Goal: Task Accomplishment & Management: Manage account settings

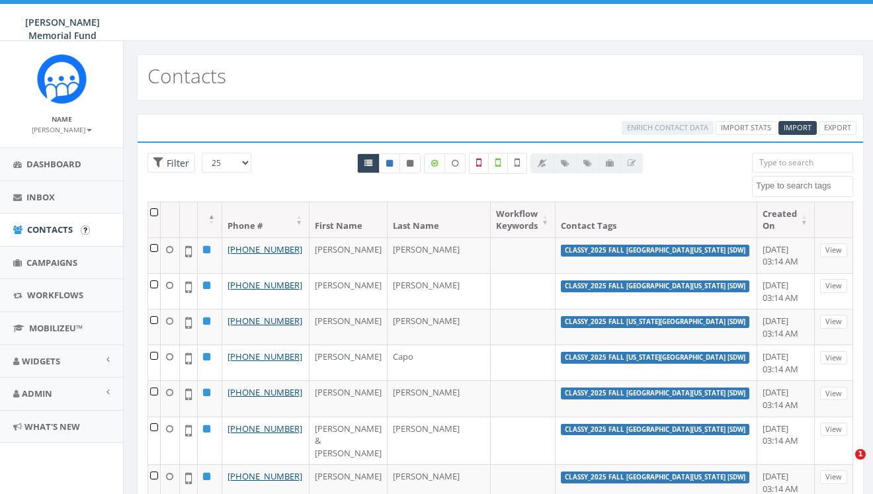
select select
click at [62, 258] on span "Campaigns" at bounding box center [51, 262] width 51 height 12
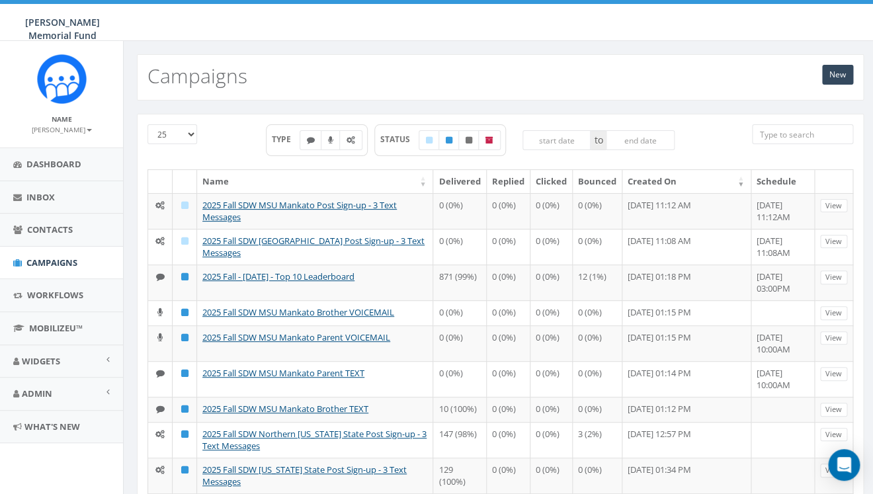
click at [806, 139] on input "search" at bounding box center [802, 134] width 101 height 20
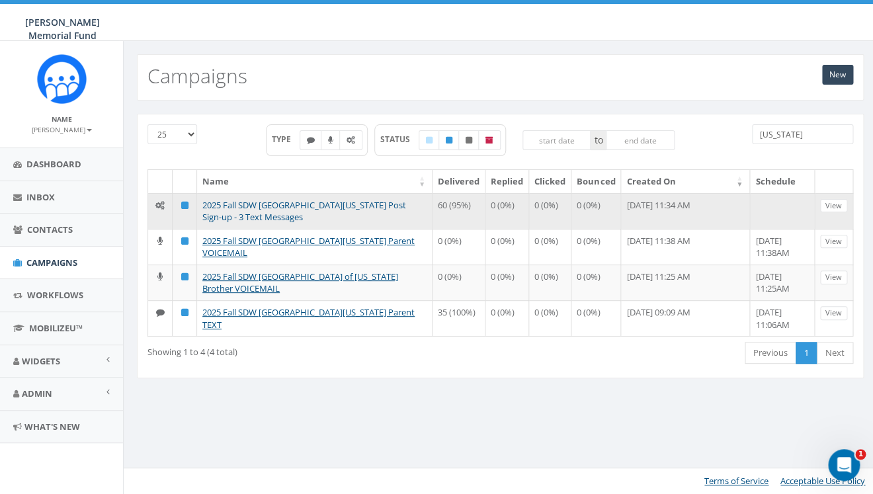
type input "ohio"
click at [308, 207] on link "2025 Fall SDW [GEOGRAPHIC_DATA][US_STATE] Post Sign-up - 3 Text Messages" at bounding box center [304, 211] width 204 height 24
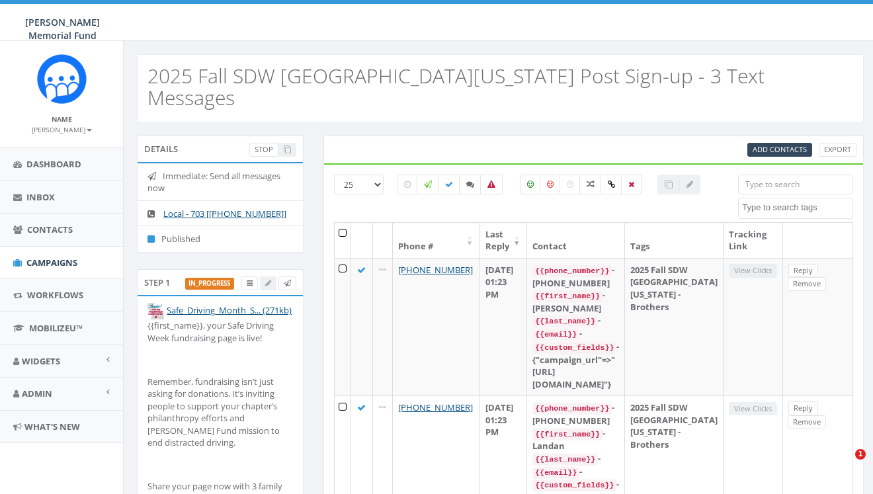
select select
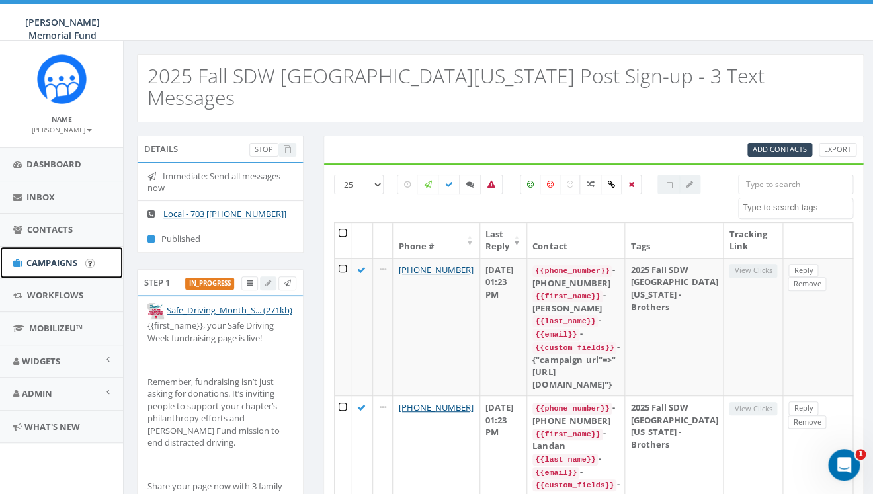
click at [35, 268] on span "Campaigns" at bounding box center [51, 262] width 51 height 12
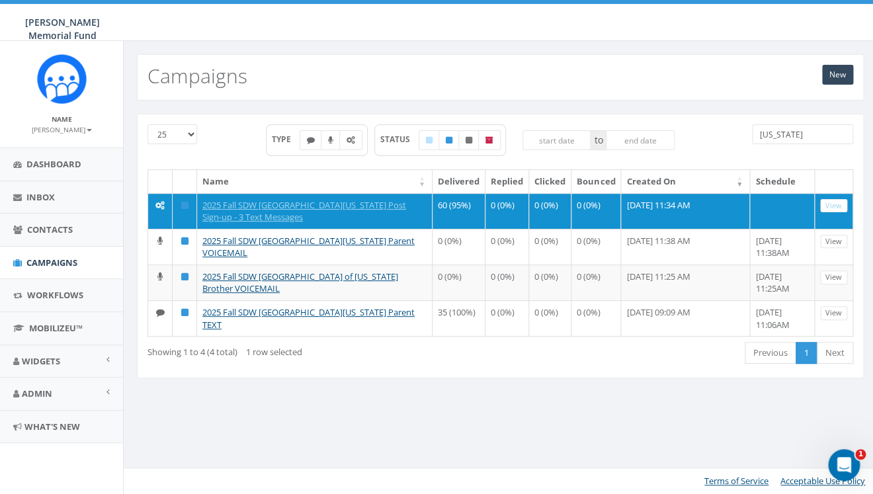
click at [789, 140] on input "[US_STATE]" at bounding box center [802, 134] width 101 height 20
drag, startPoint x: 759, startPoint y: 136, endPoint x: 789, endPoint y: 134, distance: 30.4
click at [789, 137] on input "[US_STATE]" at bounding box center [802, 134] width 101 height 20
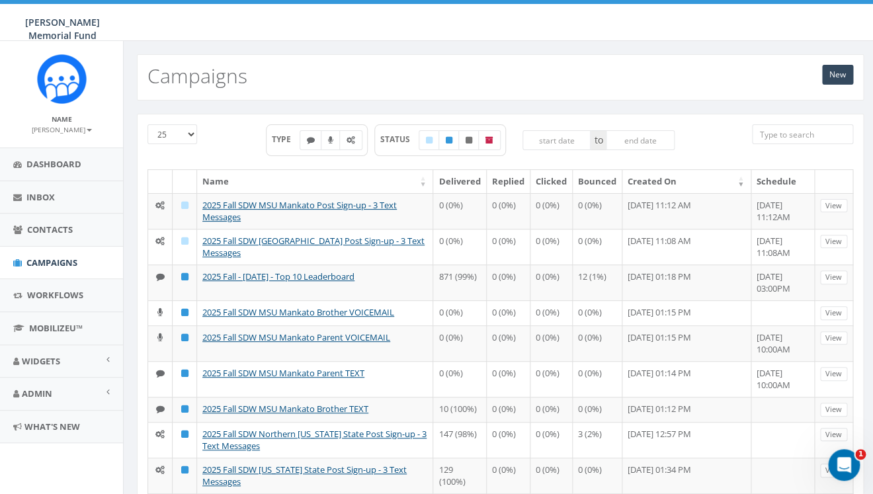
click at [785, 134] on input "search" at bounding box center [802, 134] width 101 height 20
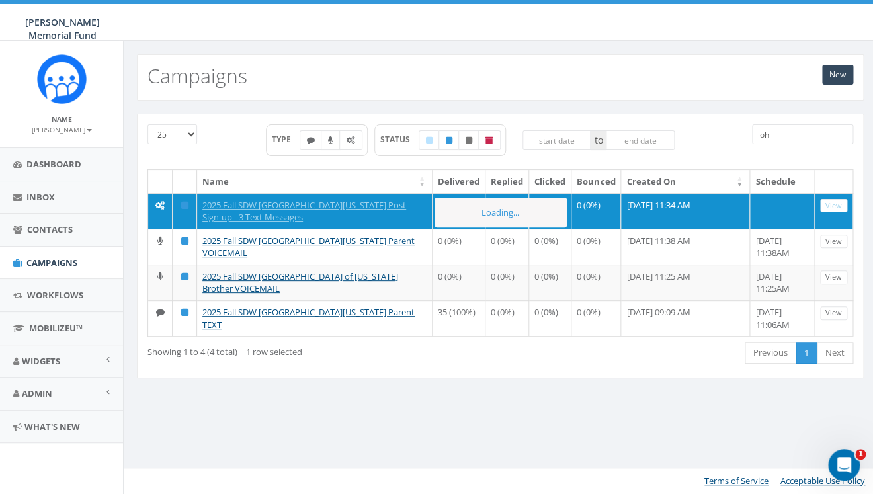
type input "o"
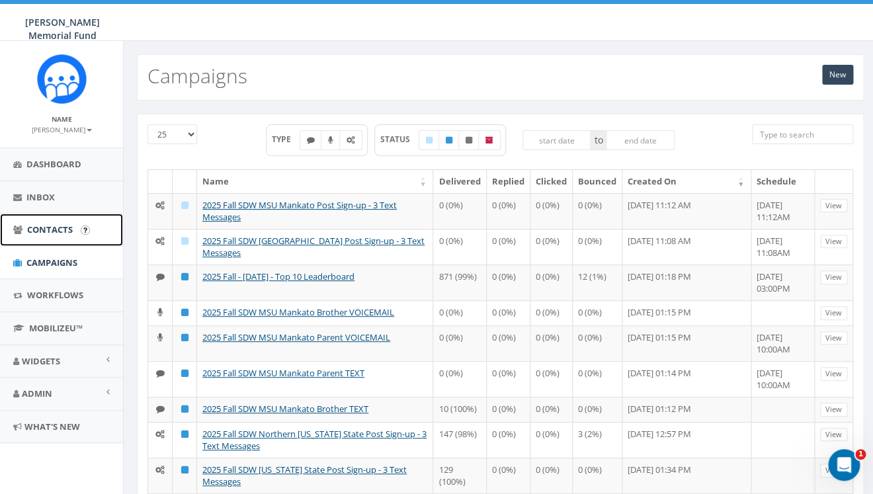
click at [58, 235] on span "Contacts" at bounding box center [50, 229] width 46 height 12
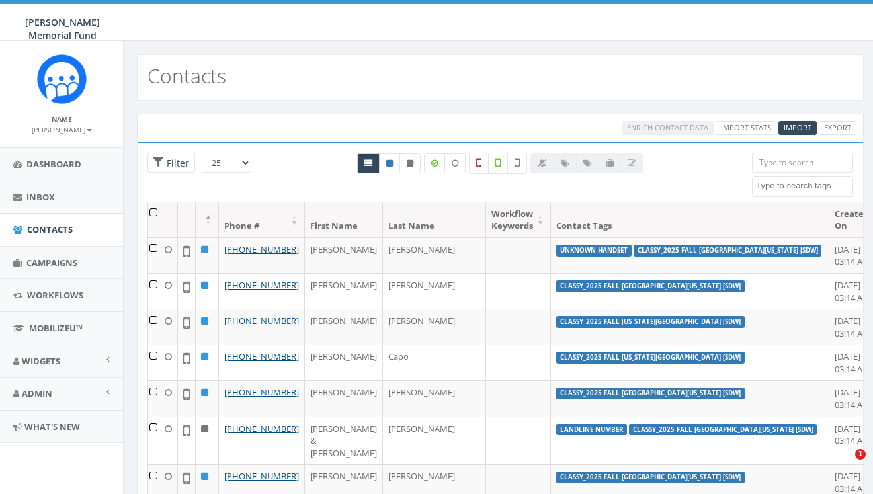
select select
click at [808, 190] on textarea "Search" at bounding box center [804, 186] width 97 height 12
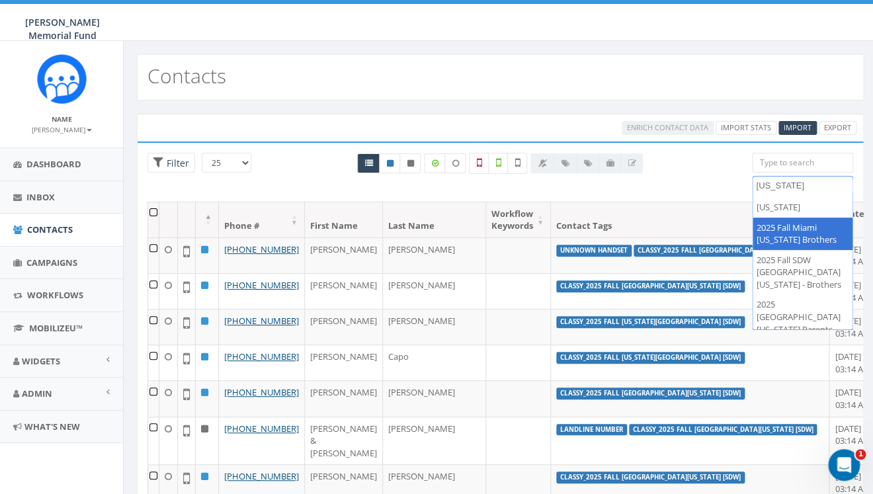
type textarea "ohio"
select select "2025 Fall Miami [US_STATE] Brothers"
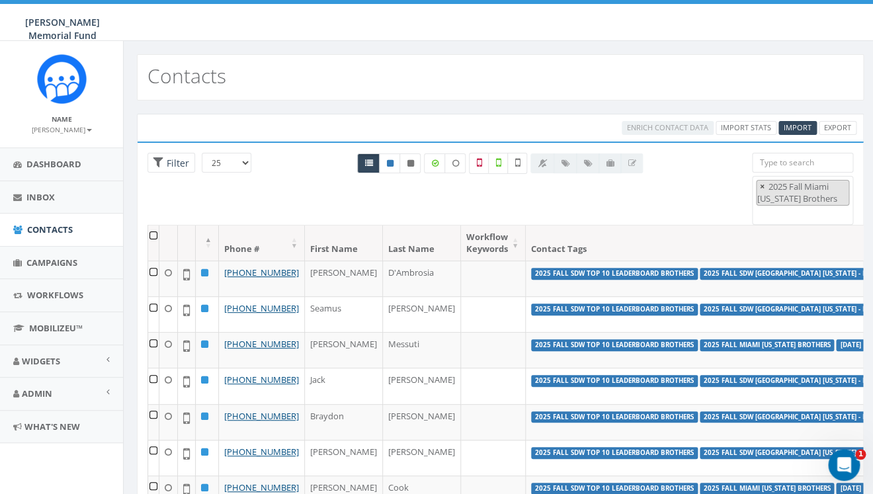
click at [762, 186] on span "×" at bounding box center [761, 186] width 5 height 12
select select
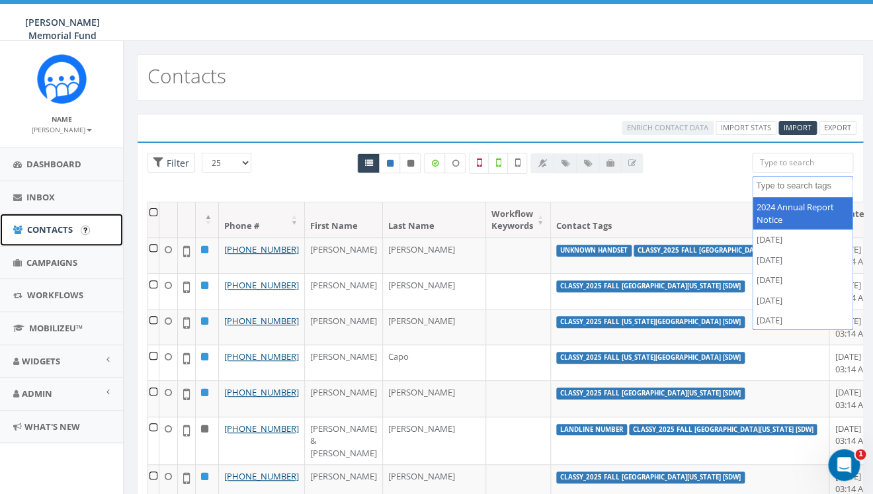
click at [56, 226] on span "Contacts" at bounding box center [50, 229] width 46 height 12
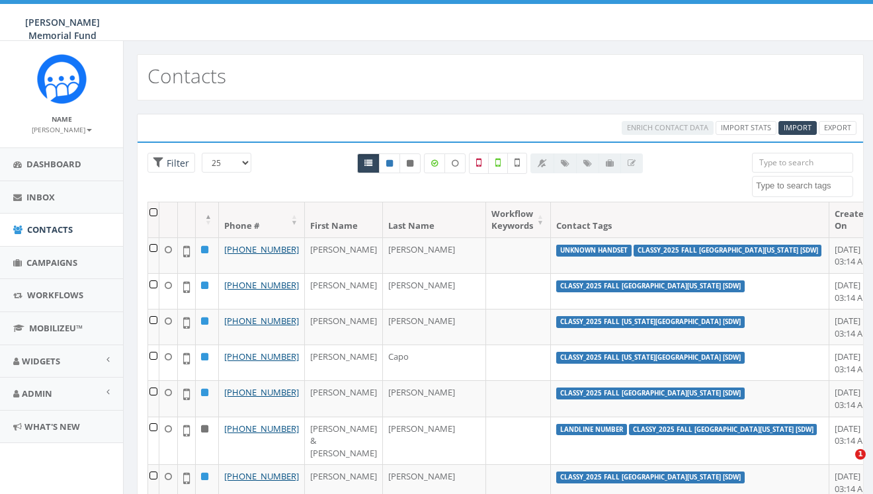
select select
click at [799, 130] on span "Import" at bounding box center [797, 127] width 28 height 10
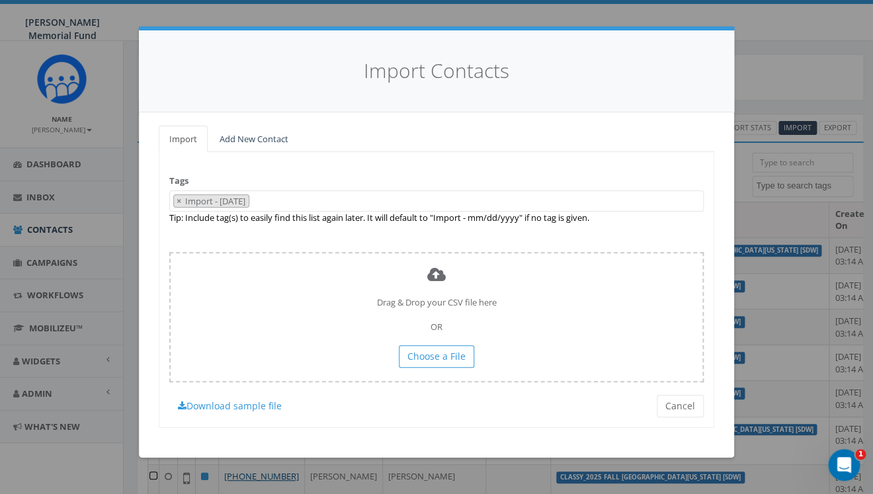
click at [184, 202] on button "×" at bounding box center [179, 201] width 10 height 13
select select
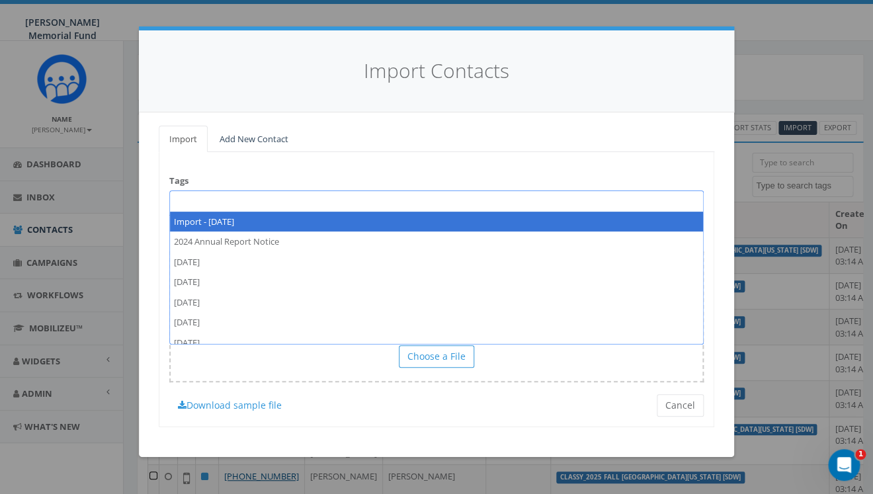
type textarea "@"
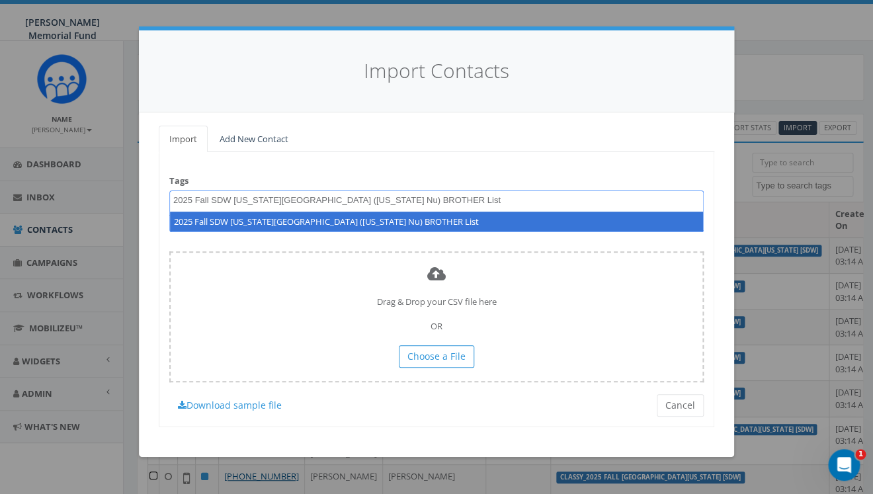
type textarea "2025 Fall SDW Ohio University (Ohio Nu) BROTHER List"
select select "2025 Fall SDW Ohio University (Ohio Nu) BROTHER List"
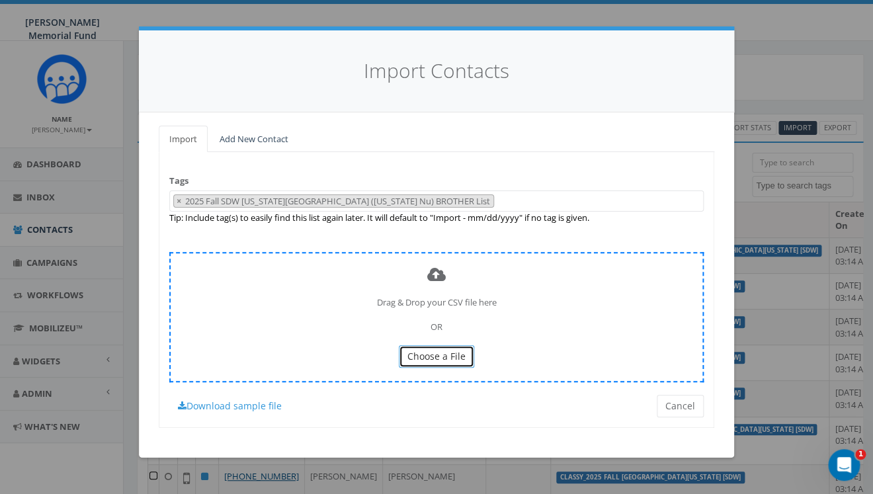
click at [423, 358] on span "Choose a File" at bounding box center [436, 356] width 58 height 13
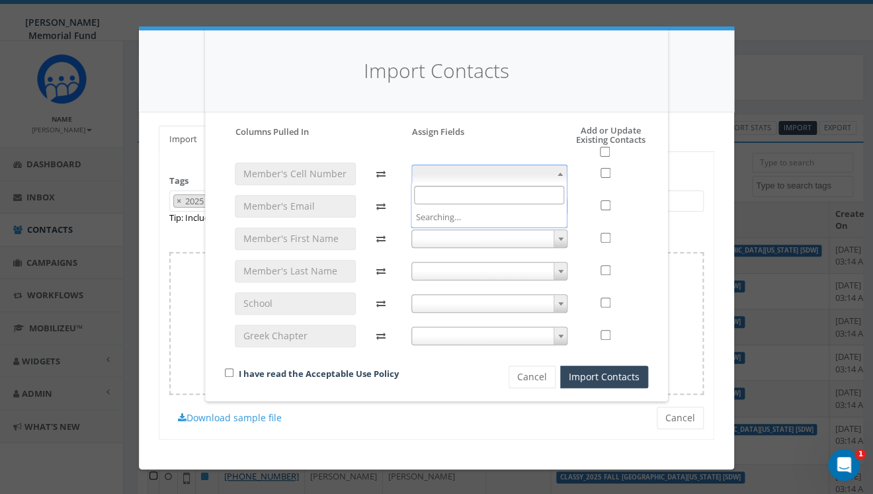
click at [555, 169] on span at bounding box center [559, 173] width 13 height 17
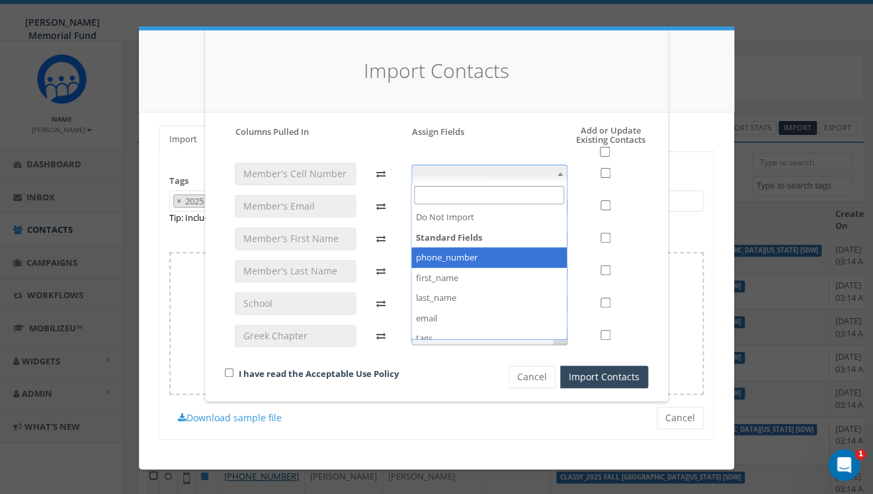
select select "phone_number"
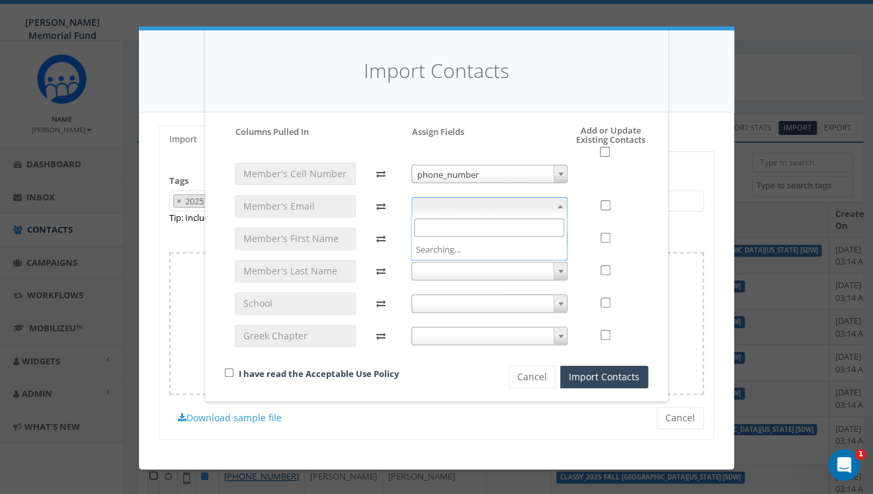
click at [548, 203] on span at bounding box center [489, 206] width 157 height 19
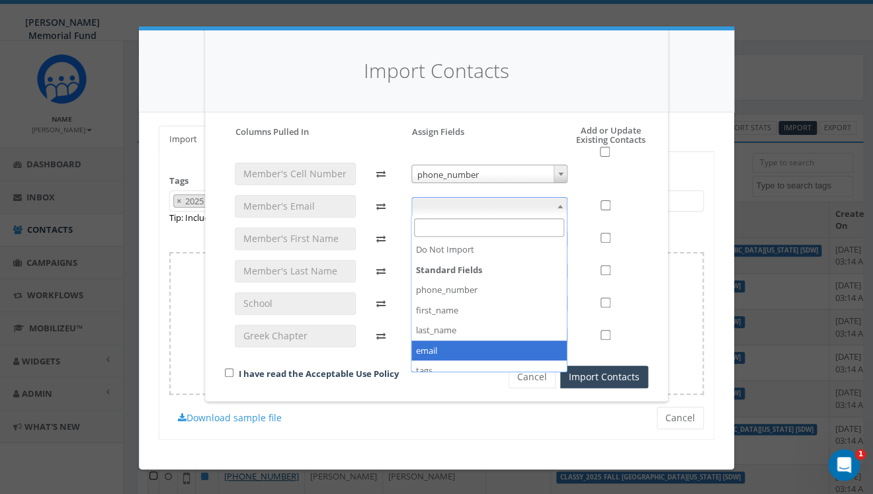
select select "email"
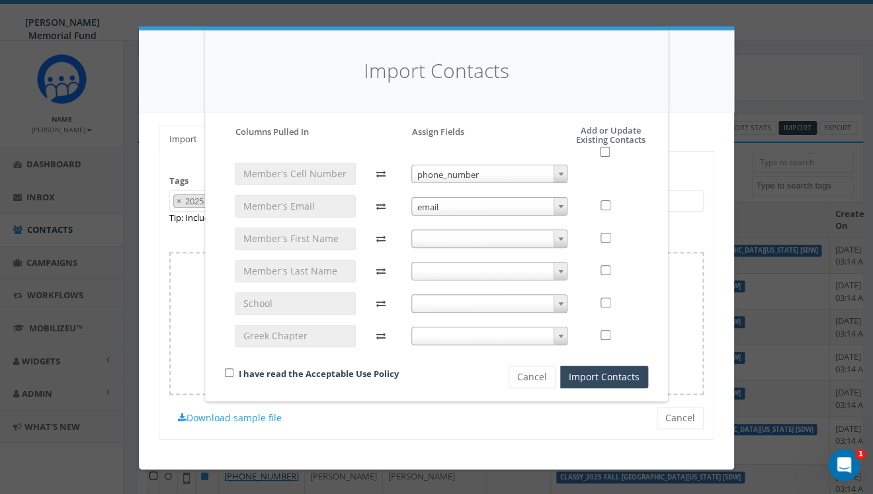
click at [552, 237] on span at bounding box center [489, 238] width 157 height 19
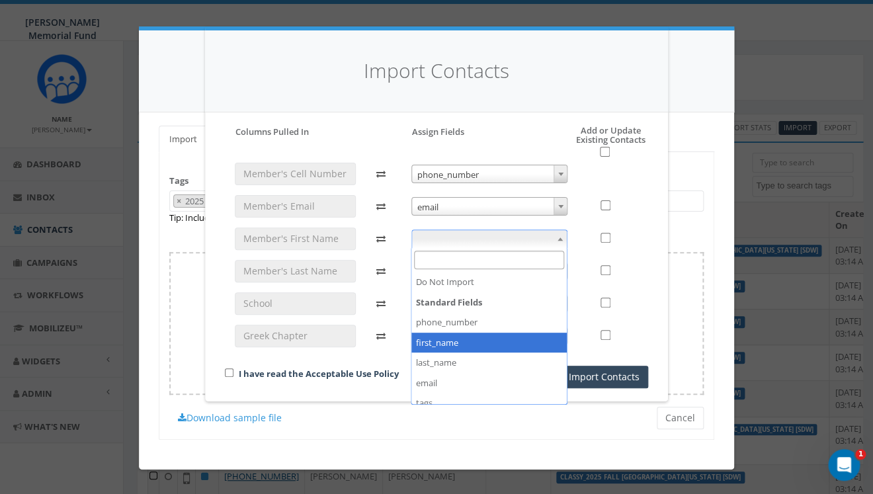
select select "first_name"
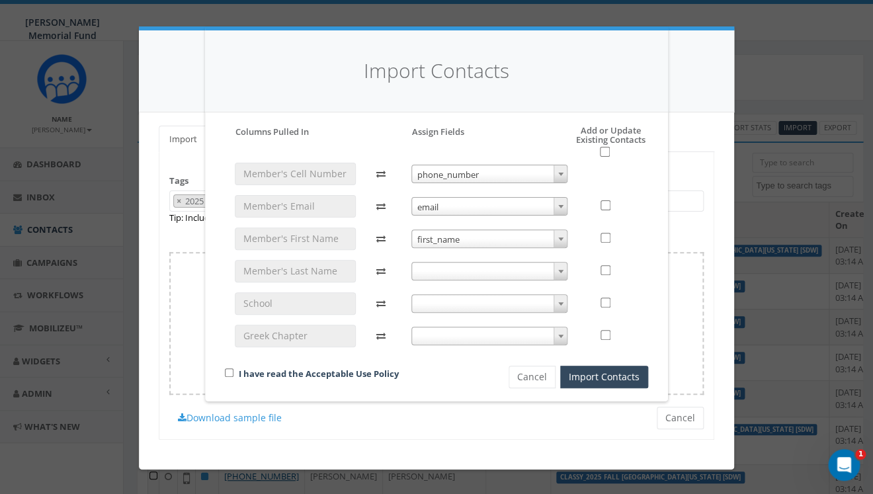
click at [554, 270] on span at bounding box center [559, 270] width 13 height 17
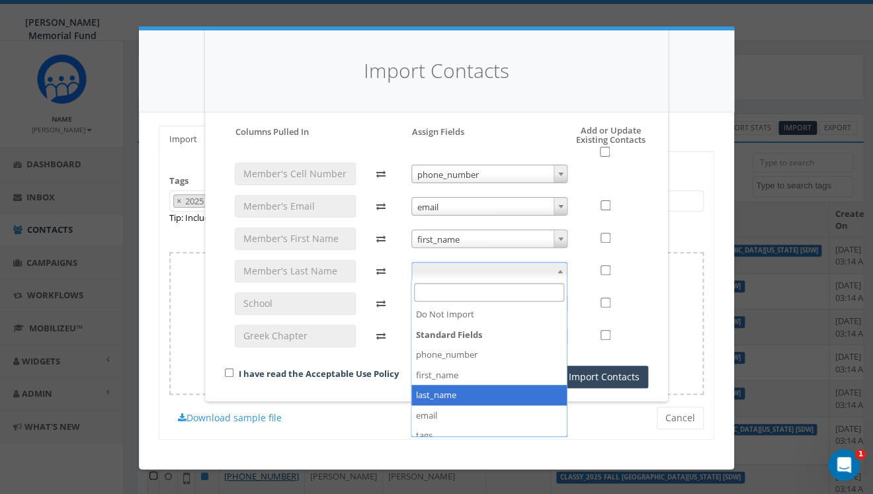
select select "last_name"
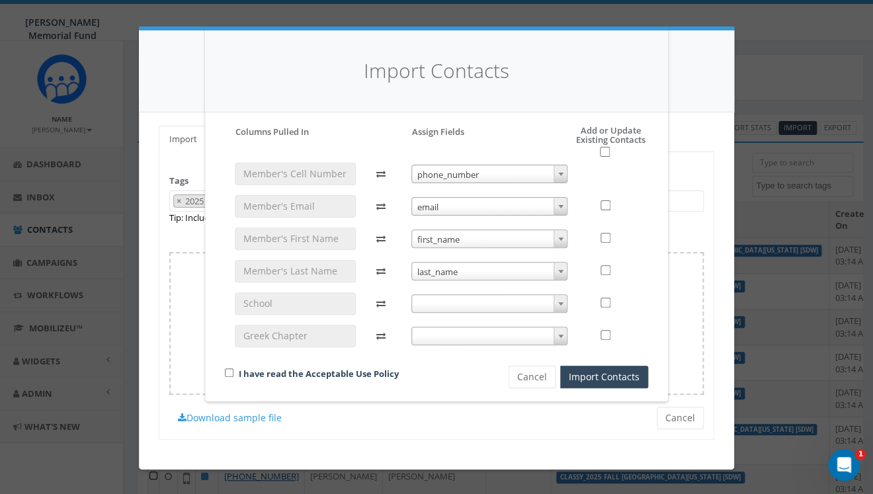
click at [535, 299] on span at bounding box center [489, 303] width 157 height 19
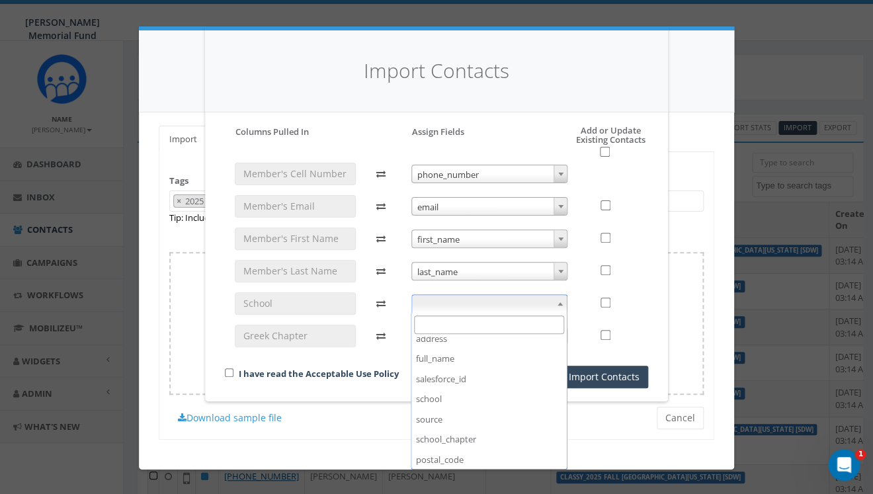
scroll to position [180, 0]
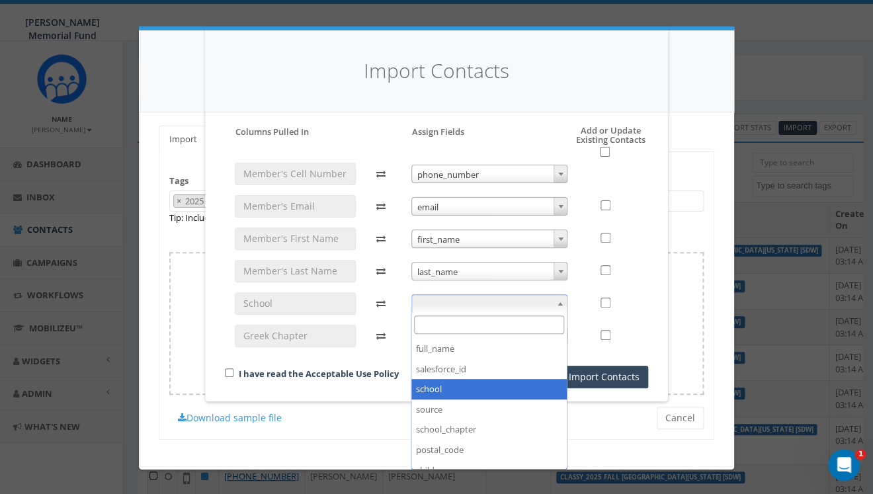
select select "school"
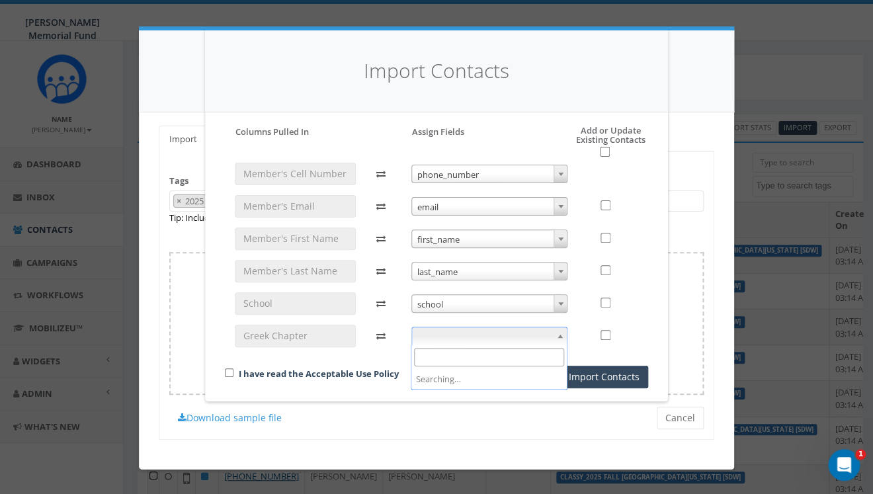
click at [533, 337] on span at bounding box center [489, 336] width 157 height 19
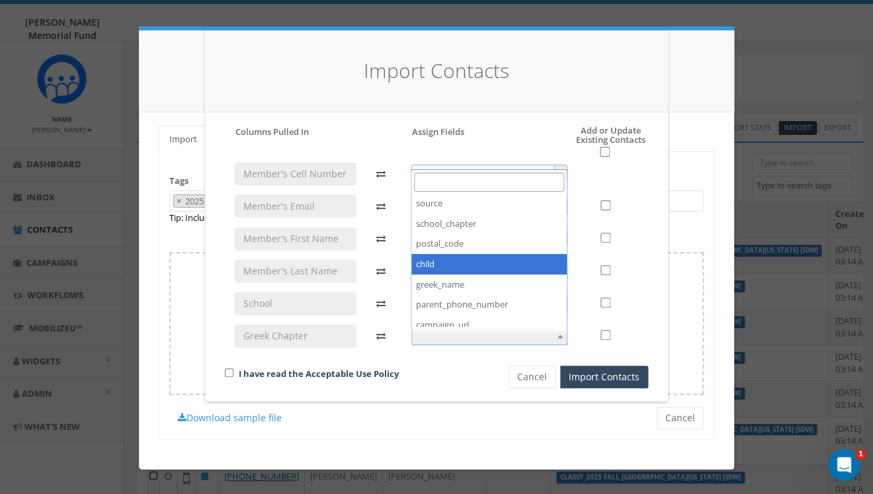
scroll to position [267, 0]
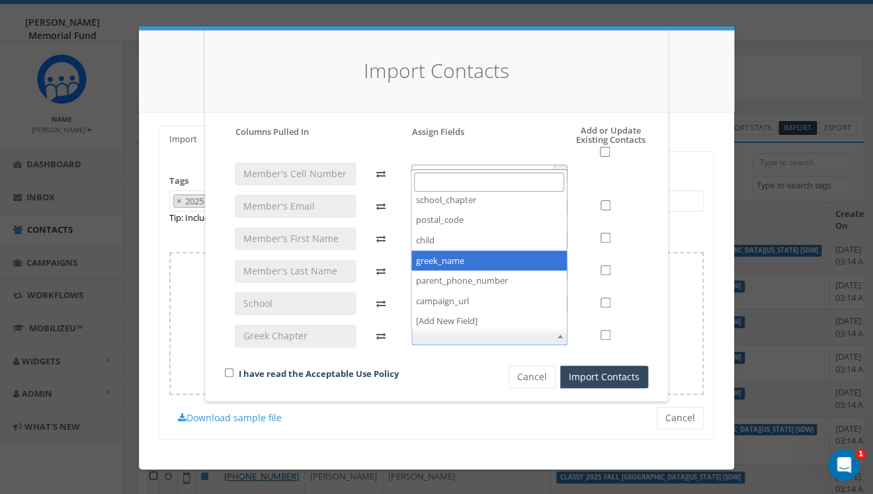
select select "greek_name"
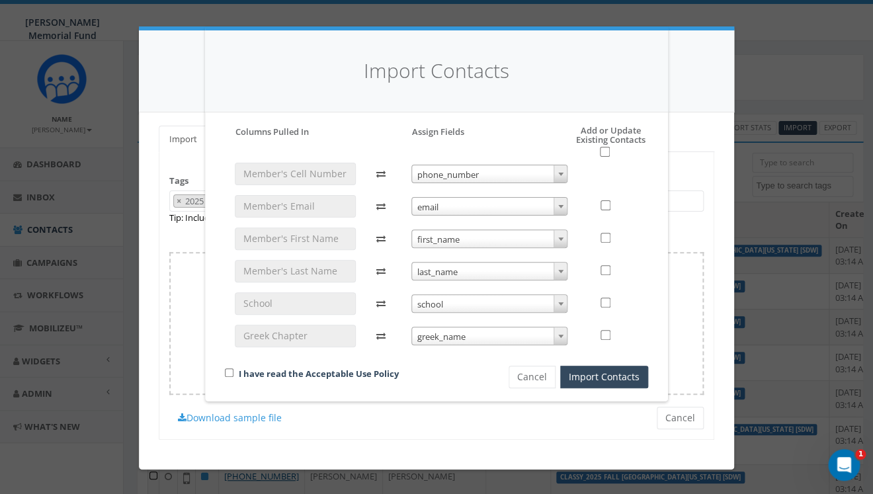
click at [229, 368] on div "I have read the Acceptable Use Policy" at bounding box center [344, 375] width 258 height 18
click at [229, 375] on input "checkbox" at bounding box center [229, 372] width 9 height 9
checkbox input "true"
click at [606, 152] on input "checkbox" at bounding box center [605, 152] width 10 height 10
checkbox input "true"
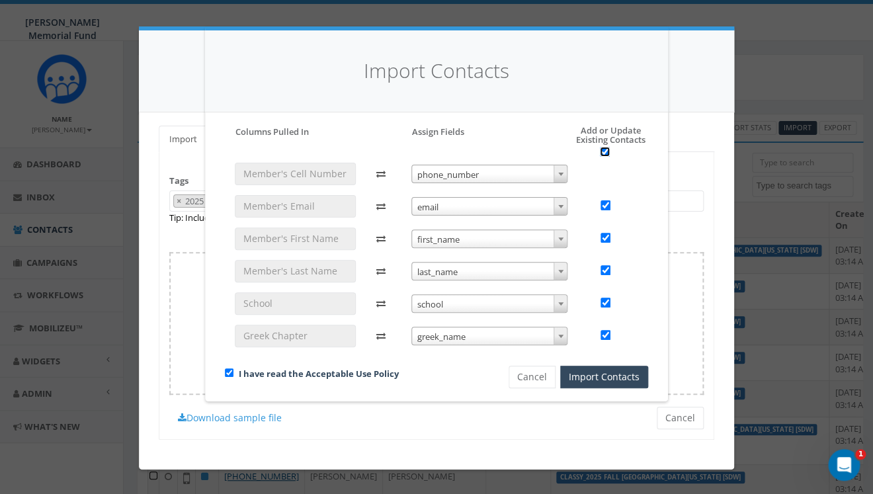
checkbox input "true"
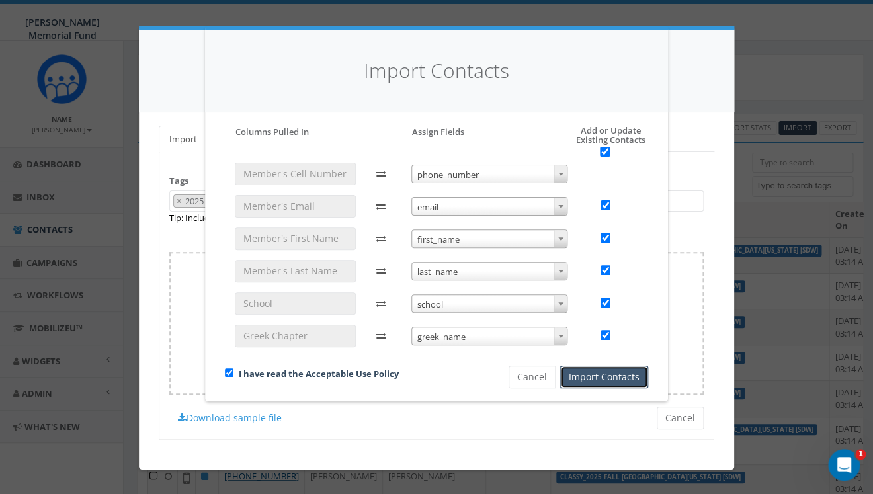
click at [586, 375] on button "Import Contacts" at bounding box center [604, 377] width 88 height 22
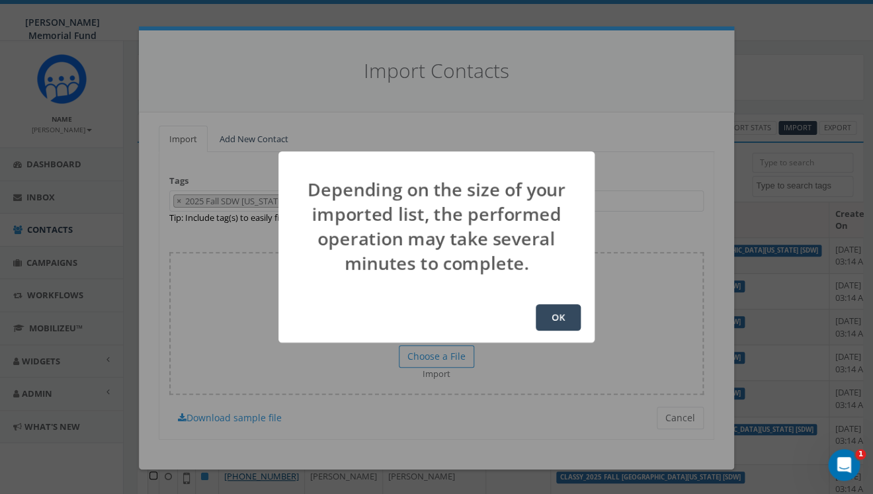
click at [549, 317] on button "OK" at bounding box center [557, 317] width 45 height 26
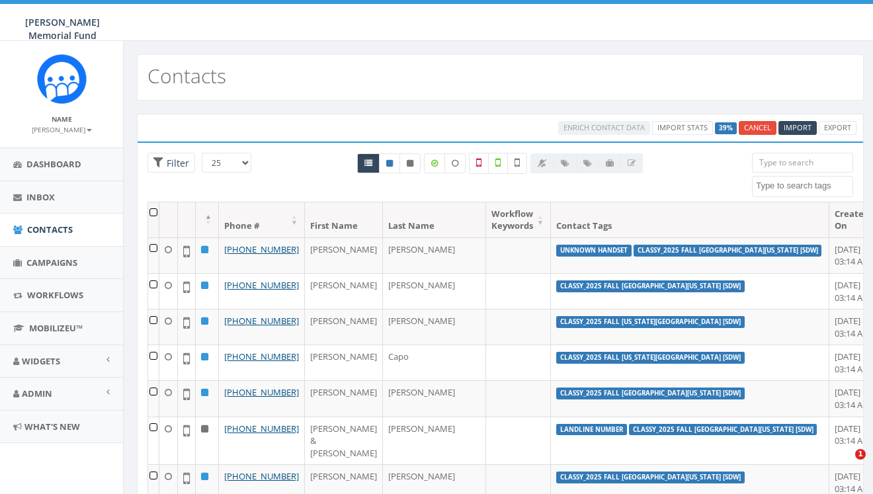
select select
click at [48, 263] on span "Campaigns" at bounding box center [51, 262] width 51 height 12
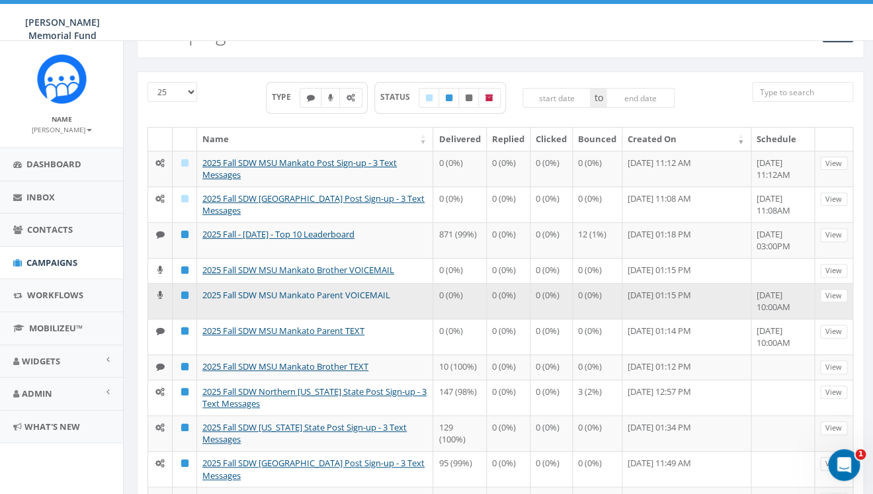
scroll to position [43, 0]
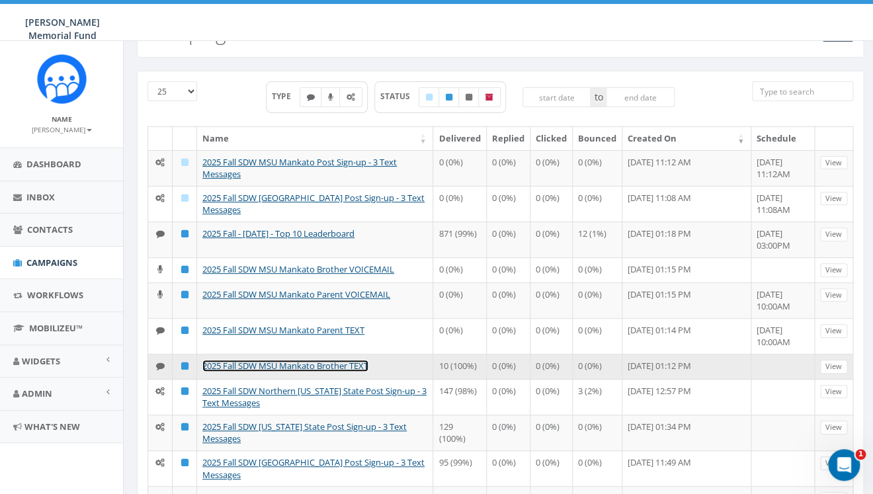
click at [293, 368] on link "2025 Fall SDW MSU Mankato Brother TEXT" at bounding box center [285, 366] width 166 height 12
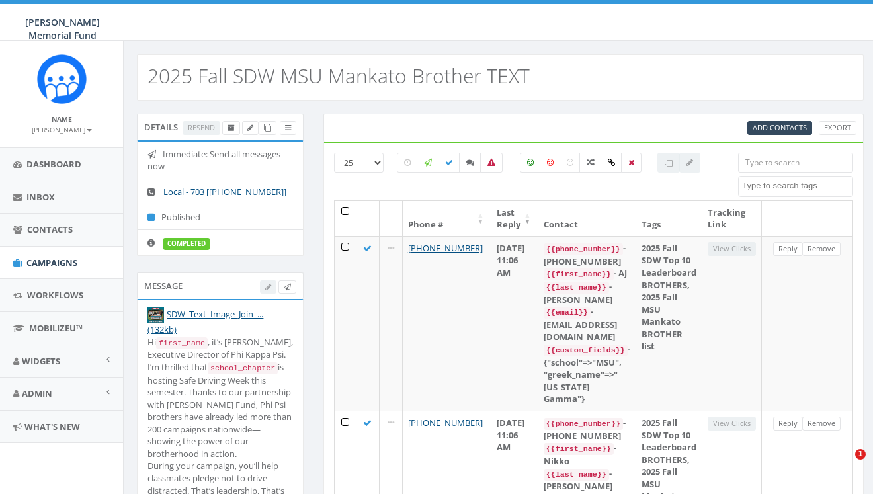
select select
click at [265, 128] on icon at bounding box center [267, 127] width 7 height 7
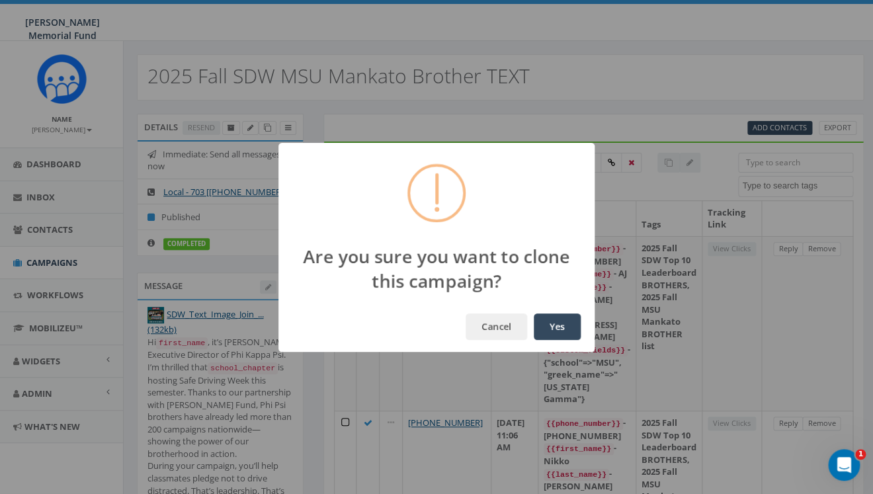
click at [553, 327] on button "Yes" at bounding box center [556, 326] width 47 height 26
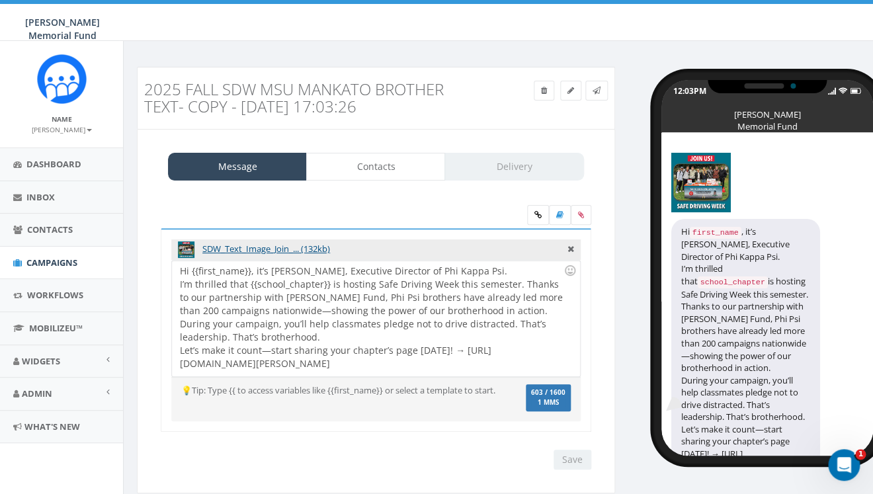
click at [256, 89] on h3 "2025 Fall SDW MSU Mankato Brother TEXT- Copy - [DATE] 17:03:26" at bounding box center [315, 98] width 342 height 35
click at [567, 94] on icon at bounding box center [570, 91] width 7 height 8
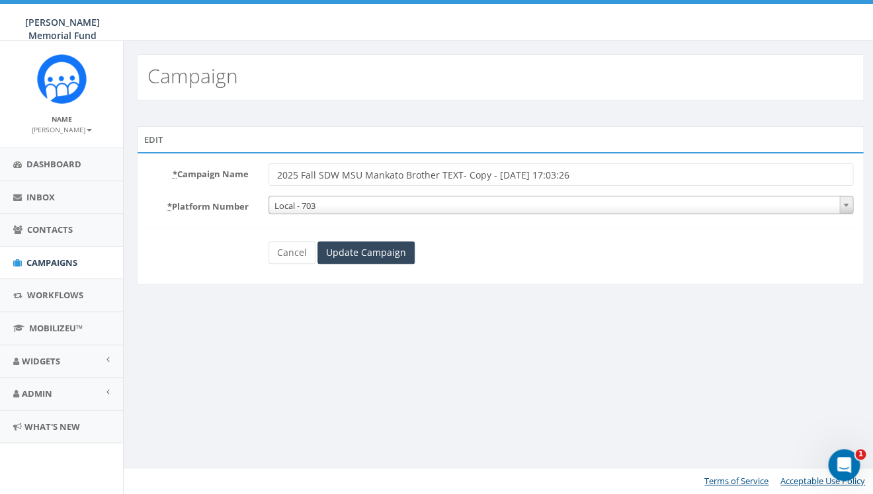
drag, startPoint x: 341, startPoint y: 173, endPoint x: 399, endPoint y: 179, distance: 58.5
click at [399, 179] on input "2025 Fall SDW MSU Mankato Brother TEXT- Copy - 2025-10-14 17:03:26" at bounding box center [560, 174] width 584 height 22
drag, startPoint x: 510, startPoint y: 176, endPoint x: 663, endPoint y: 203, distance: 155.6
click at [663, 186] on input "2025 Fall SDW Ohio University (Ohio Nu) Brother TEXT- Copy - 2025-10-14 17:03:26" at bounding box center [560, 174] width 584 height 22
type input "2025 Fall SDW [US_STATE][GEOGRAPHIC_DATA] ([US_STATE] Nu) Brother TEXT"
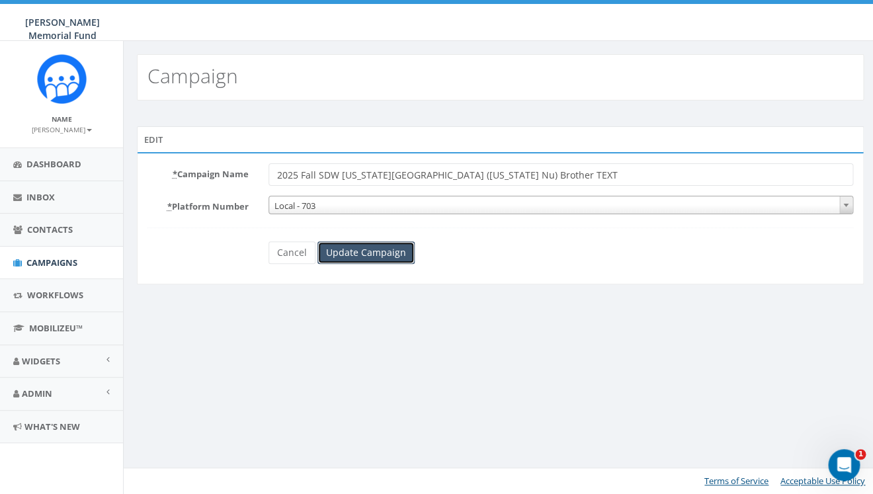
click at [393, 254] on input "Update Campaign" at bounding box center [365, 252] width 97 height 22
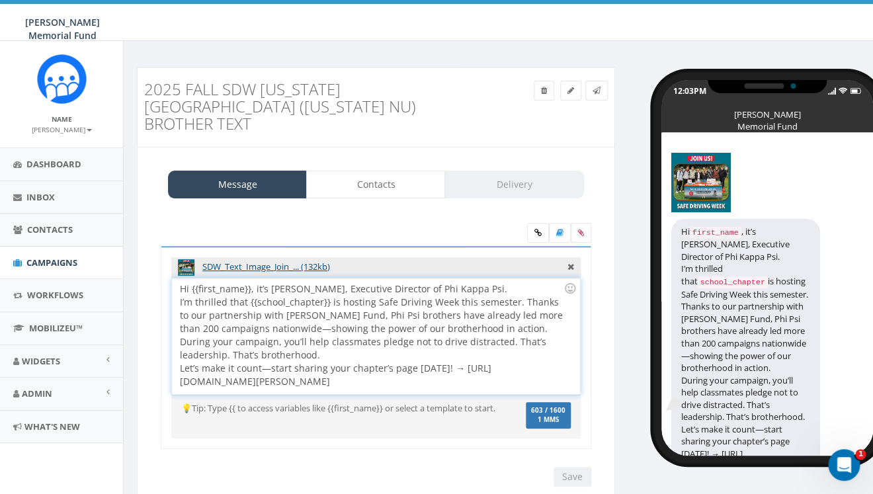
click at [489, 278] on div "Hi {{first_name}}, it’s [PERSON_NAME], Executive Director of Phi Kappa Psi. I’m…" at bounding box center [375, 336] width 407 height 116
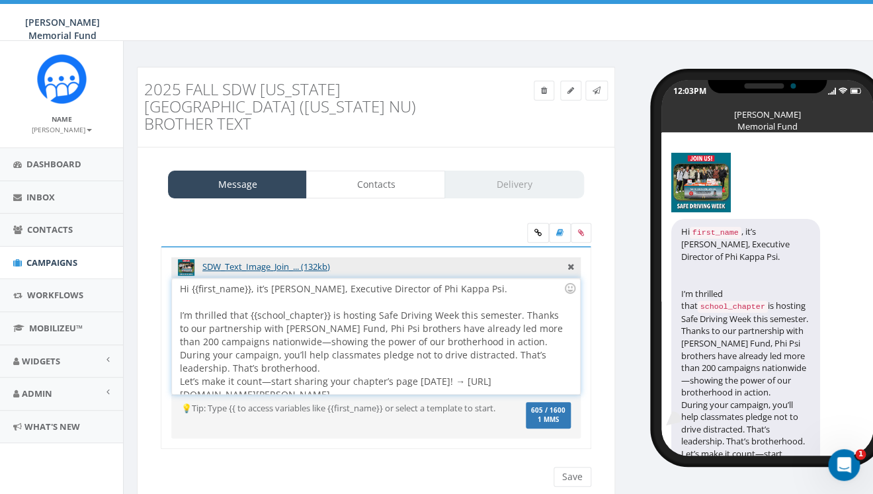
click at [511, 319] on div "Hi {{first_name}}, it’s Ron Ransom, Executive Director of Phi Kappa Psi. I’m th…" at bounding box center [375, 336] width 407 height 116
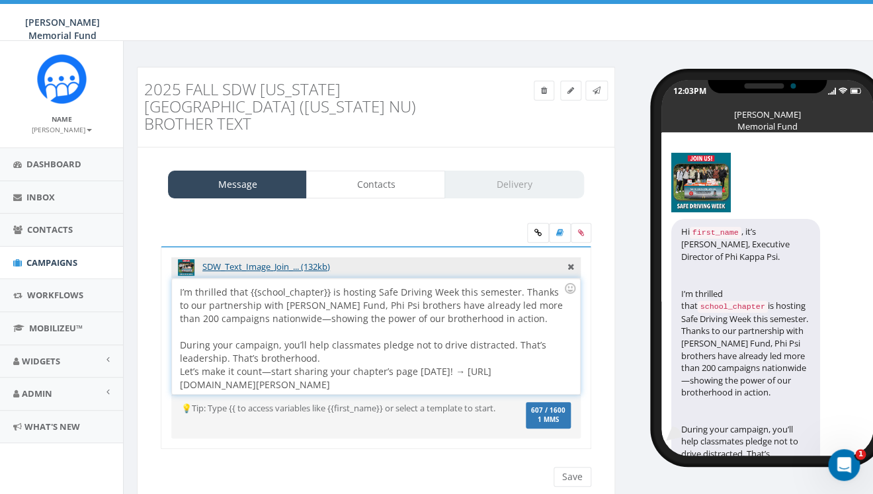
scroll to position [24, 0]
click at [508, 325] on div "Hi {{first_name}}, it’s Ron Ransom, Executive Director of Phi Kappa Psi. I’m th…" at bounding box center [375, 336] width 407 height 116
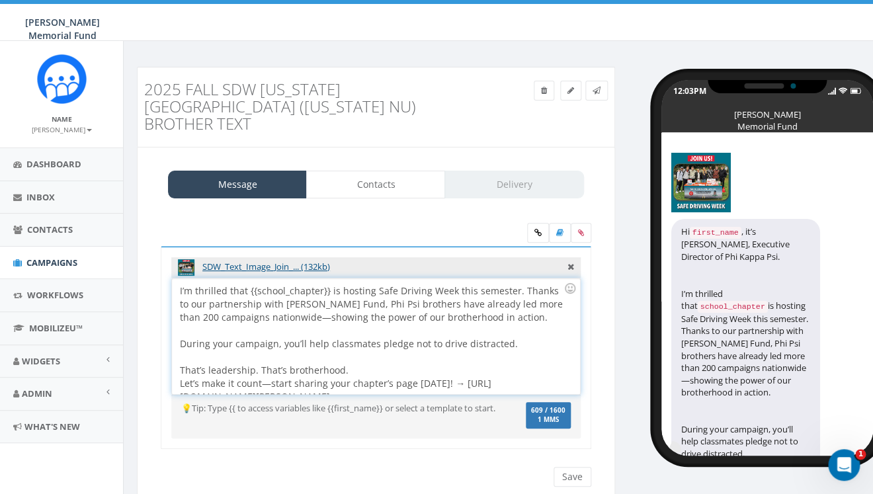
click at [517, 284] on div "I’m thrilled that {{school_chapter}} is hosting Safe Driving Week this semester…" at bounding box center [371, 304] width 383 height 40
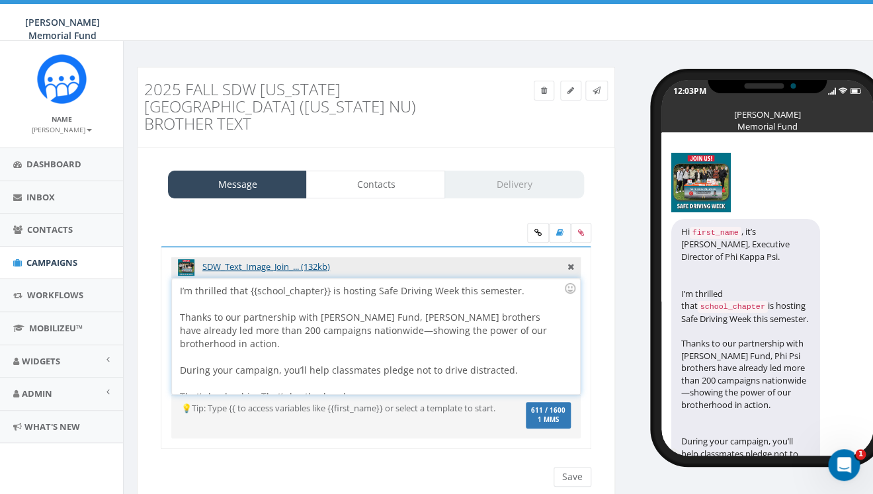
scroll to position [51, 0]
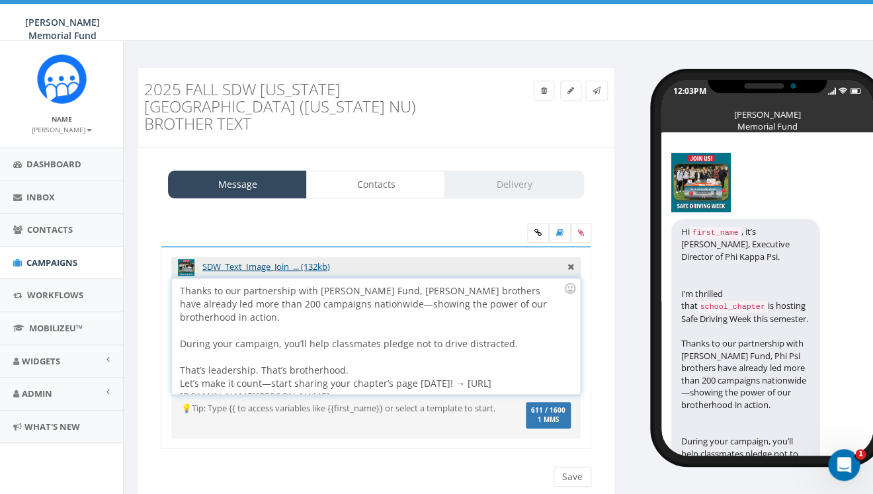
click at [355, 364] on div "That’s leadership. That’s brotherhood." at bounding box center [371, 370] width 383 height 13
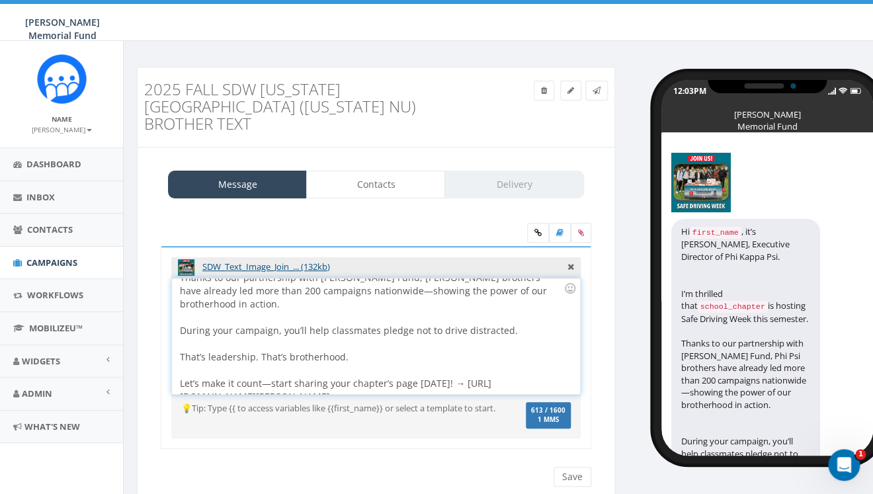
drag, startPoint x: 513, startPoint y: 366, endPoint x: 455, endPoint y: 350, distance: 59.5
click at [455, 350] on div "Hi {{first_name}}, it’s Ron Ransom, Executive Director of Phi Kappa Psi. I’m th…" at bounding box center [375, 336] width 407 height 116
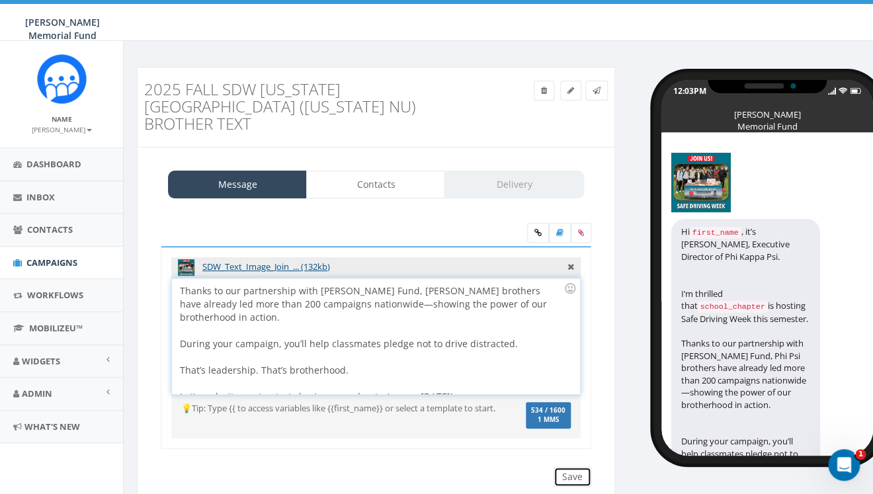
click at [570, 467] on input "Save" at bounding box center [572, 477] width 38 height 20
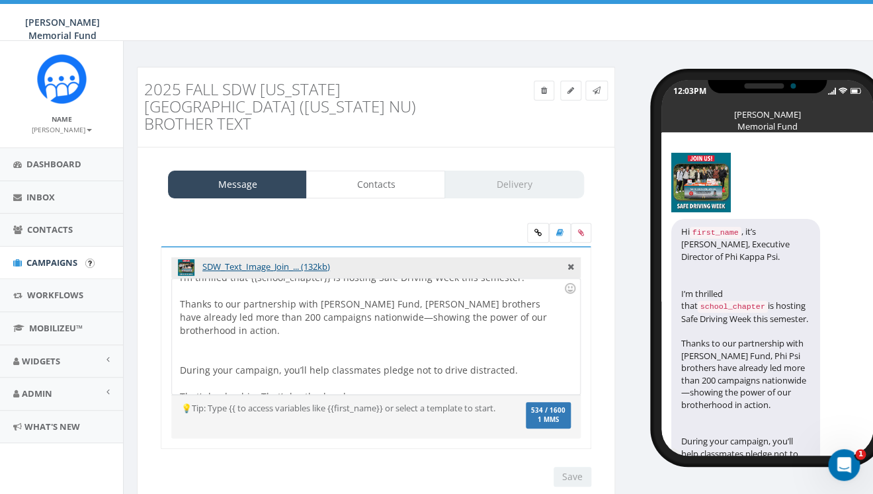
scroll to position [91, 0]
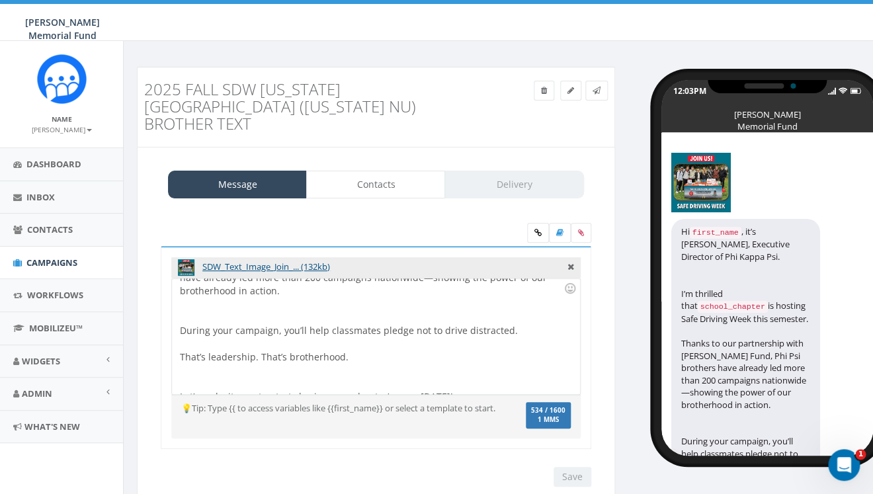
click at [467, 366] on div "Hi {{first_name}}, it’s Ron Ransom, Executive Director of Phi Kappa Psi. I’m th…" at bounding box center [375, 336] width 407 height 116
click at [574, 467] on input "Save" at bounding box center [572, 477] width 38 height 20
click at [51, 262] on span "Campaigns" at bounding box center [51, 262] width 51 height 12
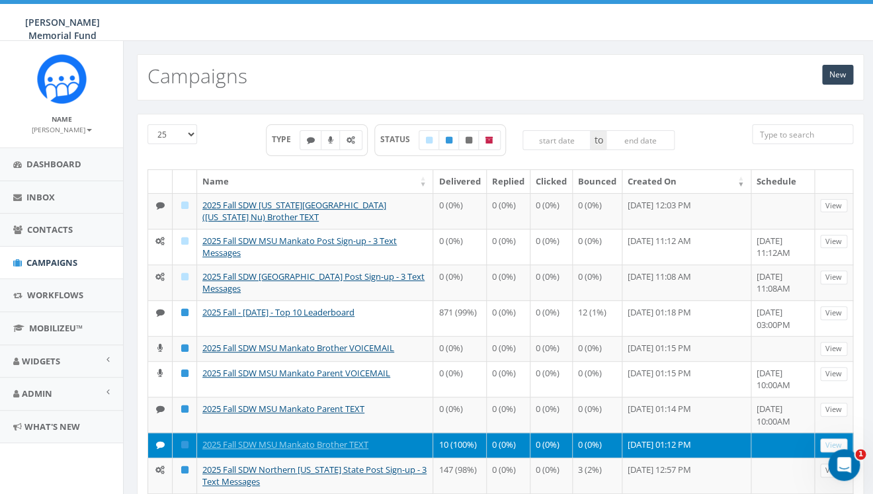
click at [791, 137] on input "search" at bounding box center [802, 134] width 101 height 20
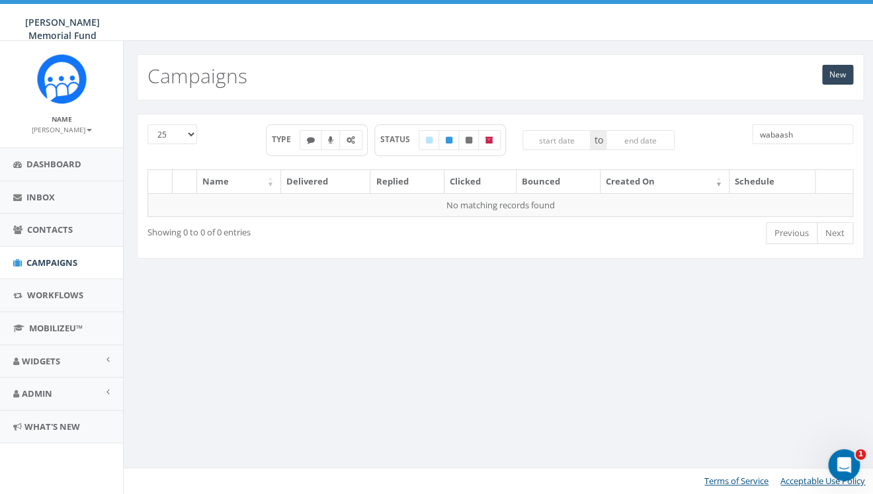
click at [781, 132] on input "wabaash" at bounding box center [802, 134] width 101 height 20
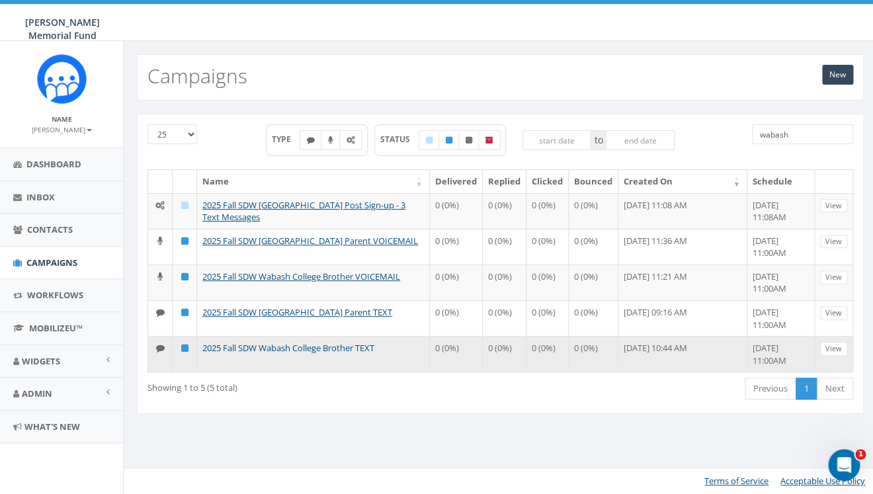
type input "wabash"
click at [284, 350] on link "2025 Fall SDW Wabash College Brother TEXT" at bounding box center [288, 348] width 172 height 12
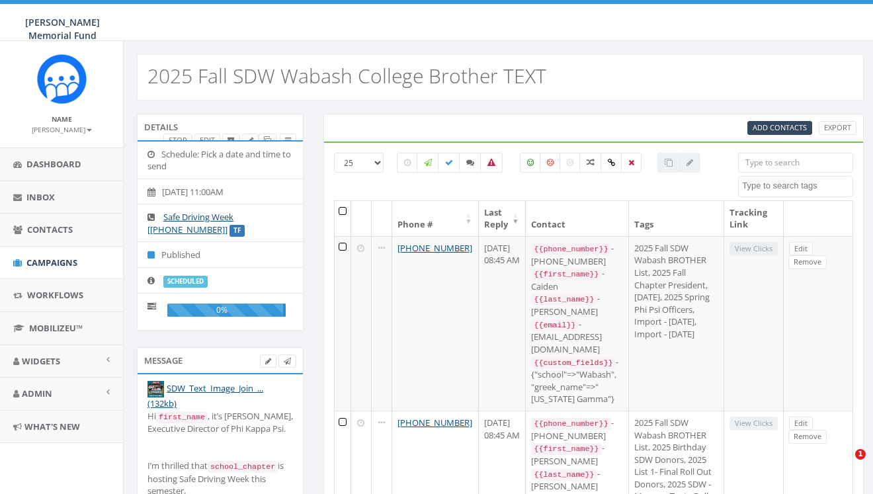
select select
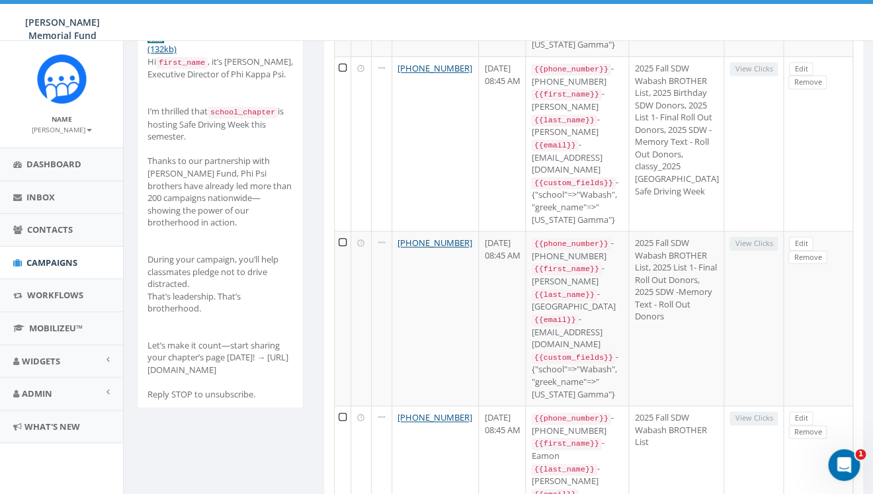
scroll to position [363, 0]
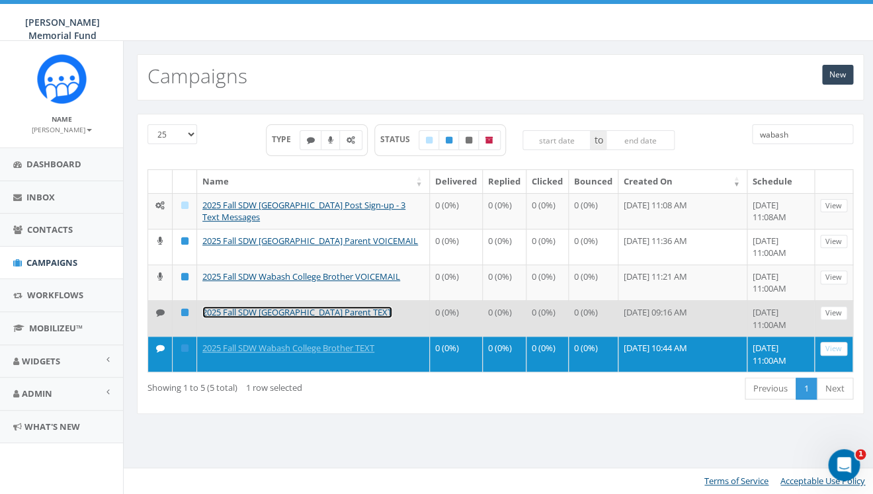
click at [270, 309] on link "2025 Fall SDW [GEOGRAPHIC_DATA] Parent TEXT" at bounding box center [297, 312] width 190 height 12
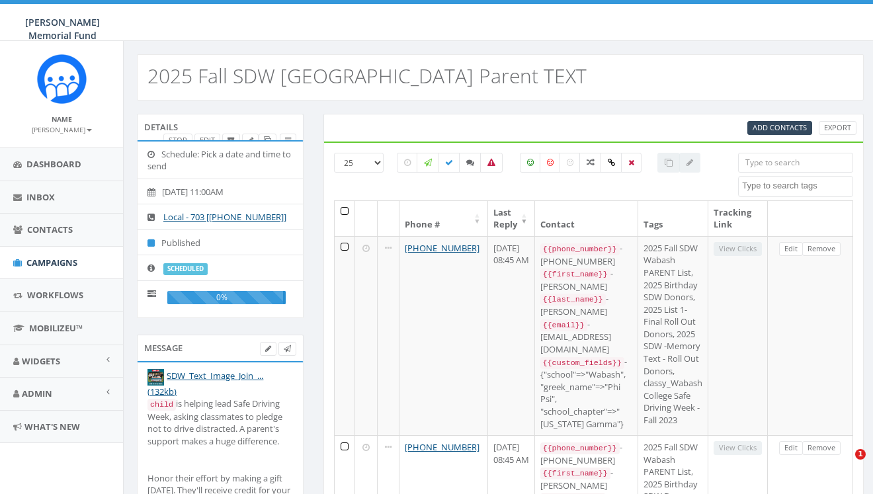
select select
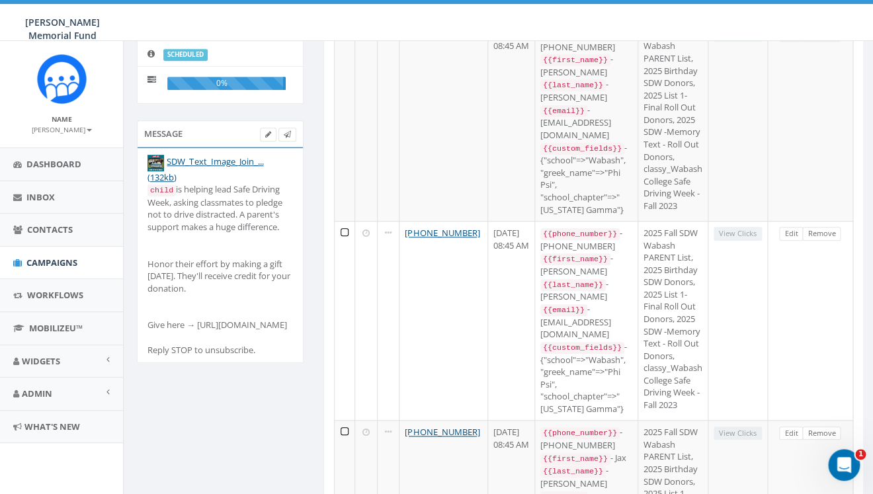
scroll to position [215, 0]
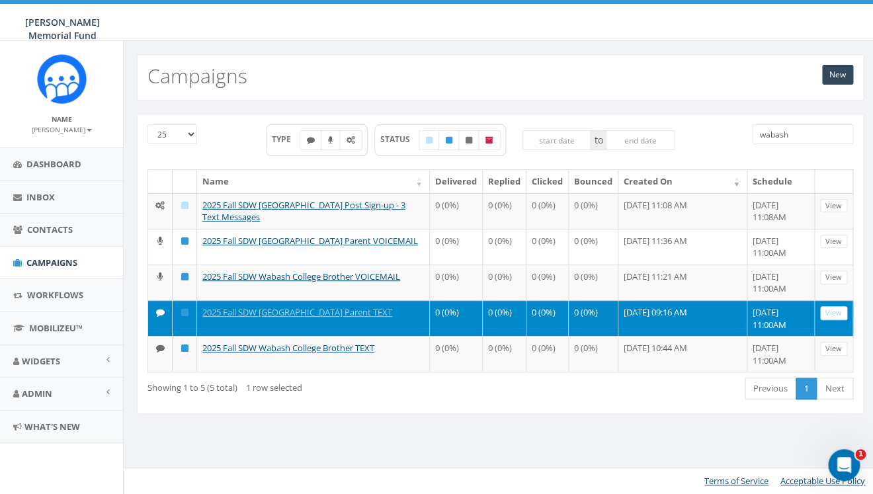
drag, startPoint x: 793, startPoint y: 134, endPoint x: 738, endPoint y: 133, distance: 54.2
click at [752, 134] on input "wabash" at bounding box center [802, 134] width 101 height 20
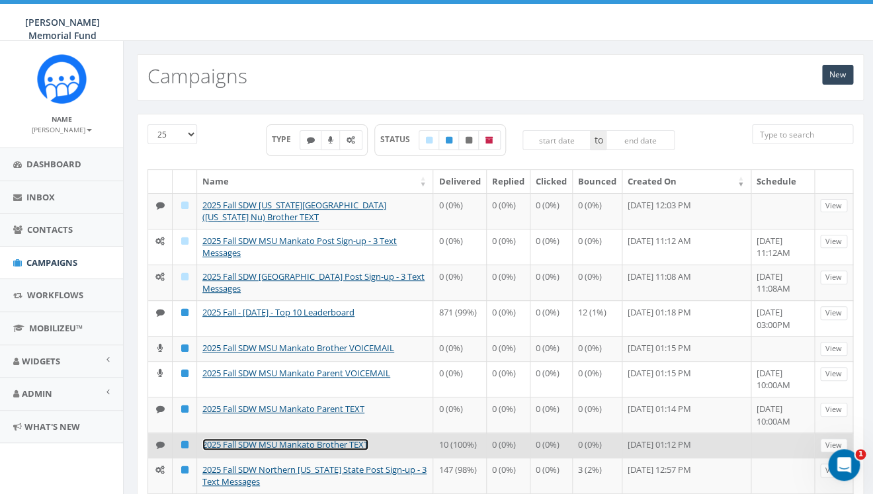
click at [277, 445] on link "2025 Fall SDW MSU Mankato Brother TEXT" at bounding box center [285, 444] width 166 height 12
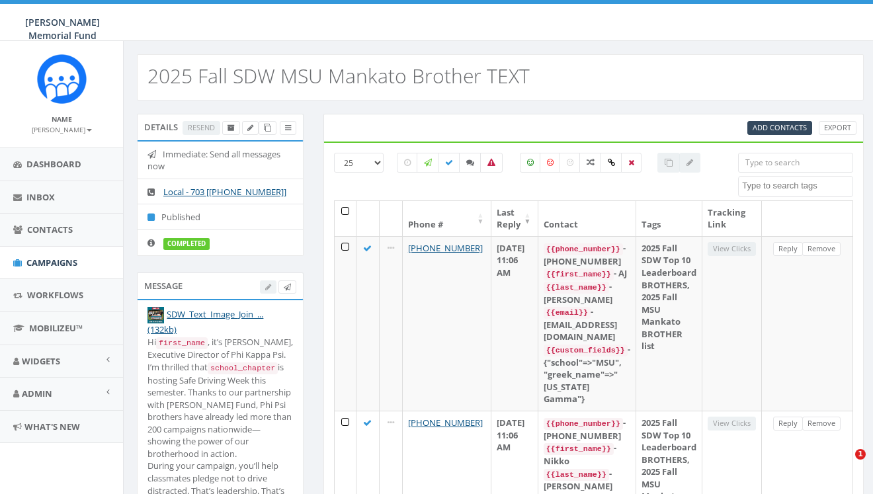
select select
click at [268, 130] on icon at bounding box center [267, 127] width 7 height 7
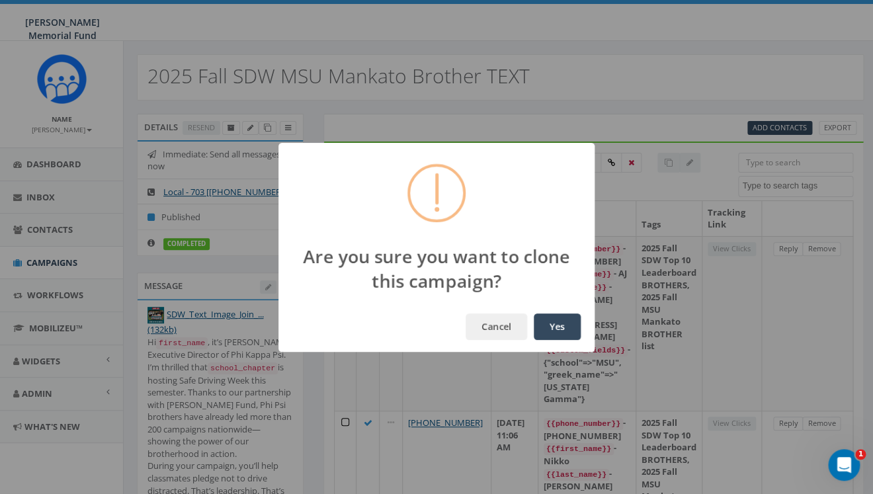
click at [563, 323] on button "Yes" at bounding box center [556, 326] width 47 height 26
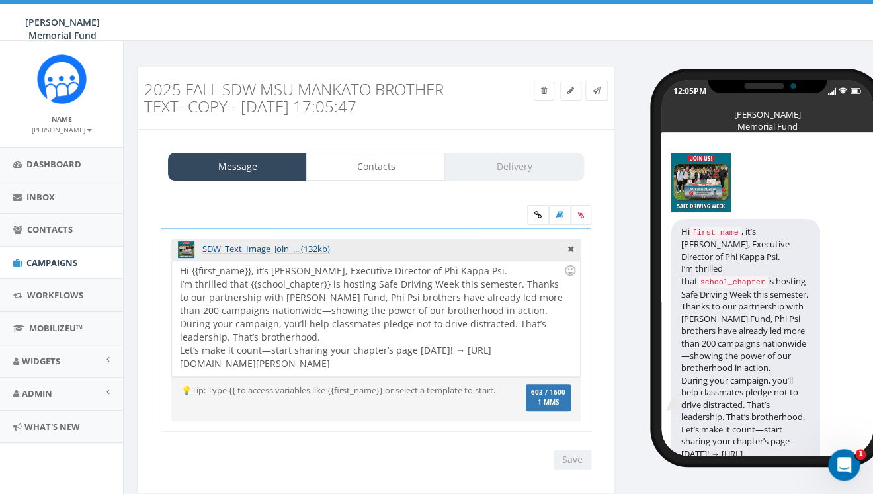
click at [388, 363] on div "Hi {{first_name}}, it’s Ron Ransom, Executive Director of Phi Kappa Psi. I’m th…" at bounding box center [375, 318] width 407 height 116
click at [452, 357] on div "Hi {{first_name}}, it’s Ron Ransom, Executive Director of Phi Kappa Psi. I’m th…" at bounding box center [375, 318] width 407 height 116
drag, startPoint x: 453, startPoint y: 350, endPoint x: 513, endPoint y: 369, distance: 62.5
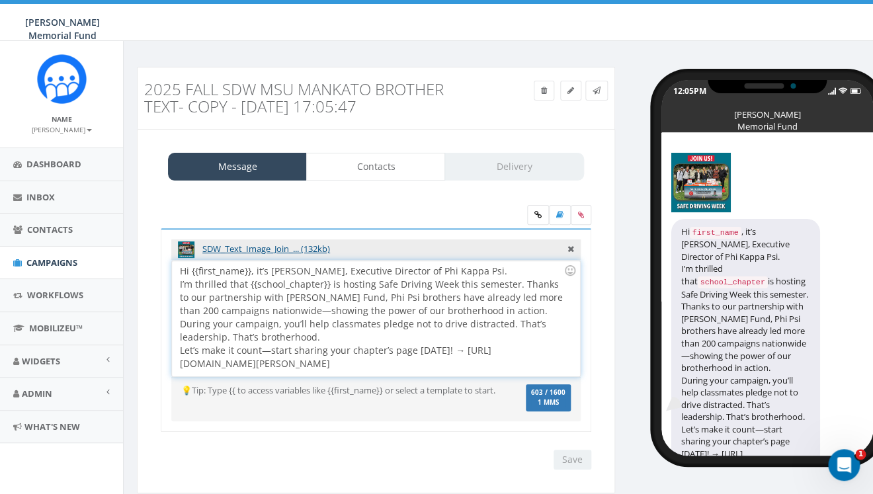
click at [513, 369] on div "Hi {{first_name}}, it’s Ron Ransom, Executive Director of Phi Kappa Psi. I’m th…" at bounding box center [375, 318] width 407 height 116
click at [575, 463] on input "Save" at bounding box center [572, 460] width 38 height 20
click at [571, 90] on icon at bounding box center [570, 91] width 7 height 8
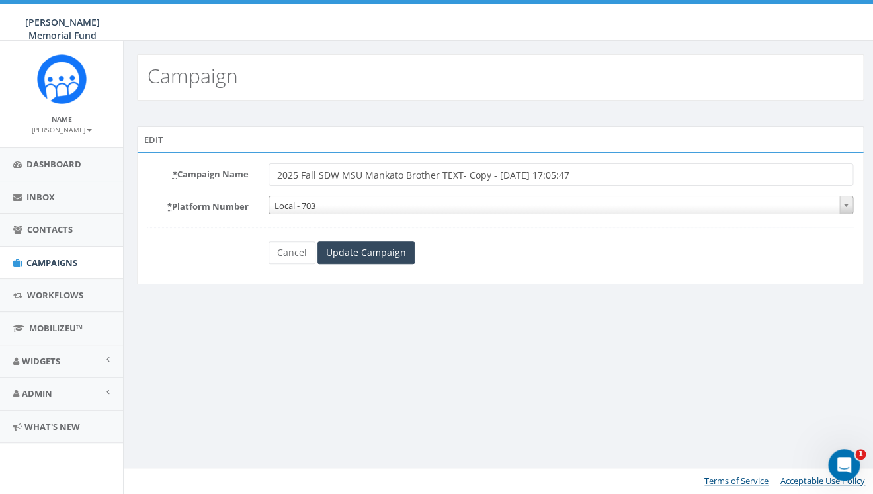
click at [413, 169] on input "2025 Fall SDW MSU Mankato Brother TEXT- Copy - [DATE] 17:05:47" at bounding box center [560, 174] width 584 height 22
drag, startPoint x: 459, startPoint y: 174, endPoint x: 596, endPoint y: 194, distance: 138.4
click at [595, 186] on input "2025 Fall SDW MSU Mankato Brother TEXT- Copy - [DATE] 17:05:47" at bounding box center [560, 174] width 584 height 22
type input "2025 Fall SDW MSU Mankato Brother TEXT - Updated Link"
click at [385, 253] on input "Update Campaign" at bounding box center [365, 252] width 97 height 22
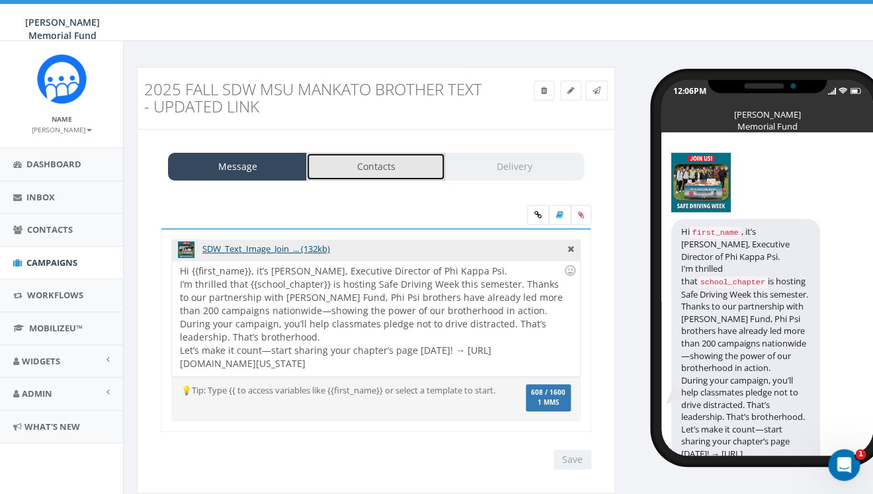
click at [388, 165] on link "Contacts" at bounding box center [375, 167] width 139 height 28
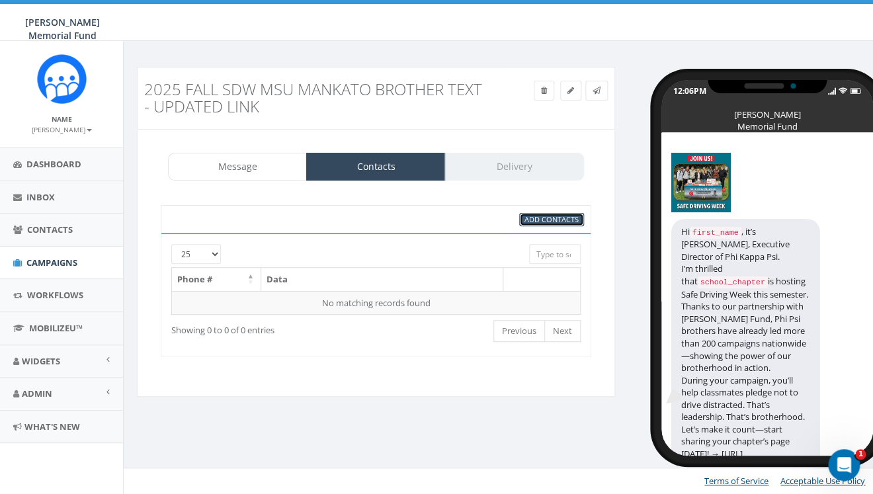
click at [545, 217] on span "Add Contacts" at bounding box center [551, 219] width 54 height 10
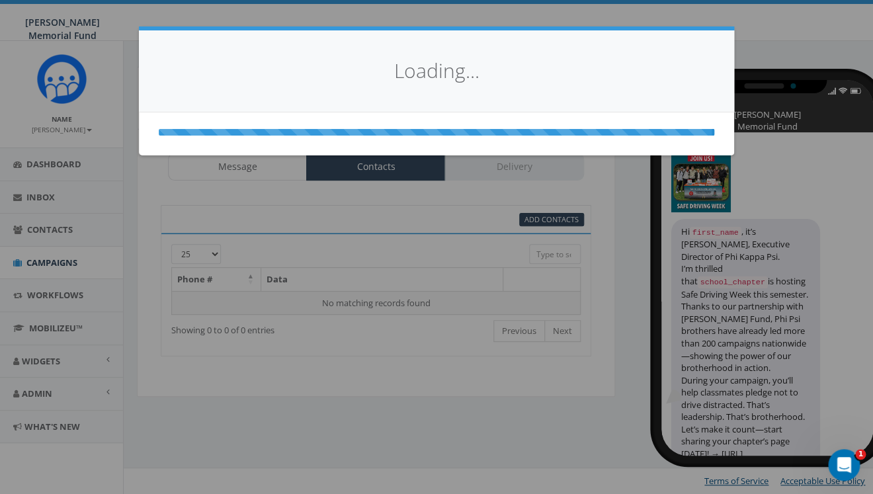
select select
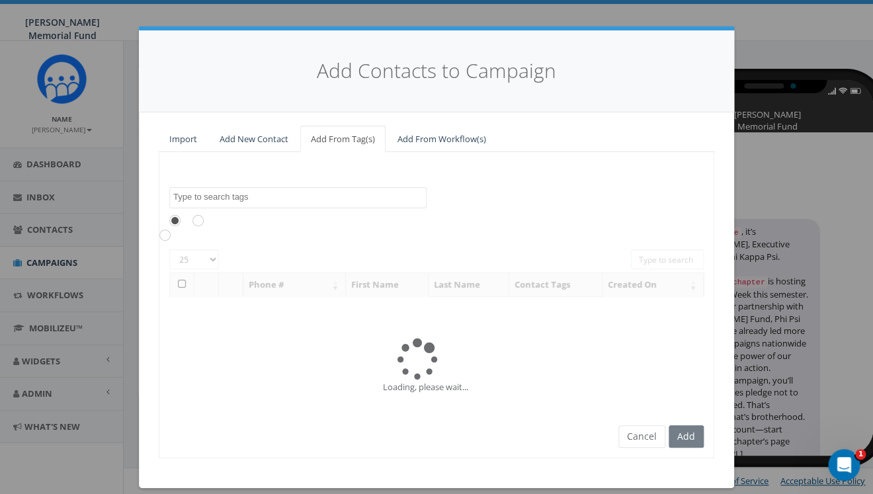
click at [292, 201] on textarea "Search" at bounding box center [299, 197] width 253 height 12
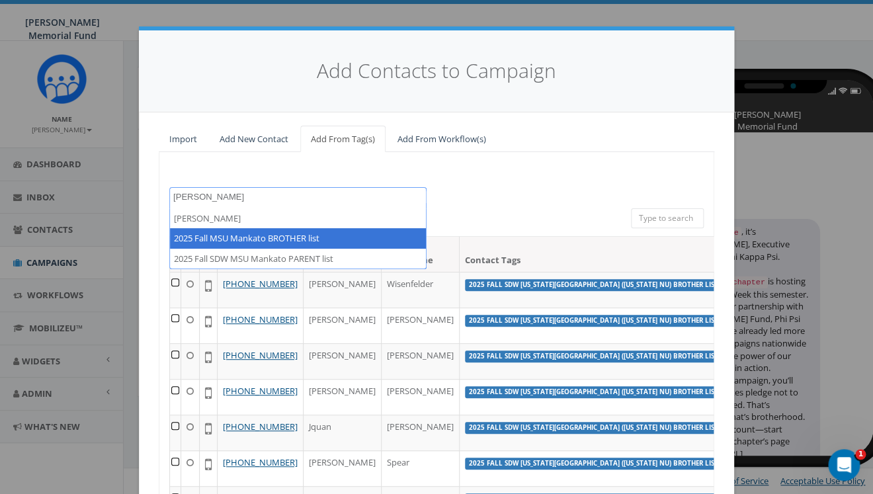
type textarea "mank"
select select "2025 Fall MSU Mankato BROTHER list"
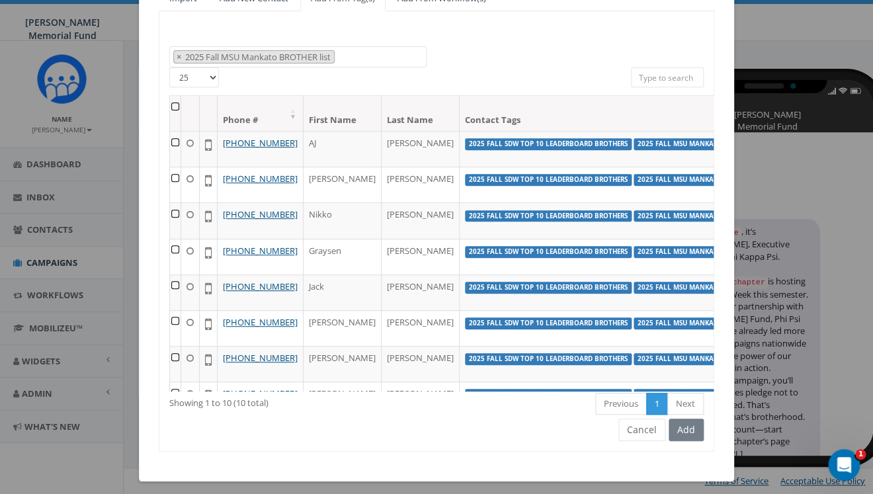
scroll to position [148, 0]
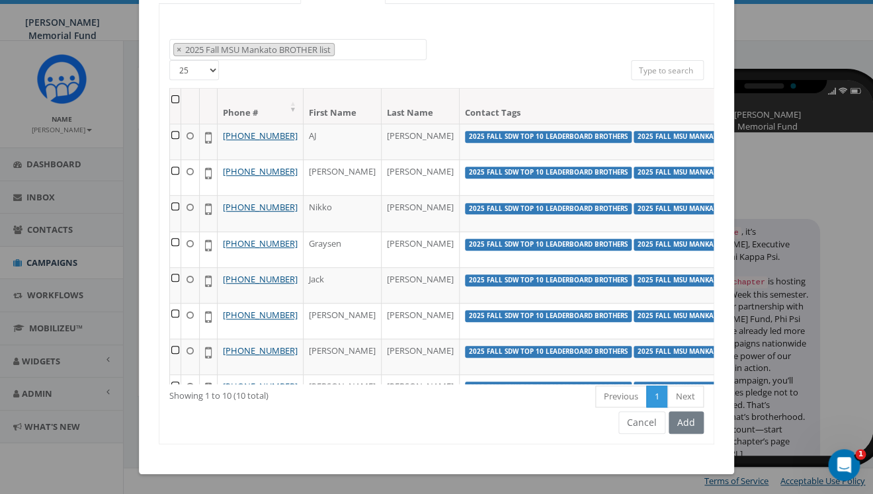
click at [175, 95] on th at bounding box center [175, 106] width 11 height 35
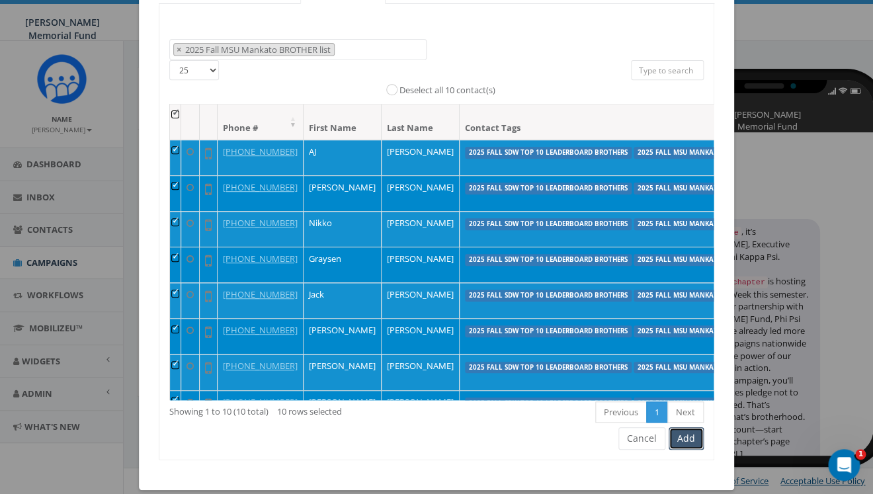
click at [690, 438] on button "Add" at bounding box center [685, 438] width 35 height 22
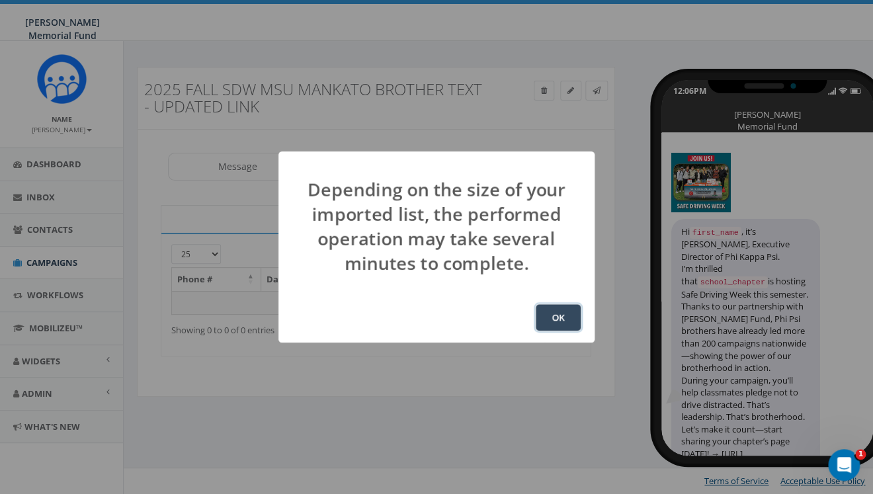
click at [548, 315] on button "OK" at bounding box center [557, 317] width 45 height 26
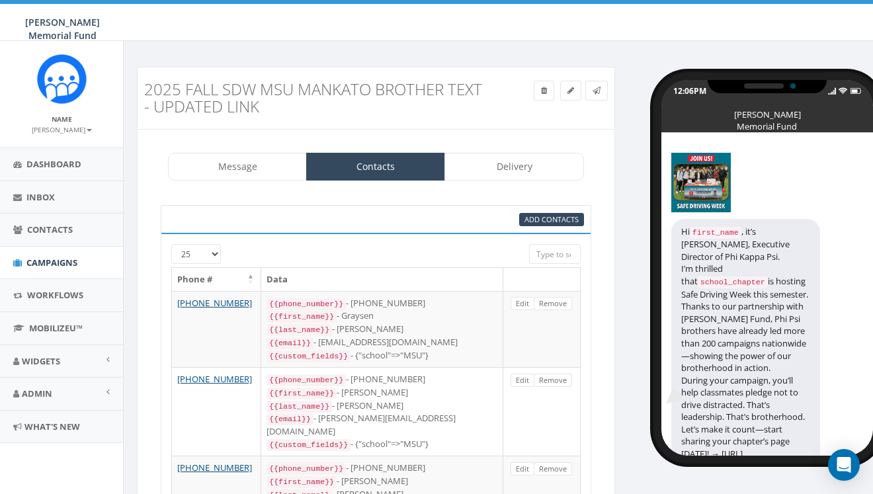
select select
click at [514, 167] on link "Delivery" at bounding box center [513, 167] width 139 height 28
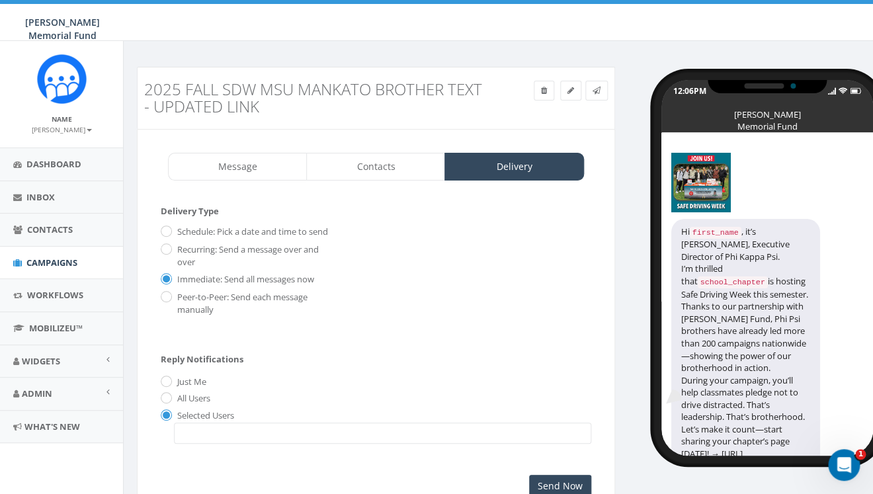
click at [219, 438] on span at bounding box center [382, 432] width 417 height 21
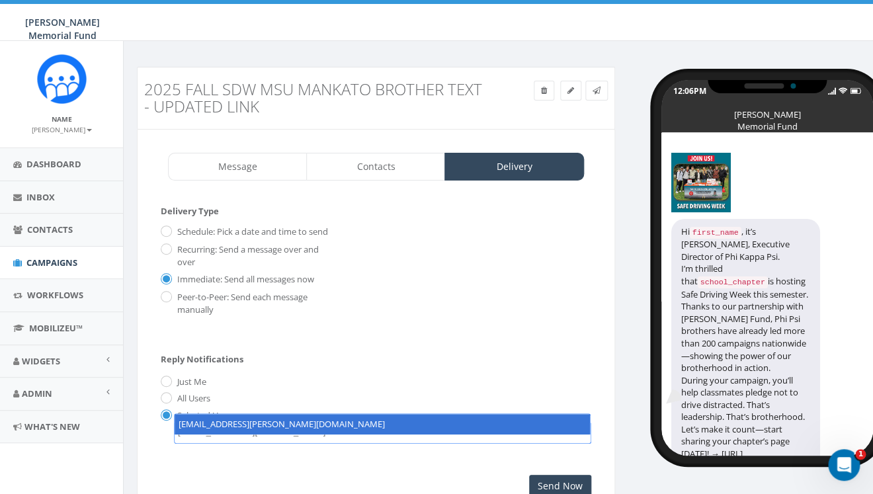
scroll to position [17, 0]
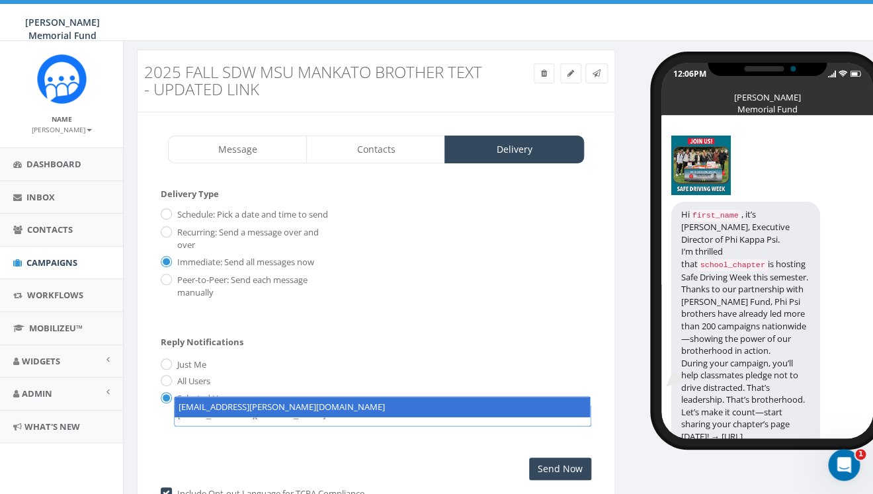
type textarea "[EMAIL_ADDRESS][PERSON_NAME][DOMAIN_NAME]"
select select "[EMAIL_ADDRESS][PERSON_NAME][DOMAIN_NAME]"
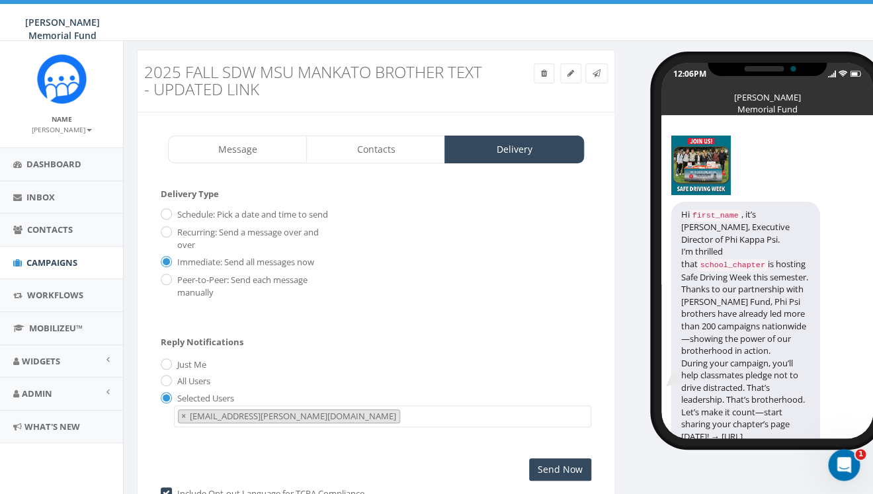
scroll to position [15, 0]
click at [552, 481] on input "Send Now" at bounding box center [560, 469] width 62 height 22
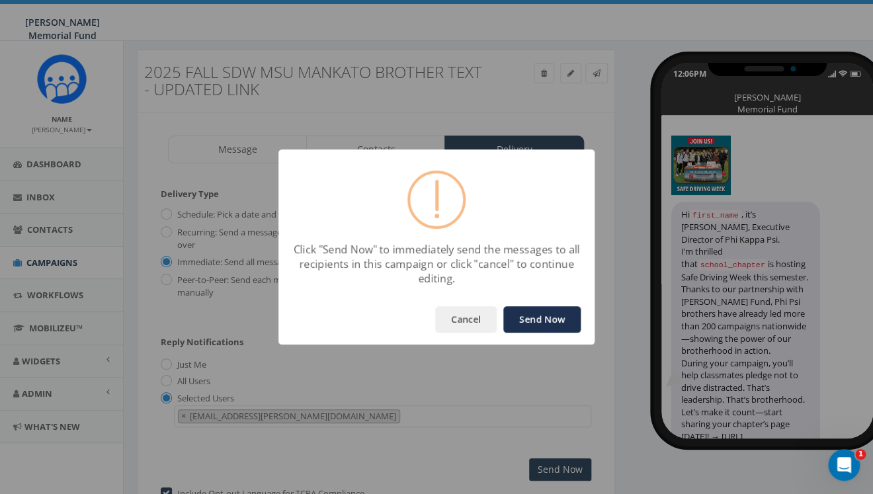
click at [532, 323] on button "Send Now" at bounding box center [541, 319] width 77 height 26
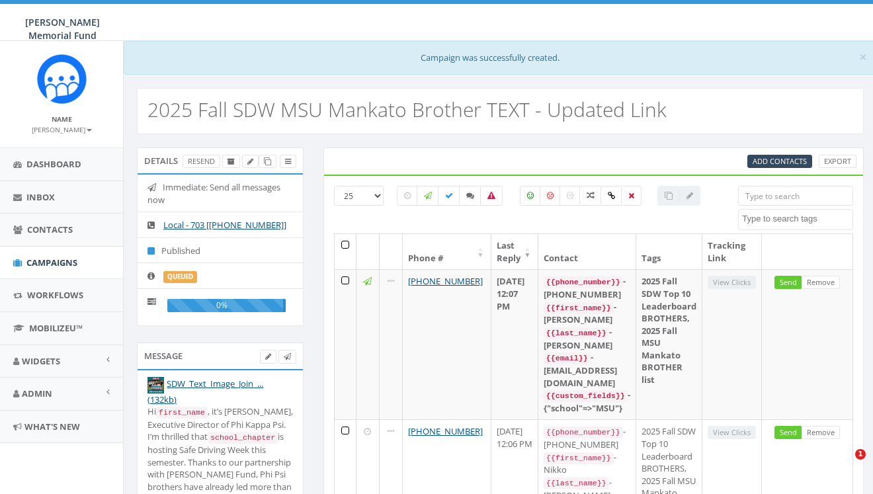
select select
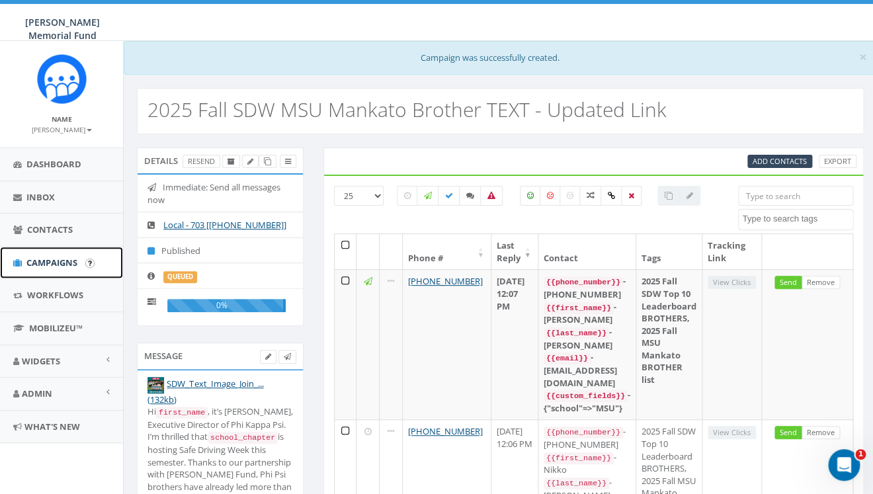
click at [52, 262] on span "Campaigns" at bounding box center [51, 262] width 51 height 12
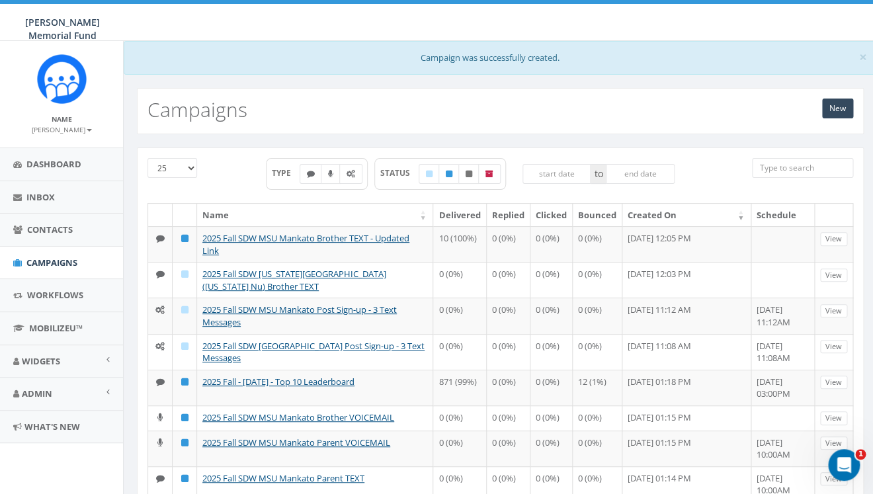
click at [773, 168] on input "search" at bounding box center [802, 168] width 101 height 20
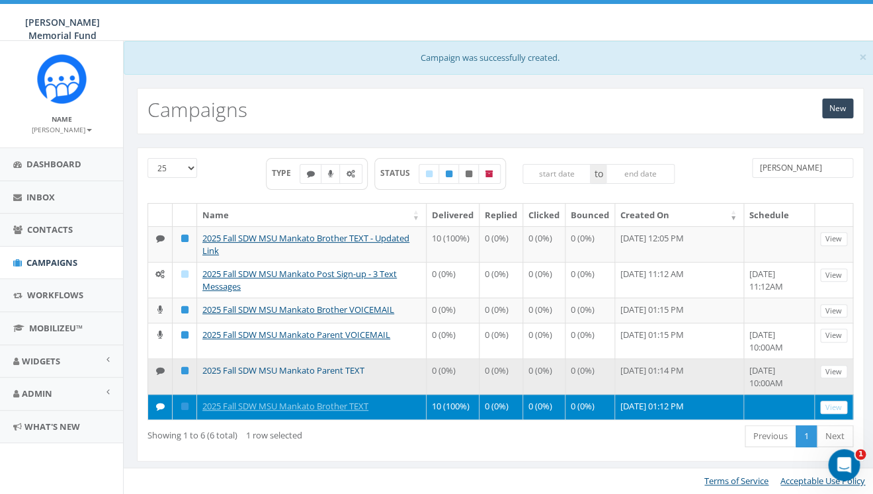
type input "[PERSON_NAME]"
click at [289, 375] on link "2025 Fall SDW MSU Mankato Parent TEXT" at bounding box center [283, 370] width 162 height 12
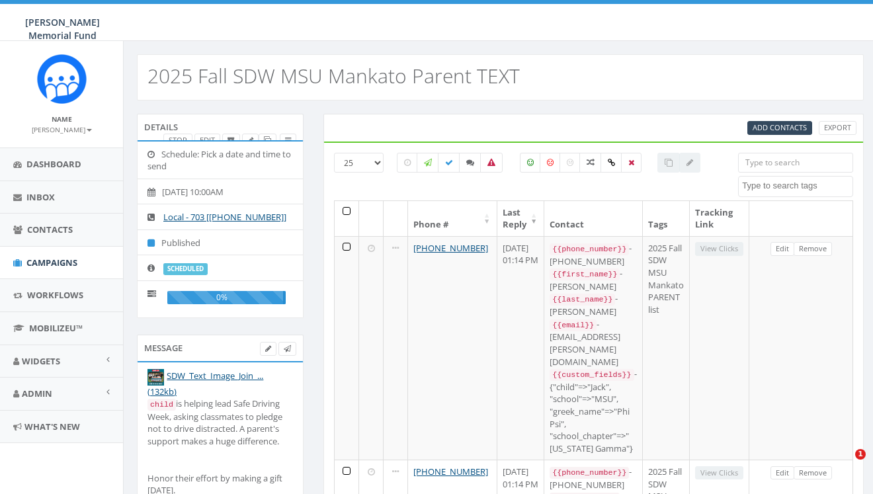
select select
click at [266, 135] on link at bounding box center [267, 141] width 18 height 14
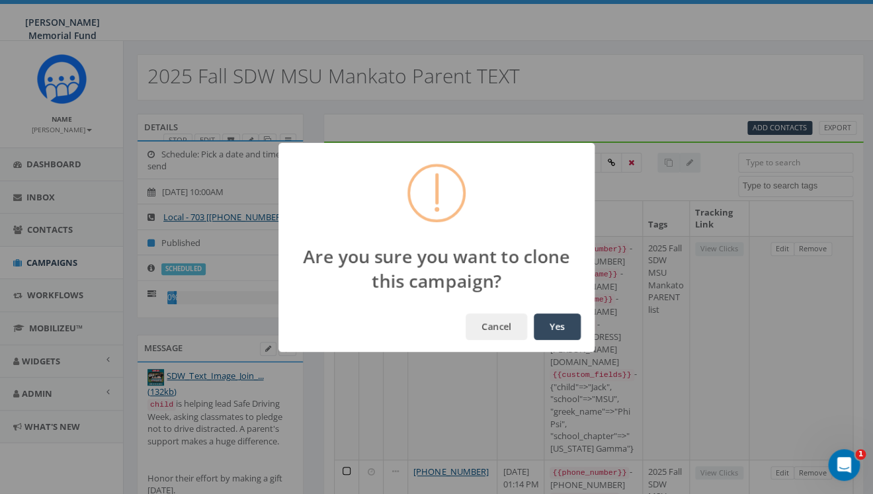
click at [556, 329] on button "Yes" at bounding box center [556, 326] width 47 height 26
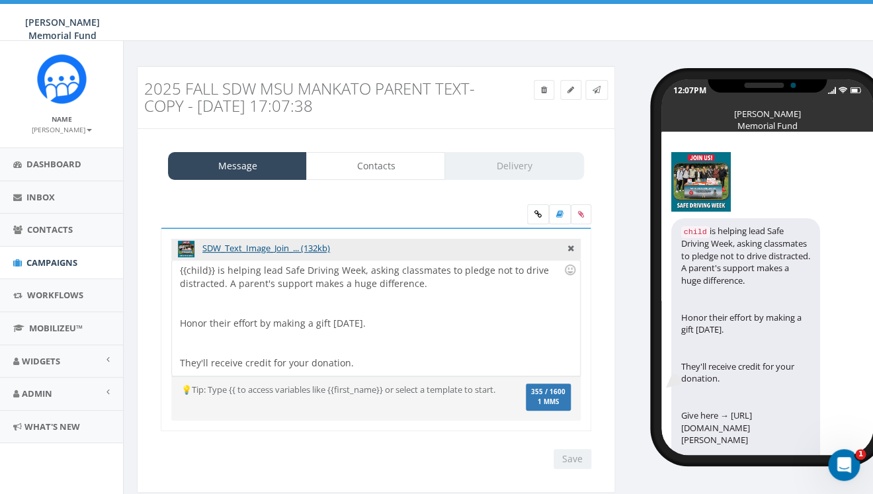
scroll to position [51, 0]
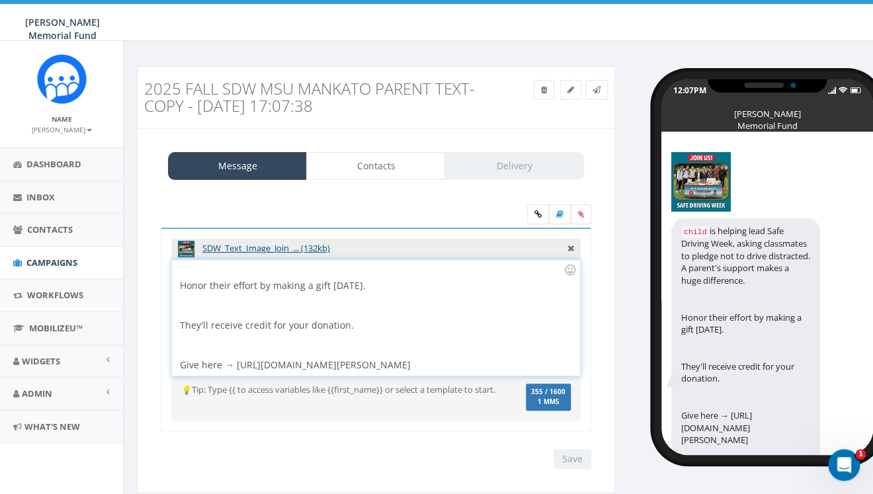
drag, startPoint x: 235, startPoint y: 354, endPoint x: 268, endPoint y: 368, distance: 35.2
click at [268, 368] on div "{{child}} is helping lead Safe Driving Week, asking classmates to pledge not to…" at bounding box center [375, 318] width 407 height 116
click at [579, 466] on input "Save" at bounding box center [572, 459] width 38 height 20
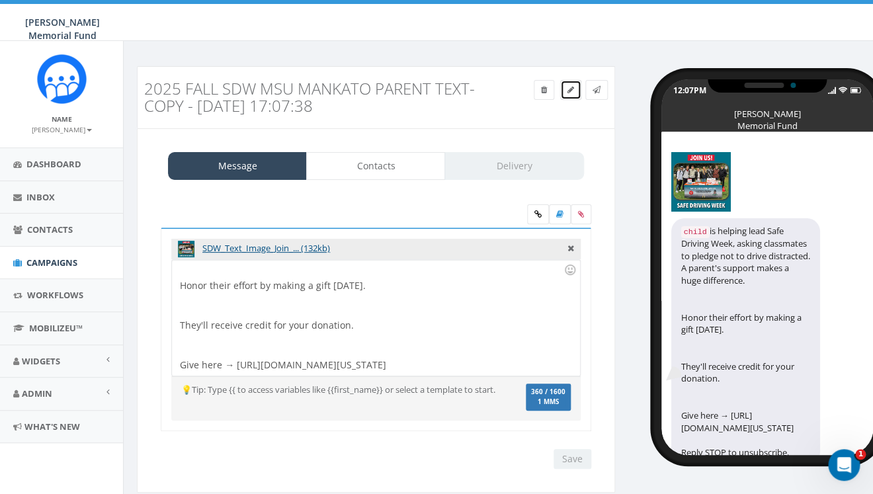
click at [573, 89] on icon at bounding box center [570, 90] width 7 height 8
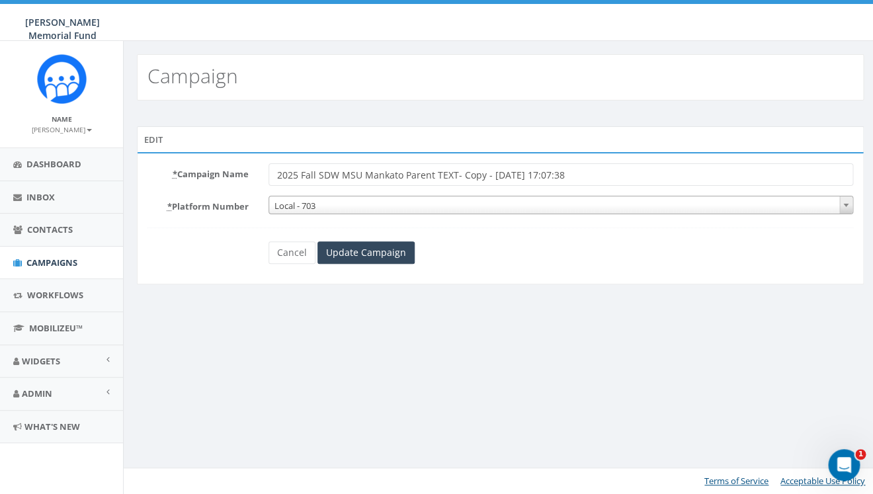
click at [471, 175] on input "2025 Fall SDW MSU Mankato Parent TEXT- Copy - [DATE] 17:07:38" at bounding box center [560, 174] width 584 height 22
drag, startPoint x: 455, startPoint y: 176, endPoint x: 647, endPoint y: 190, distance: 192.2
click at [647, 186] on input "2025 Fall SDW MSU Mankato Parent TEXT- Copy - [DATE] 17:07:38" at bounding box center [560, 174] width 584 height 22
type input "2025 Fall SDW MSU Mankato Parent TEXT - Updated Link"
click at [364, 253] on input "Update Campaign" at bounding box center [365, 252] width 97 height 22
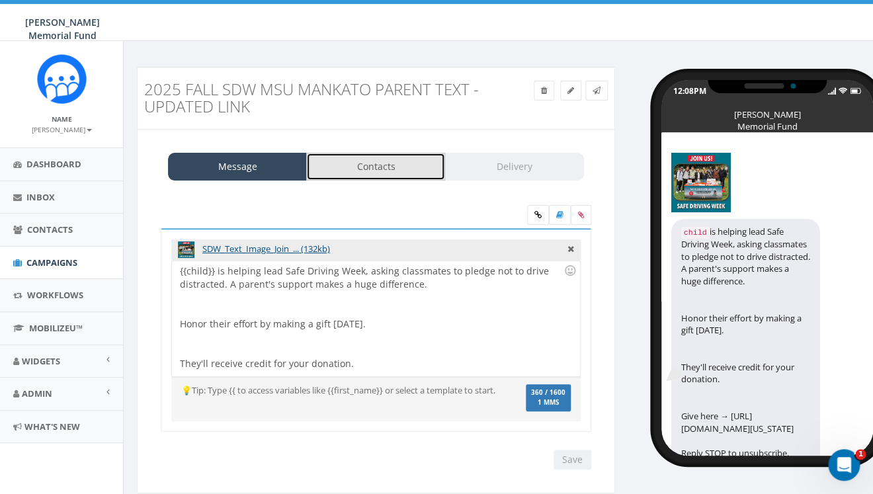
click at [389, 173] on link "Contacts" at bounding box center [375, 167] width 139 height 28
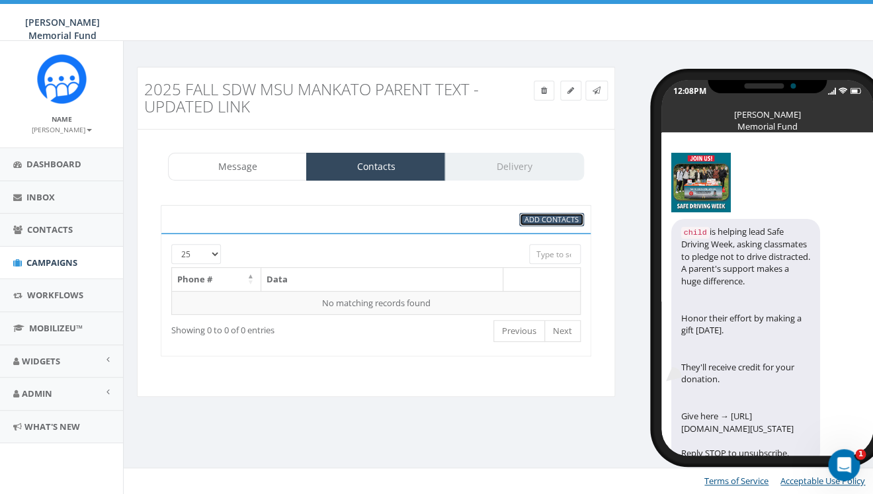
click at [555, 219] on span "Add Contacts" at bounding box center [551, 219] width 54 height 10
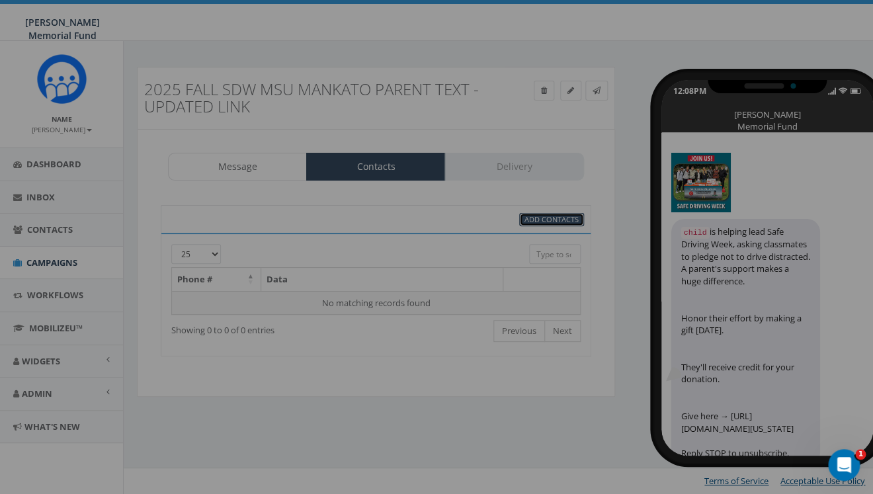
select select
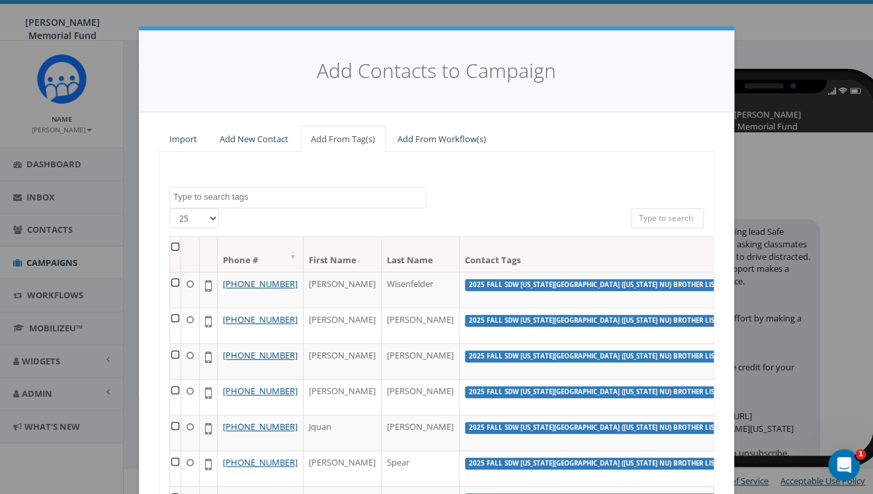
click at [352, 194] on textarea "Search" at bounding box center [299, 197] width 253 height 12
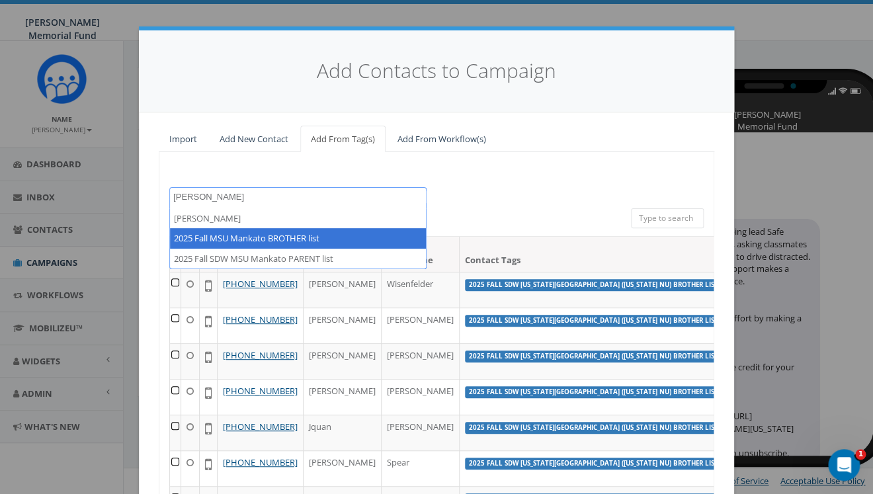
type textarea "manka"
select select "2025 Fall MSU Mankato BROTHER list"
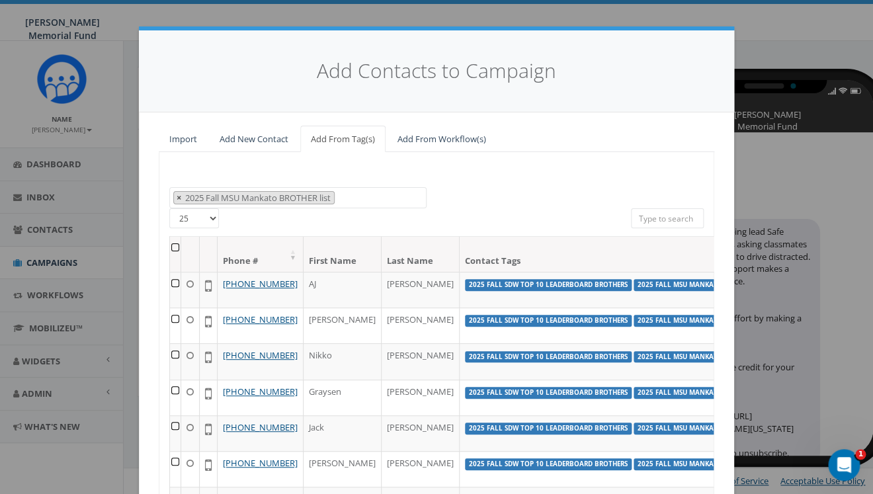
click at [178, 198] on span "×" at bounding box center [178, 198] width 5 height 12
select select
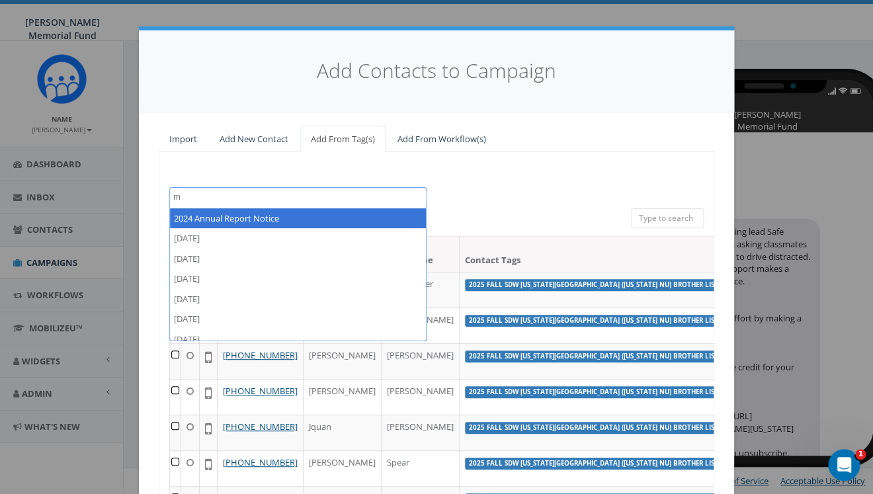
scroll to position [0, 0]
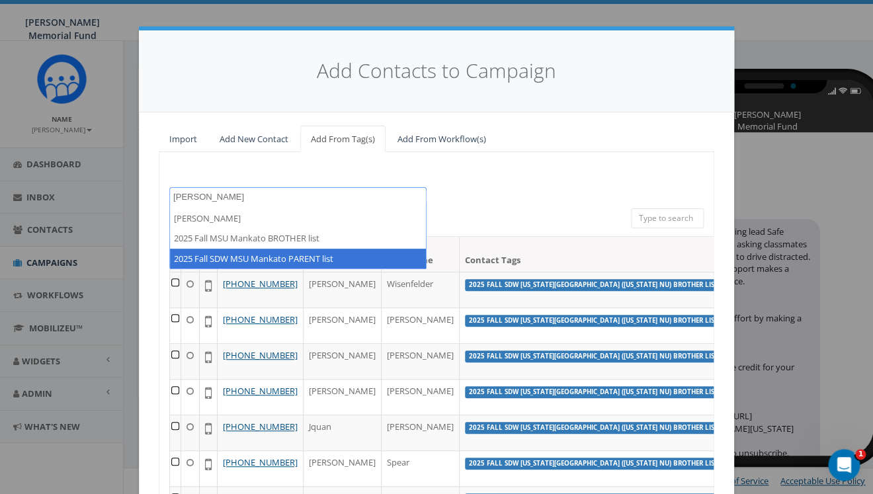
type textarea "mank"
select select "2025 Fall SDW MSU Mankato PARENT list"
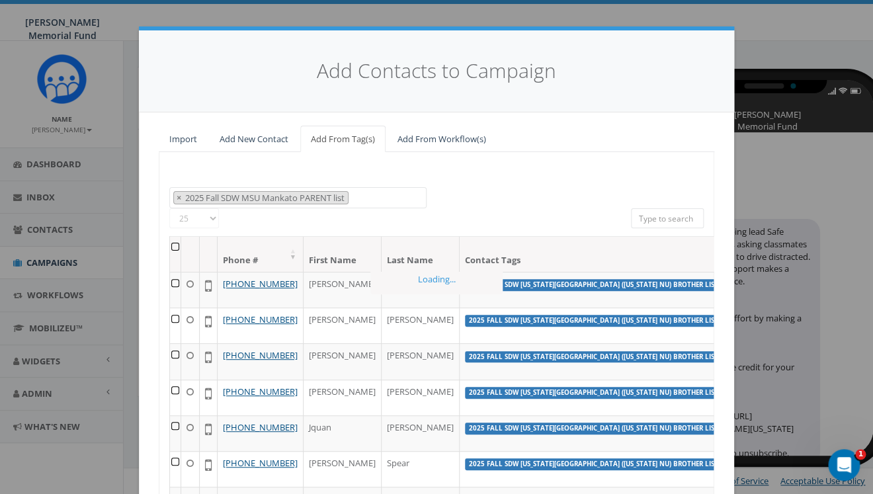
scroll to position [888, 0]
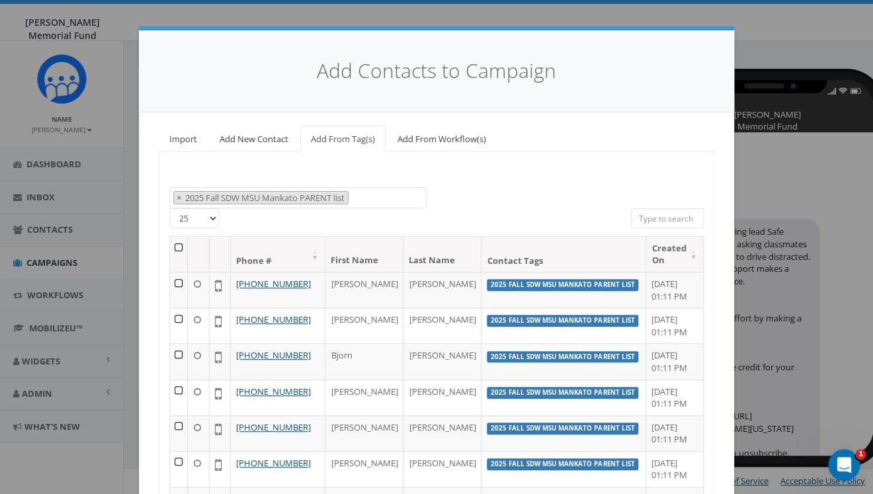
click at [185, 246] on th at bounding box center [179, 254] width 18 height 35
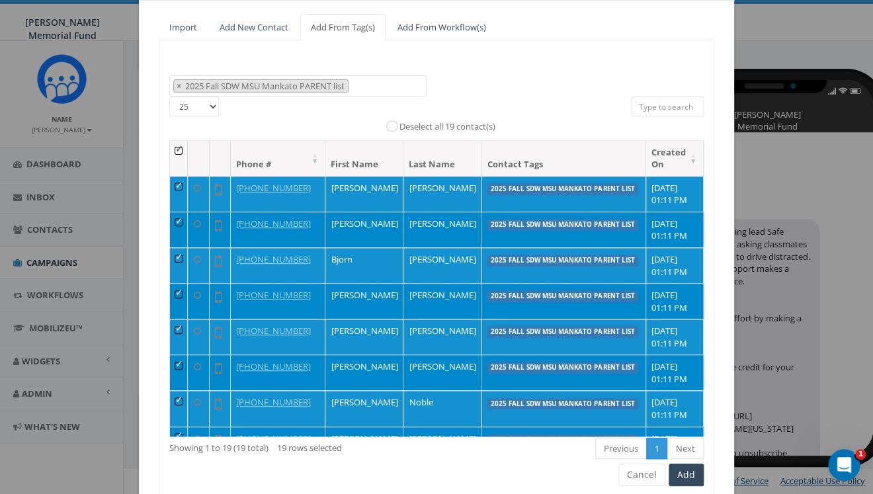
scroll to position [164, 0]
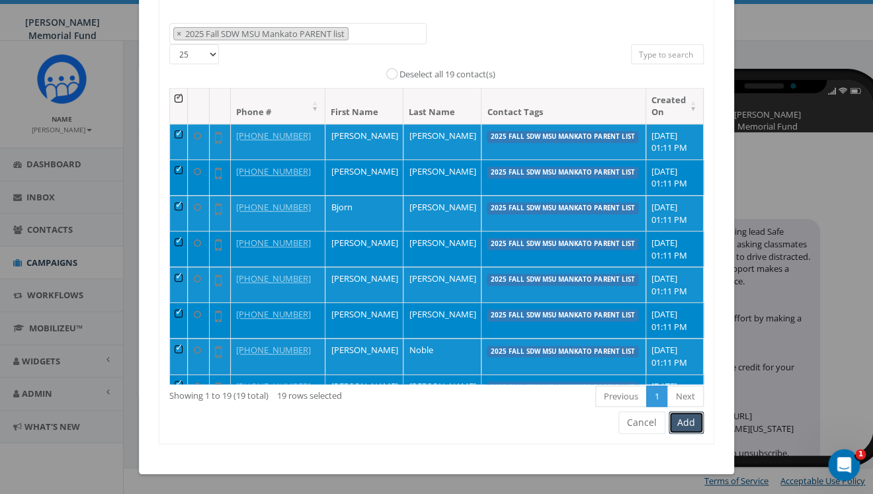
click at [693, 422] on button "Add" at bounding box center [685, 422] width 35 height 22
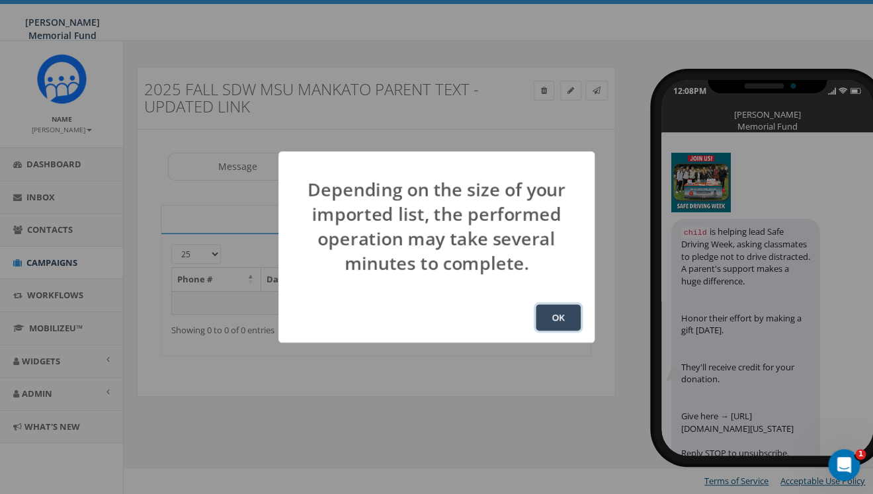
click at [548, 323] on button "OK" at bounding box center [557, 317] width 45 height 26
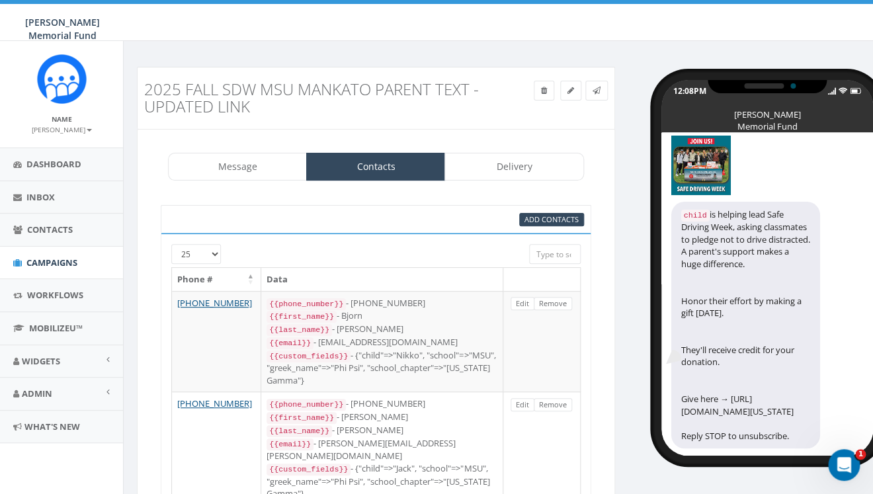
scroll to position [41, 0]
click at [524, 165] on link "Delivery" at bounding box center [513, 167] width 139 height 28
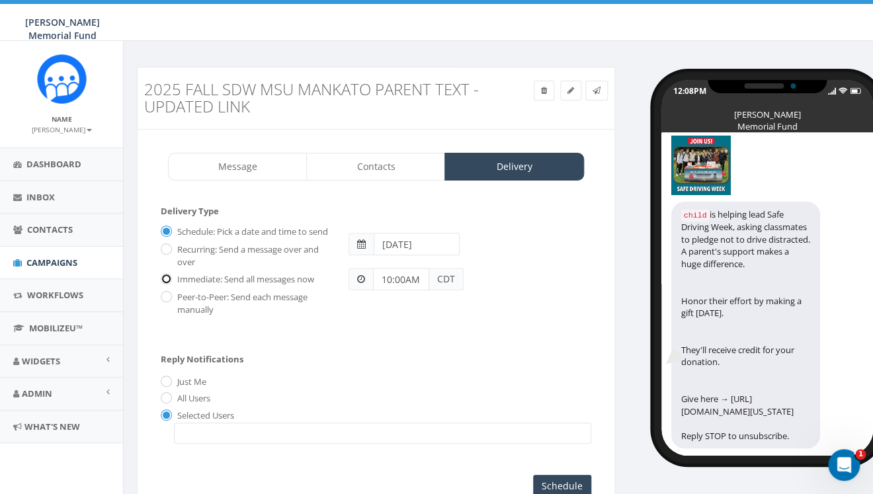
click at [167, 284] on input "Immediate: Send all messages now" at bounding box center [165, 280] width 9 height 9
radio input "true"
click at [266, 444] on span at bounding box center [382, 432] width 417 height 21
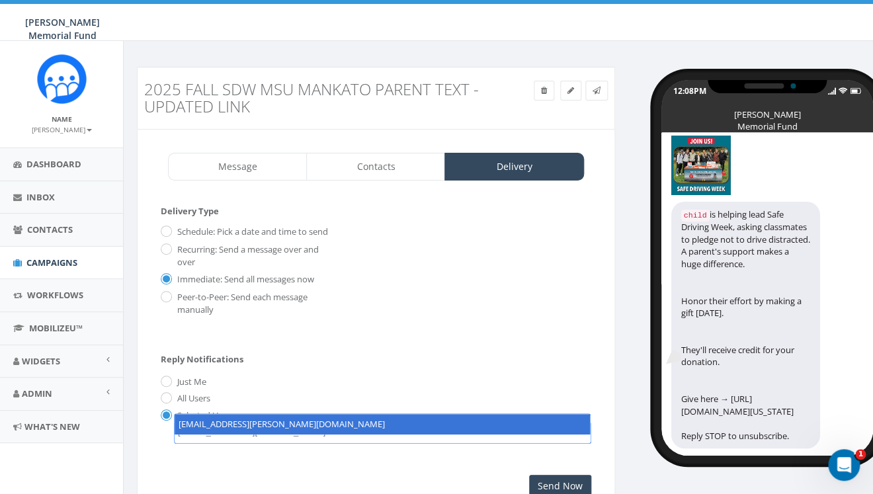
type textarea "hunter.piland@hunterwatson.org"
select select "hunter.piland@hunterwatson.org"
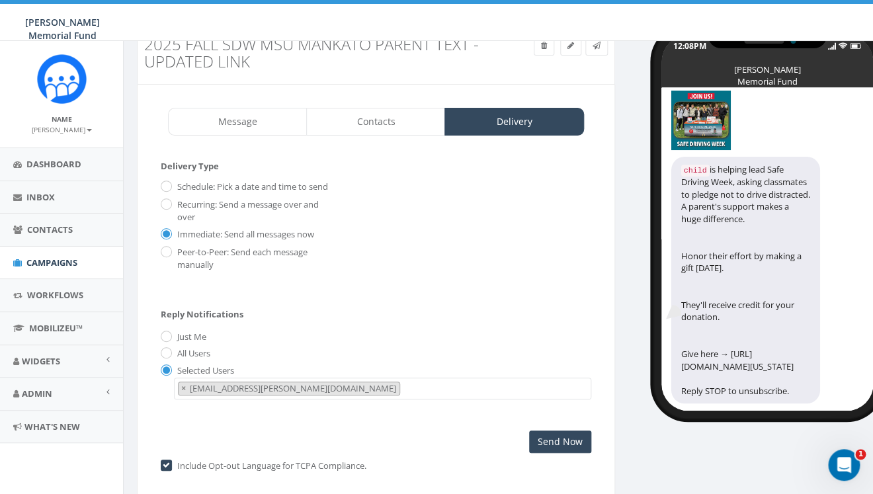
scroll to position [63, 0]
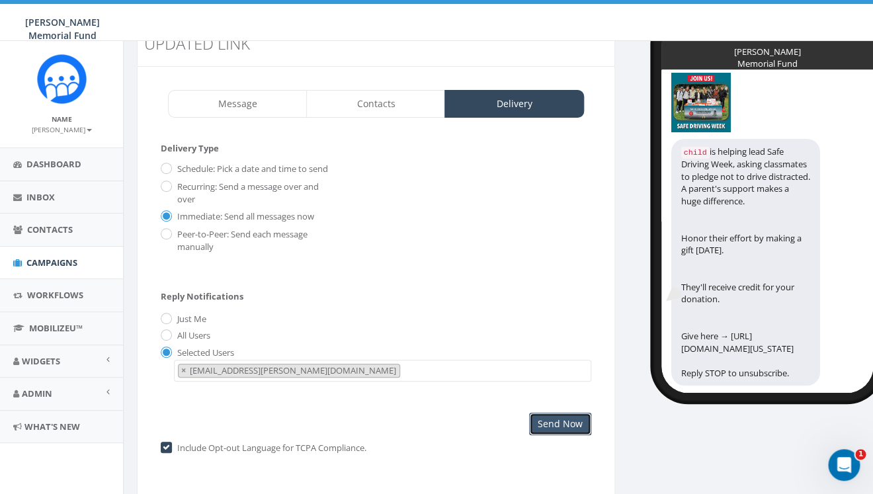
click at [547, 435] on input "Send Now" at bounding box center [560, 423] width 62 height 22
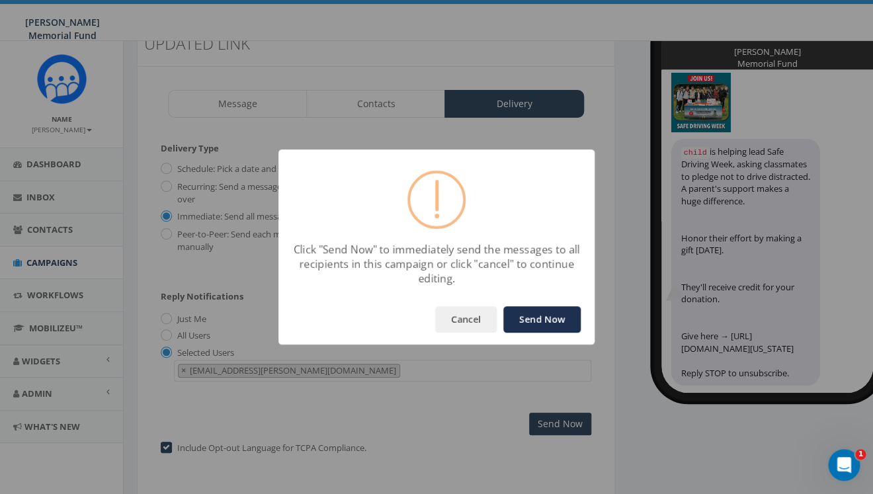
click at [525, 323] on button "Send Now" at bounding box center [541, 319] width 77 height 26
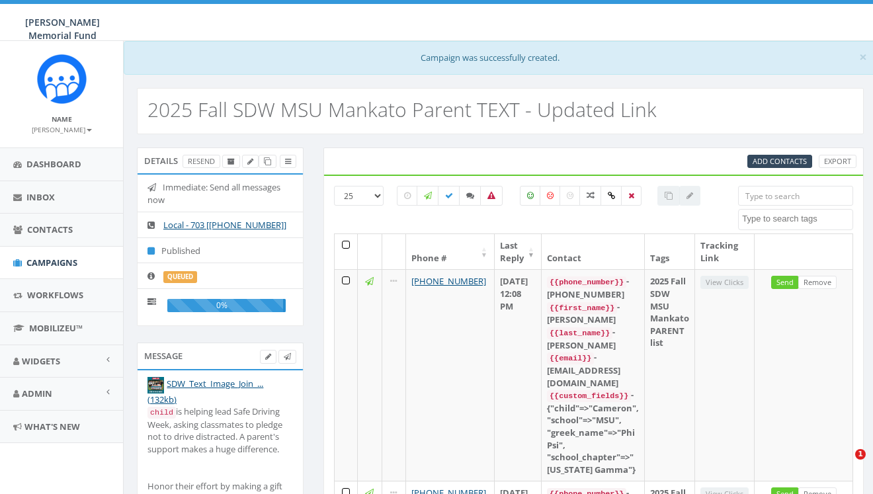
select select
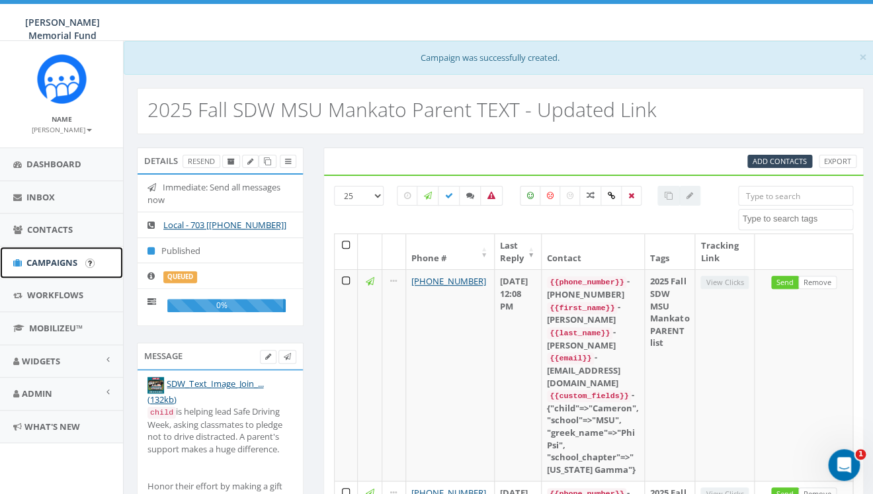
click at [38, 262] on span "Campaigns" at bounding box center [51, 262] width 51 height 12
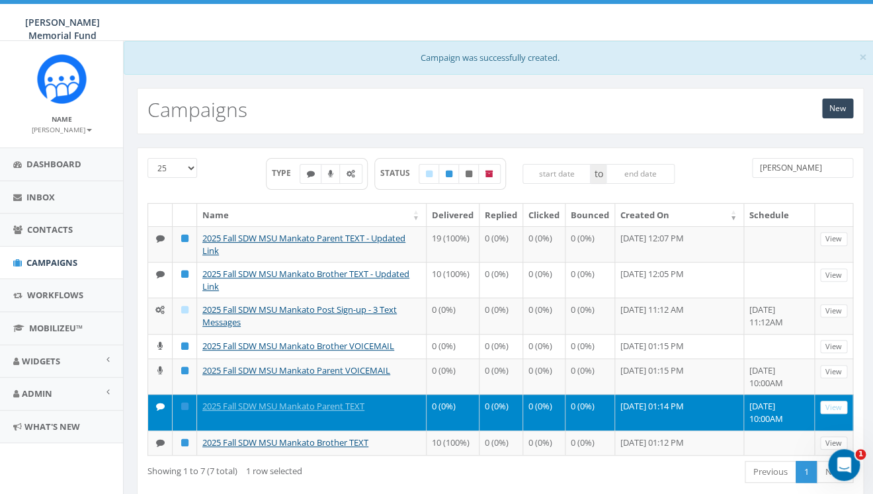
drag, startPoint x: 783, startPoint y: 170, endPoint x: 738, endPoint y: 165, distance: 45.3
click at [752, 167] on input "[PERSON_NAME]" at bounding box center [802, 168] width 101 height 20
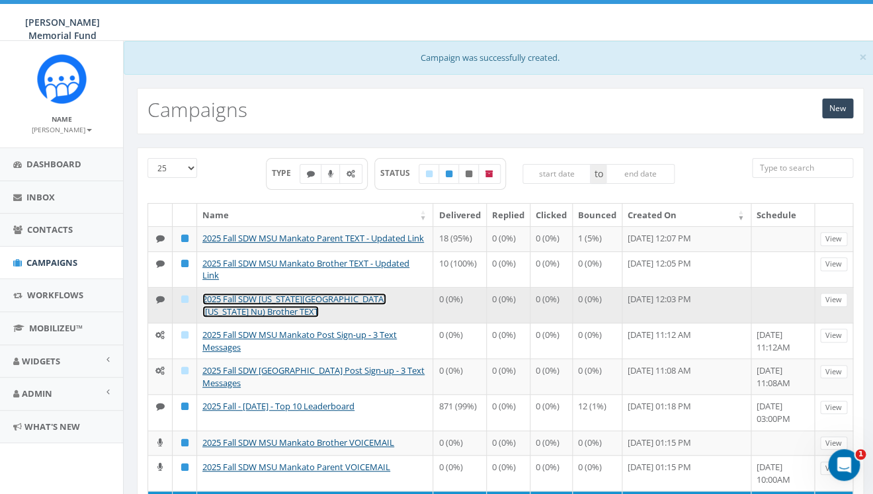
click at [321, 308] on link "2025 Fall SDW [US_STATE][GEOGRAPHIC_DATA] ([US_STATE] Nu) Brother TEXT" at bounding box center [294, 305] width 184 height 24
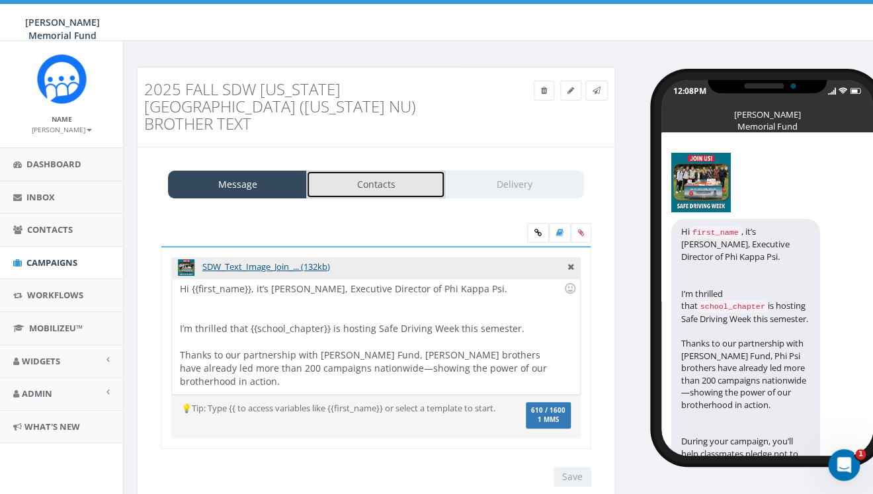
click at [383, 171] on link "Contacts" at bounding box center [375, 185] width 139 height 28
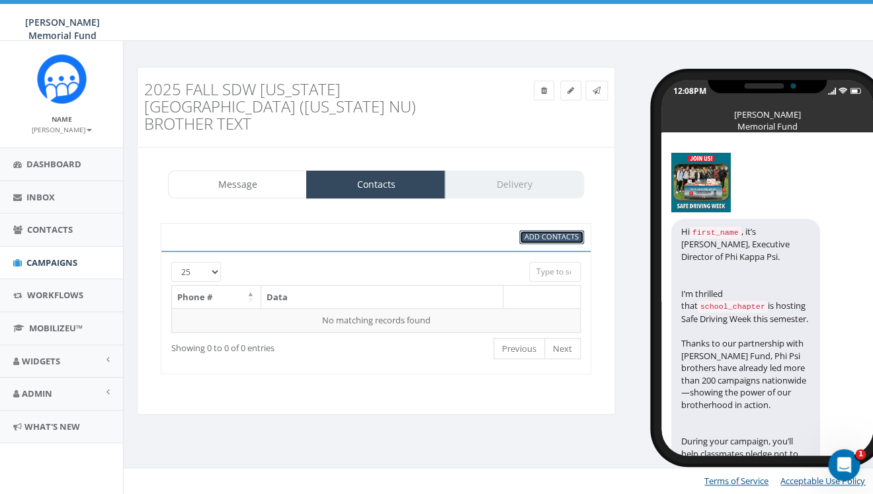
click at [554, 230] on link "Add Contacts" at bounding box center [551, 237] width 65 height 14
select select
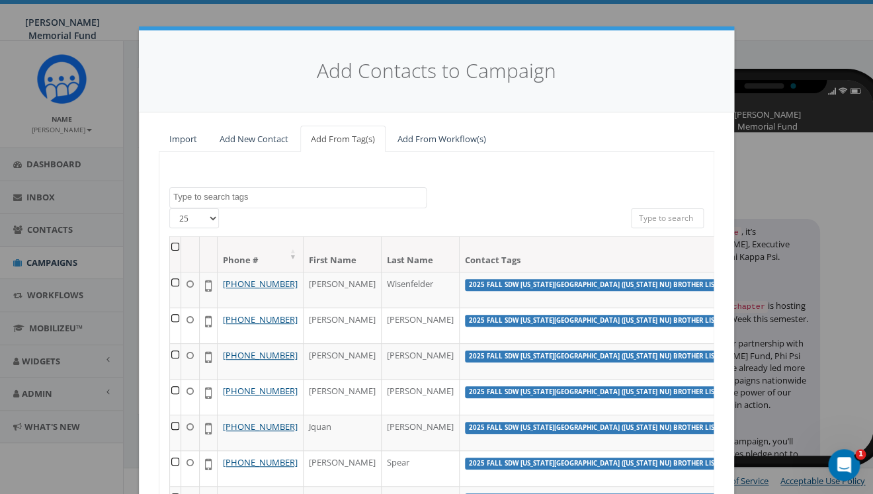
click at [294, 199] on textarea "Search" at bounding box center [299, 197] width 253 height 12
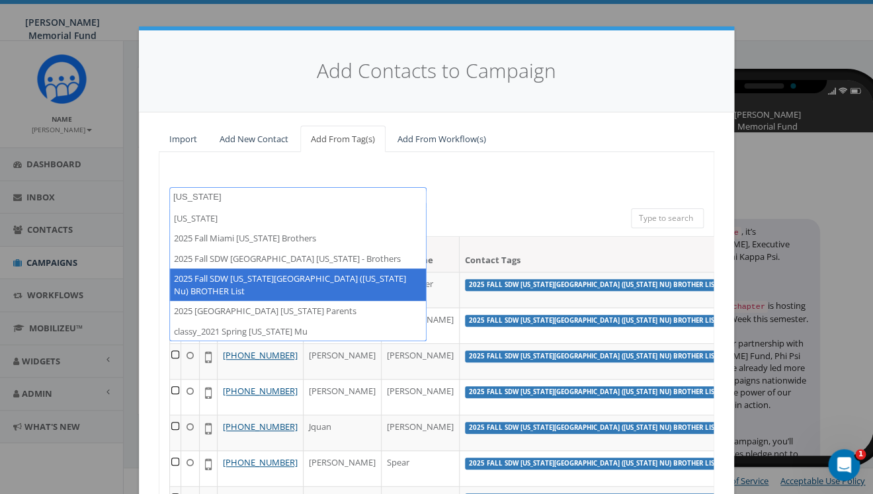
type textarea "ohio"
select select "2025 Fall SDW Ohio University (Ohio Nu) BROTHER List"
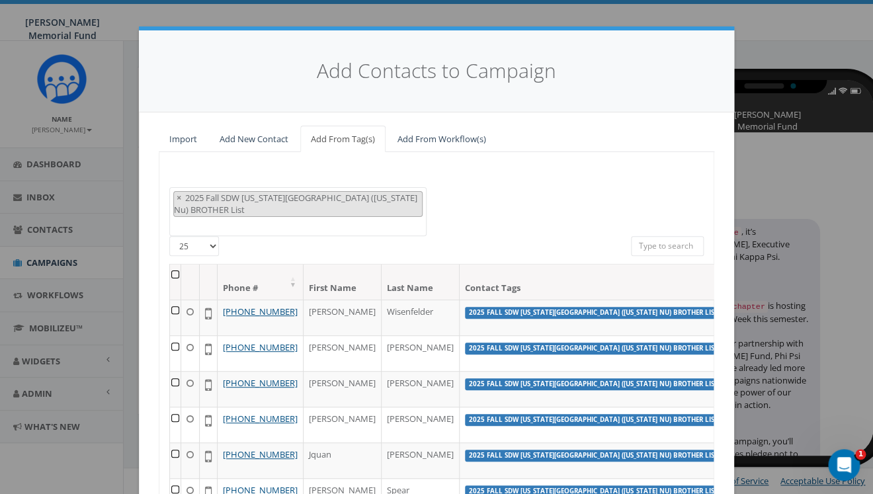
click at [175, 264] on th at bounding box center [175, 281] width 11 height 35
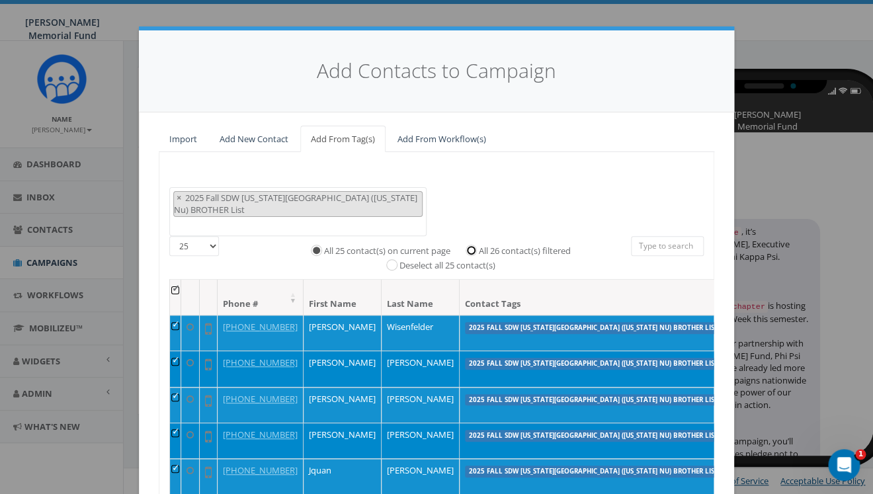
click at [473, 245] on input "All 26 contact(s) filtered" at bounding box center [474, 249] width 9 height 9
radio input "true"
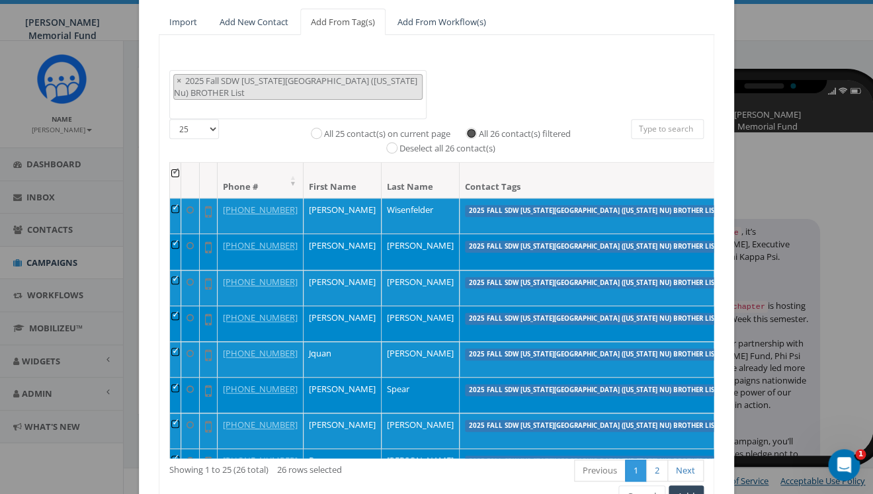
scroll to position [164, 0]
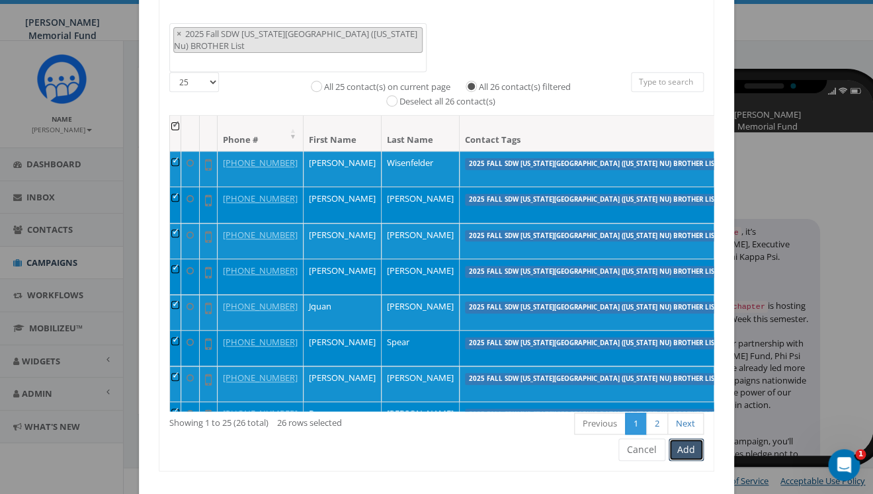
click at [685, 438] on button "Add" at bounding box center [685, 449] width 35 height 22
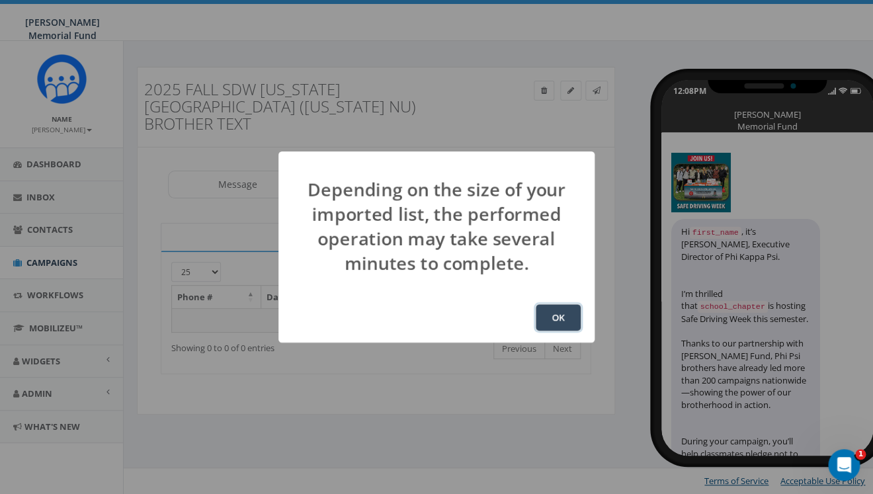
click at [557, 315] on button "OK" at bounding box center [557, 317] width 45 height 26
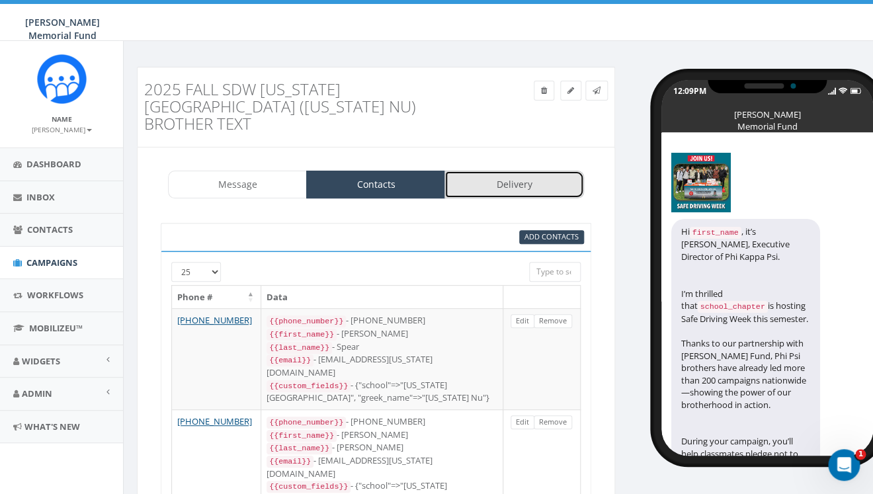
click at [518, 171] on link "Delivery" at bounding box center [513, 185] width 139 height 28
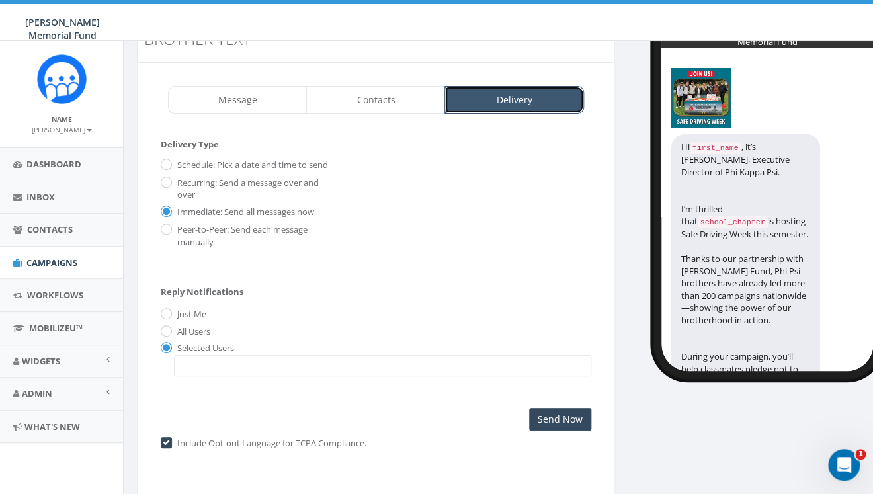
scroll to position [112, 0]
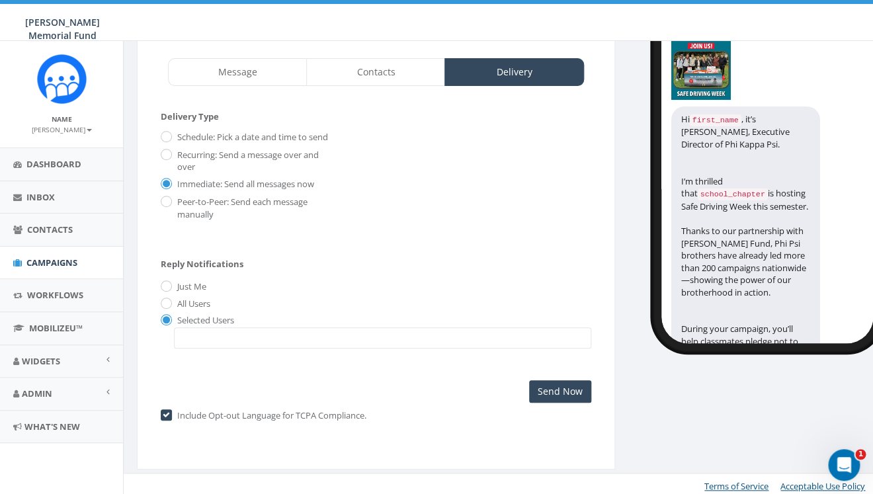
click at [210, 332] on span at bounding box center [382, 337] width 417 height 21
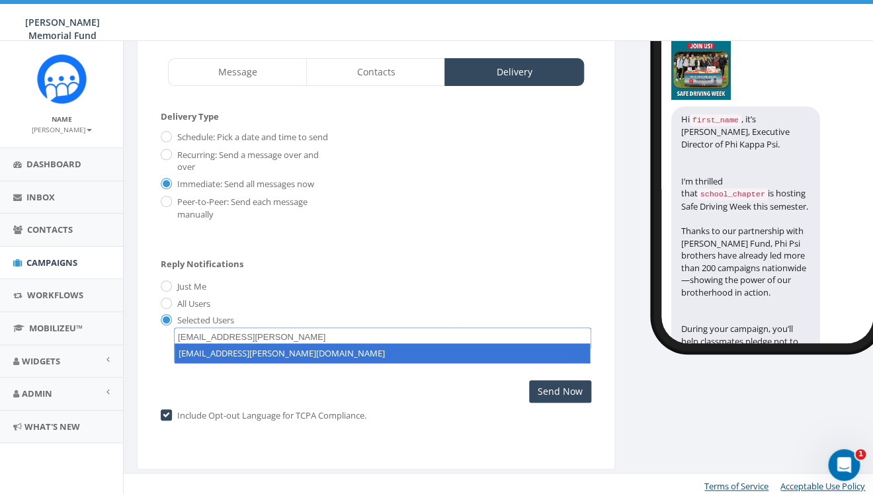
type textarea "[EMAIL_ADDRESS][PERSON_NAME][DOMAIN_NAME]"
select select "hunter.piland@hunterwatson.org"
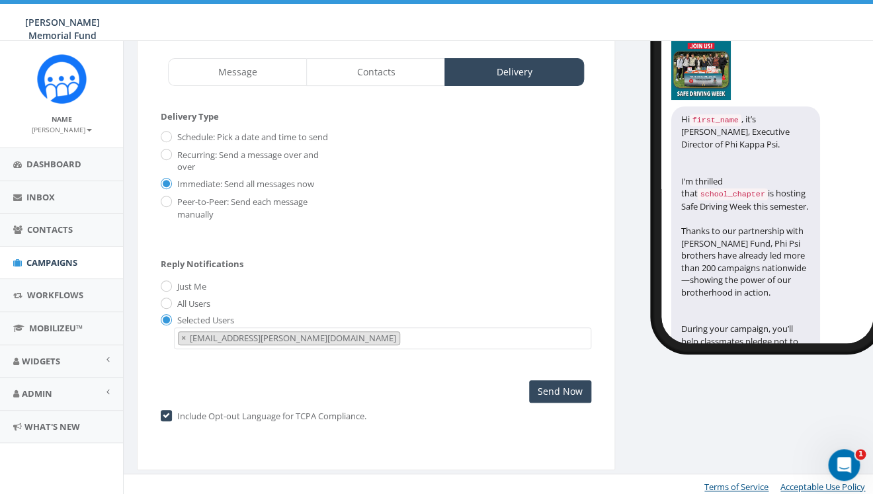
scroll to position [15, 0]
click at [546, 383] on input "Send Now" at bounding box center [560, 391] width 62 height 22
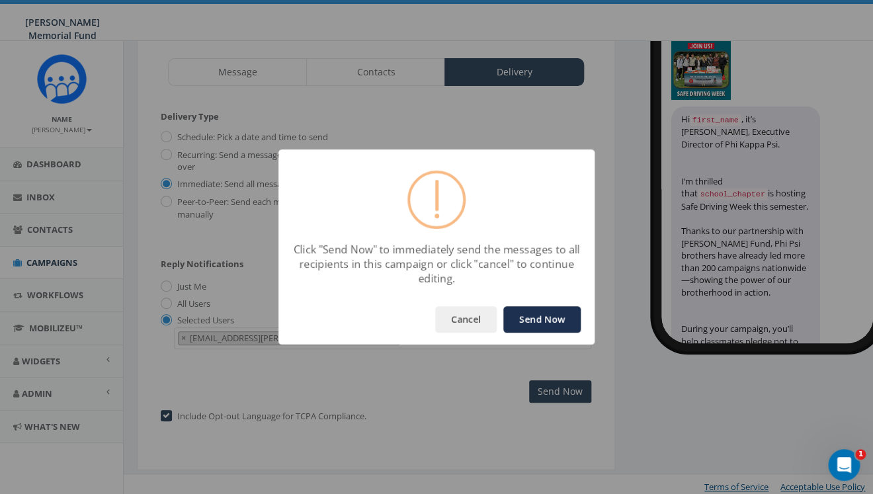
click at [539, 322] on button "Send Now" at bounding box center [541, 319] width 77 height 26
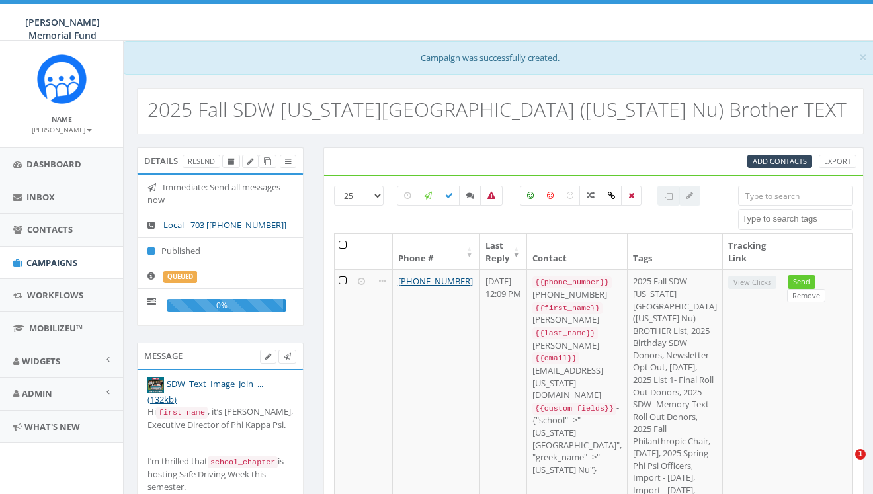
select select
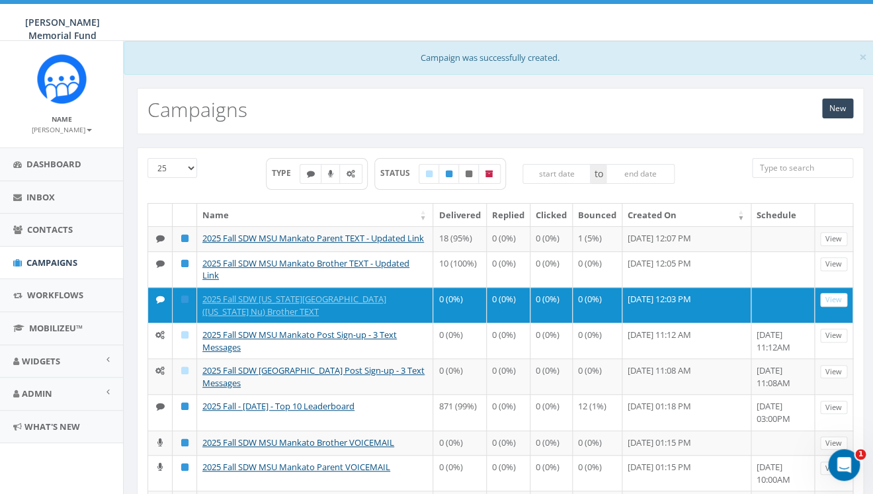
click at [795, 169] on input "search" at bounding box center [802, 168] width 101 height 20
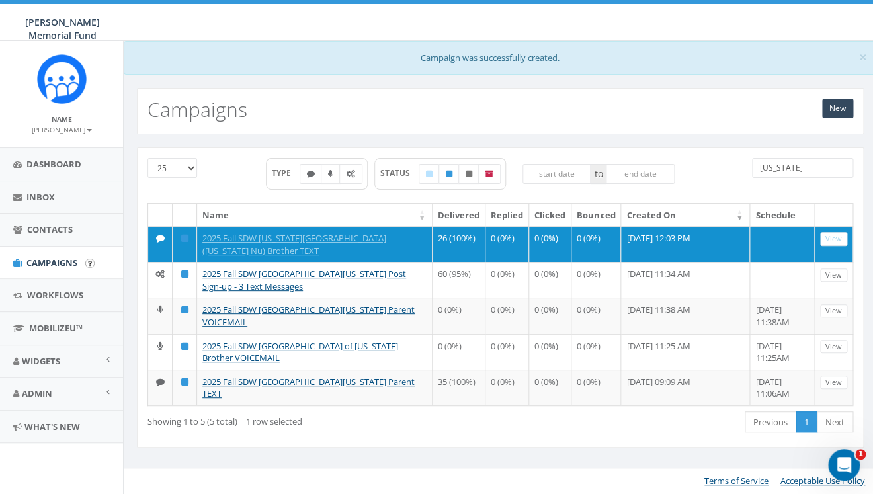
type input "[US_STATE]"
click at [42, 264] on span "Campaigns" at bounding box center [51, 262] width 51 height 12
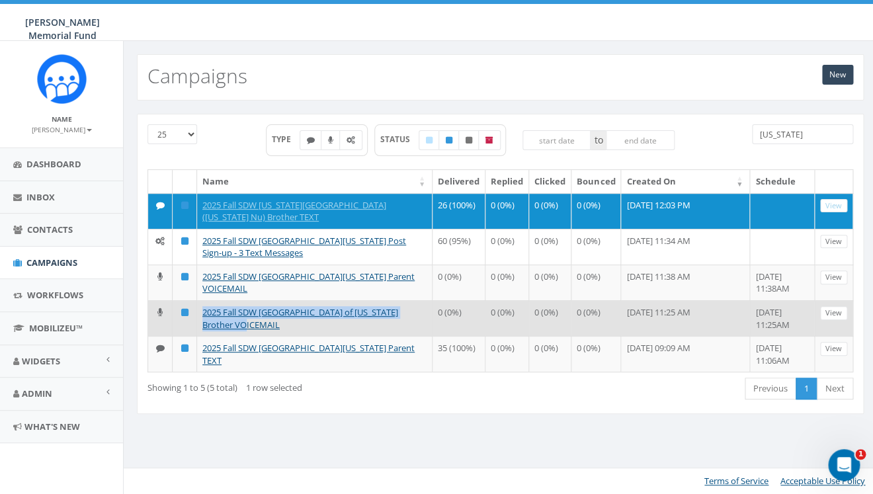
drag, startPoint x: 250, startPoint y: 325, endPoint x: 196, endPoint y: 315, distance: 54.6
click at [196, 315] on tr "2025 Fall SDW [GEOGRAPHIC_DATA] of [US_STATE] Brother VOICEMAIL 0 (0%) 0 (0%) 0…" at bounding box center [500, 318] width 705 height 36
copy tr "2025 Fall SDW [GEOGRAPHIC_DATA] of [US_STATE] Brother VOICEMAIL"
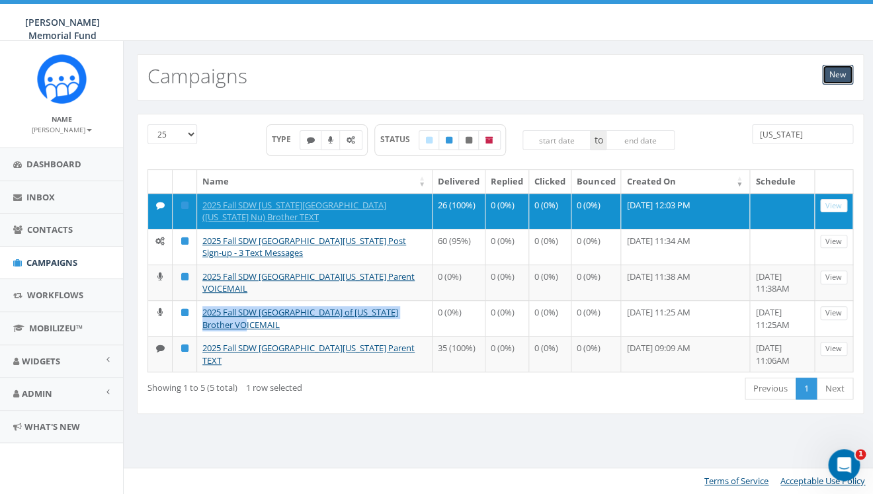
click at [834, 77] on link "New" at bounding box center [837, 75] width 31 height 20
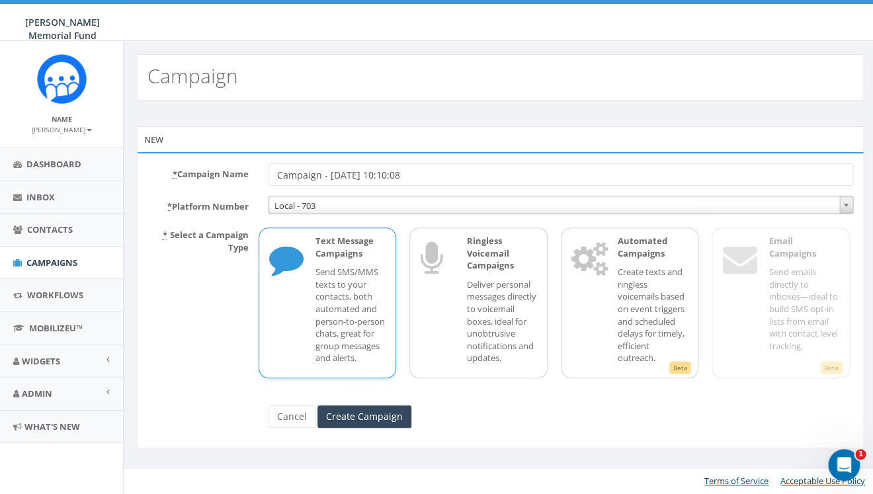
drag, startPoint x: 429, startPoint y: 177, endPoint x: 249, endPoint y: 180, distance: 180.5
click at [268, 180] on input "Campaign - [DATE] 10:10:08" at bounding box center [560, 174] width 584 height 22
drag, startPoint x: 296, startPoint y: 173, endPoint x: 248, endPoint y: 175, distance: 48.3
click at [268, 175] on input "2025 Fall SDW Miami University of Ohio Brother VOICEMAIL" at bounding box center [560, 174] width 584 height 22
drag, startPoint x: 339, startPoint y: 173, endPoint x: 368, endPoint y: 173, distance: 28.4
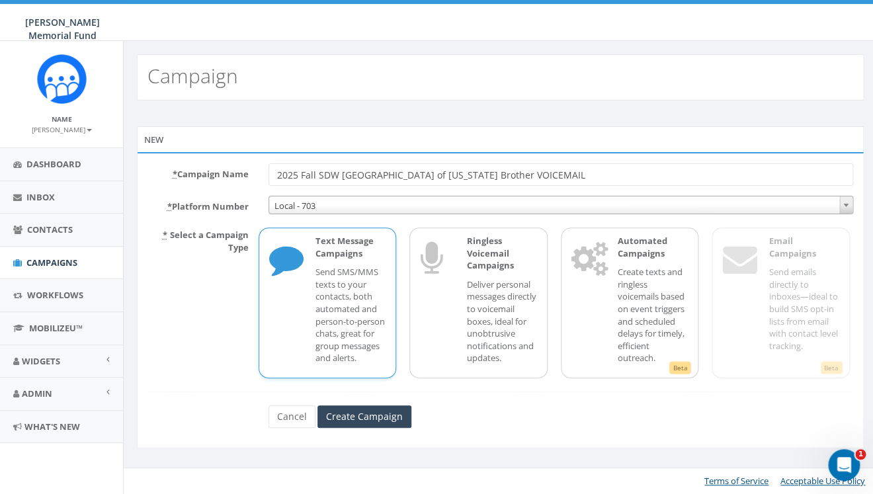
click at [368, 173] on input "2025 Fall SDW Miami University of Ohio Brother VOICEMAIL" at bounding box center [560, 174] width 584 height 22
drag, startPoint x: 407, startPoint y: 175, endPoint x: 441, endPoint y: 175, distance: 34.4
click at [441, 175] on input "2025 Fall SDW Ohio University of Ohio Brother VOICEMAIL" at bounding box center [560, 174] width 584 height 22
type input "2025 Fall SDW [US_STATE][GEOGRAPHIC_DATA] ([US_STATE] Nu) Brother VOICEMAIL"
click at [487, 341] on p "Deliver personal messages directly to voicemail boxes, ideal for unobtrusive no…" at bounding box center [501, 321] width 71 height 86
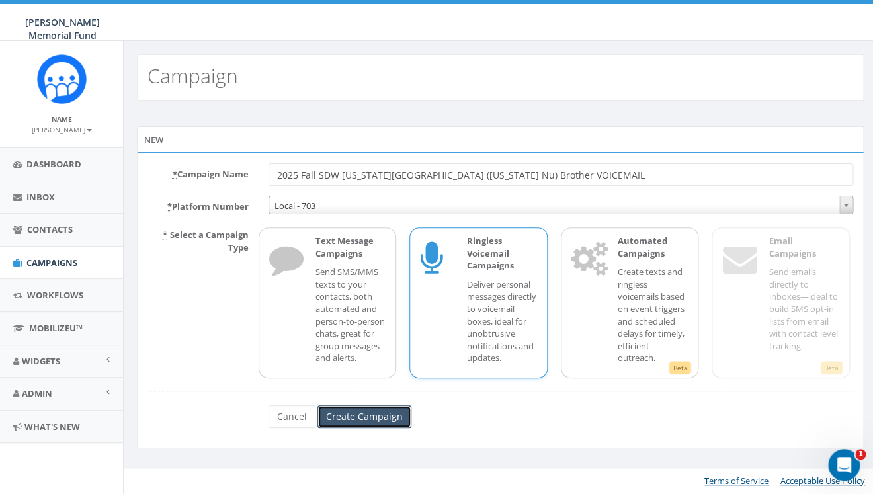
click at [377, 428] on input "Create Campaign" at bounding box center [364, 416] width 94 height 22
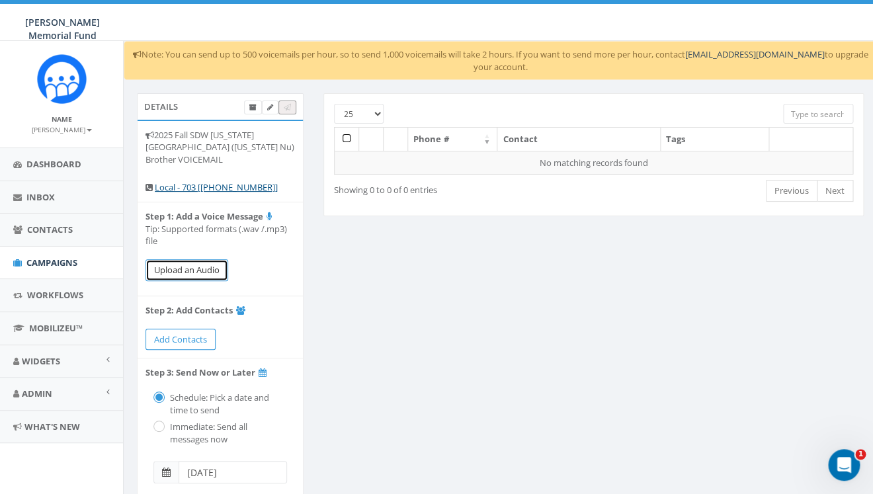
click at [199, 259] on button "Upload an Audio" at bounding box center [186, 270] width 83 height 22
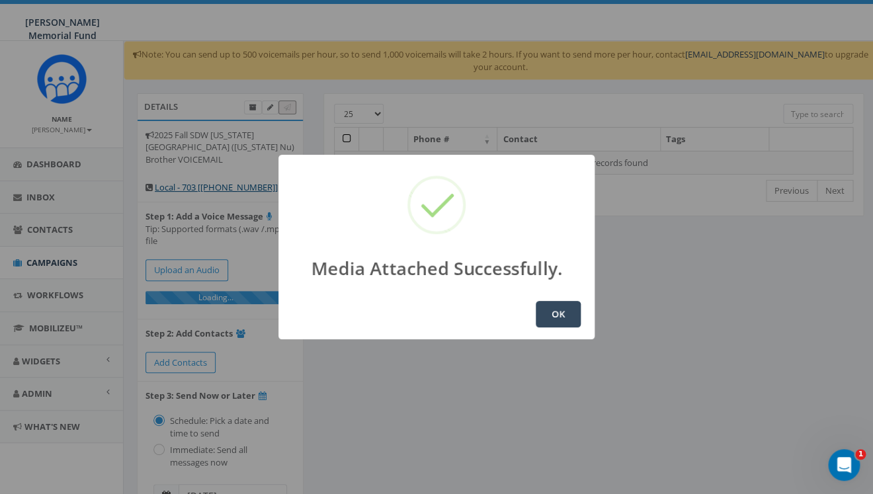
click at [572, 318] on button "OK" at bounding box center [557, 314] width 45 height 26
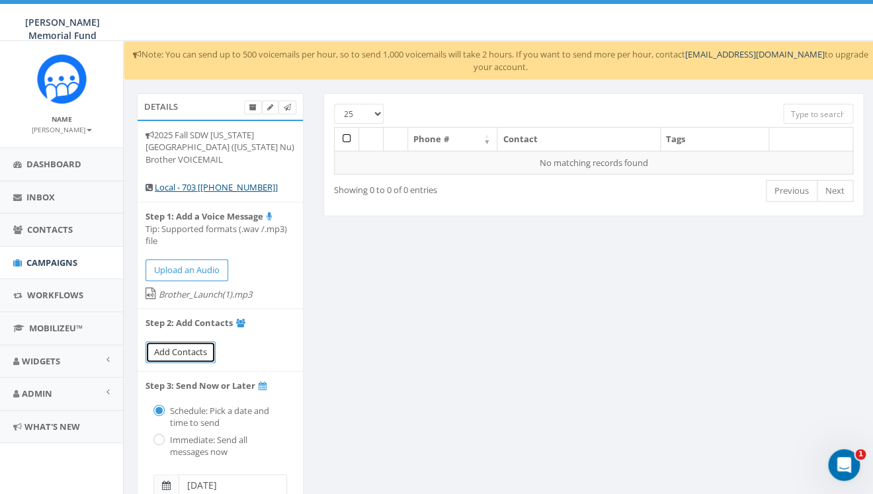
click at [182, 346] on span "Add Contacts" at bounding box center [180, 352] width 53 height 12
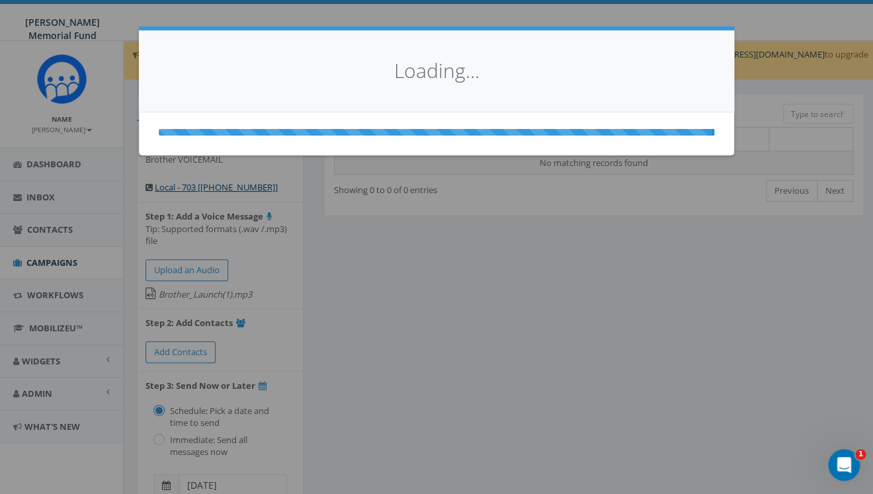
select select
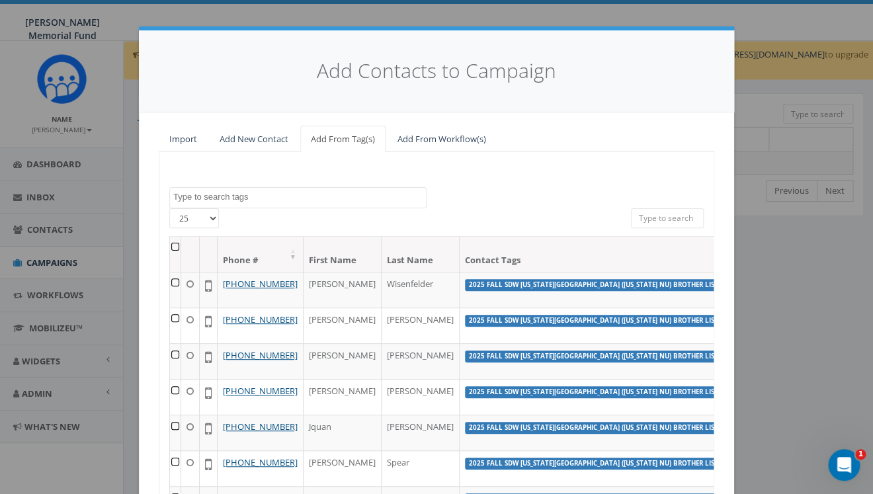
click at [259, 201] on textarea "Search" at bounding box center [299, 197] width 253 height 12
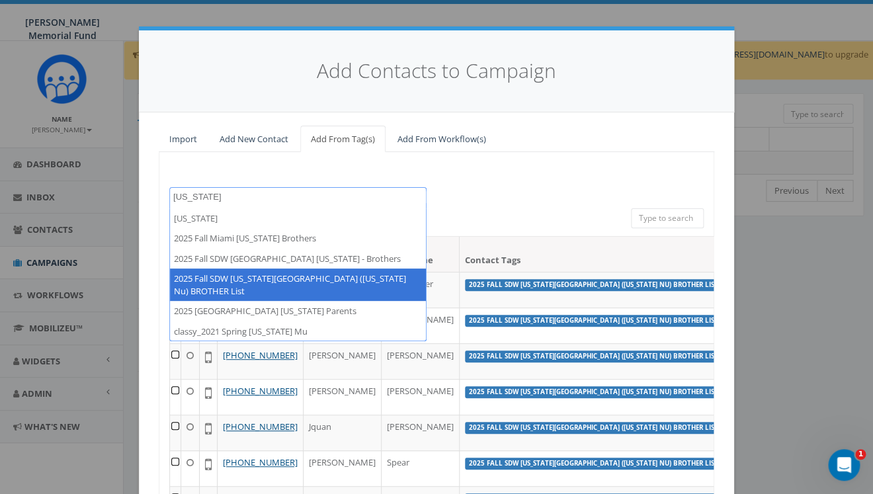
type textarea "[US_STATE]"
select select "2025 Fall SDW Ohio University (Ohio Nu) BROTHER List"
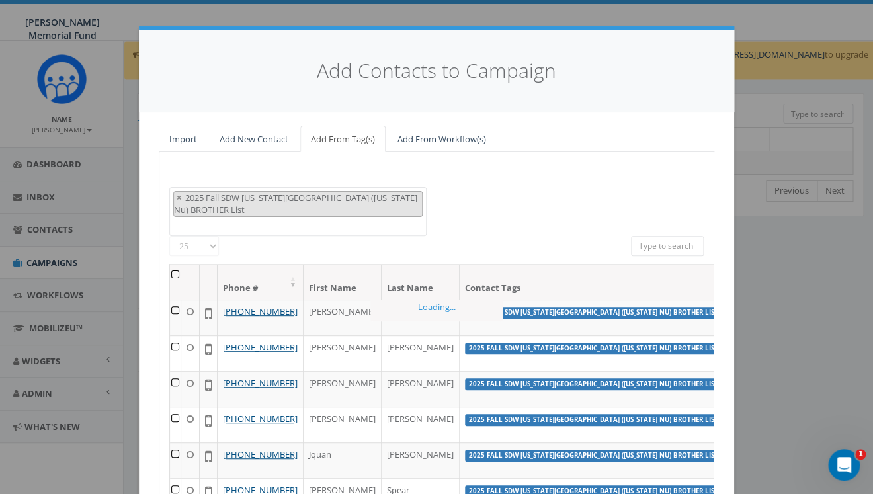
scroll to position [930, 0]
click at [172, 264] on th at bounding box center [175, 281] width 11 height 35
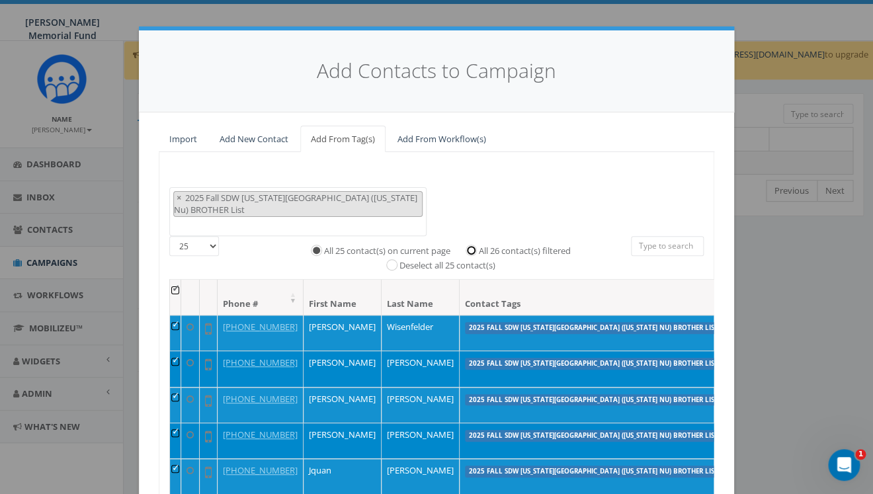
click at [474, 245] on input "All 26 contact(s) filtered" at bounding box center [474, 249] width 9 height 9
radio input "true"
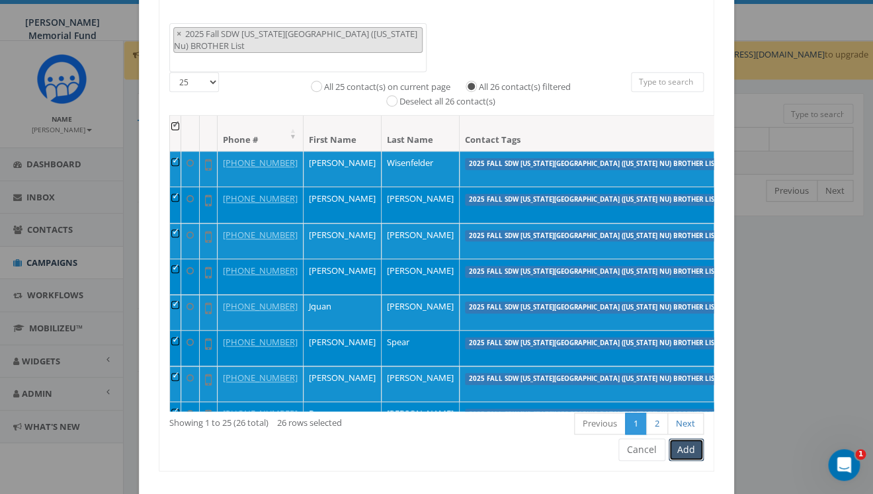
click at [673, 438] on button "Add" at bounding box center [685, 449] width 35 height 22
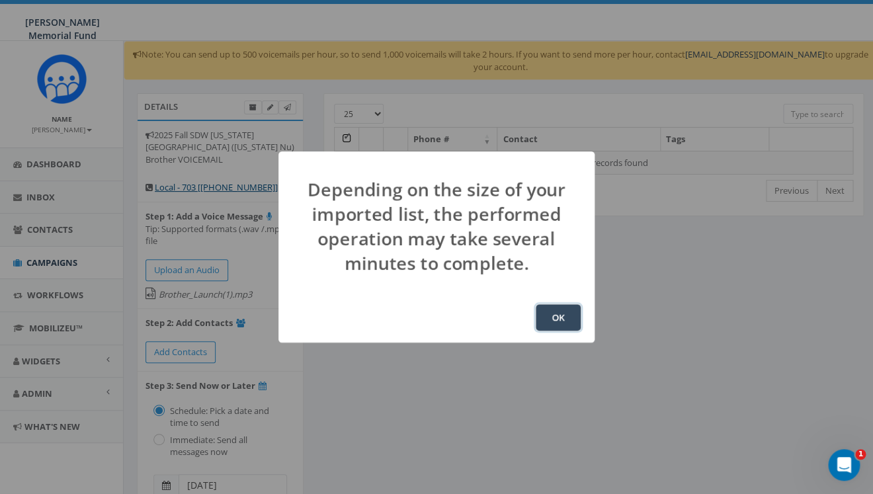
click at [559, 320] on button "OK" at bounding box center [557, 317] width 45 height 26
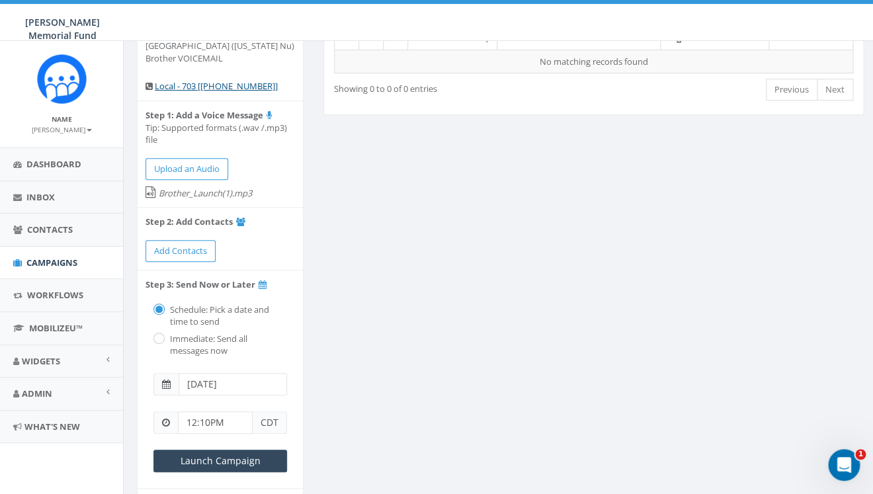
scroll to position [120, 0]
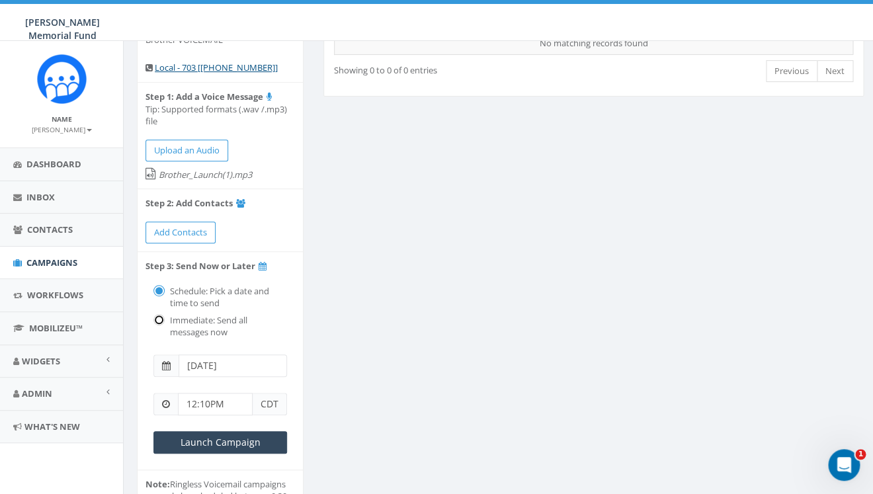
click at [160, 317] on input "radio" at bounding box center [157, 321] width 9 height 9
radio input "true"
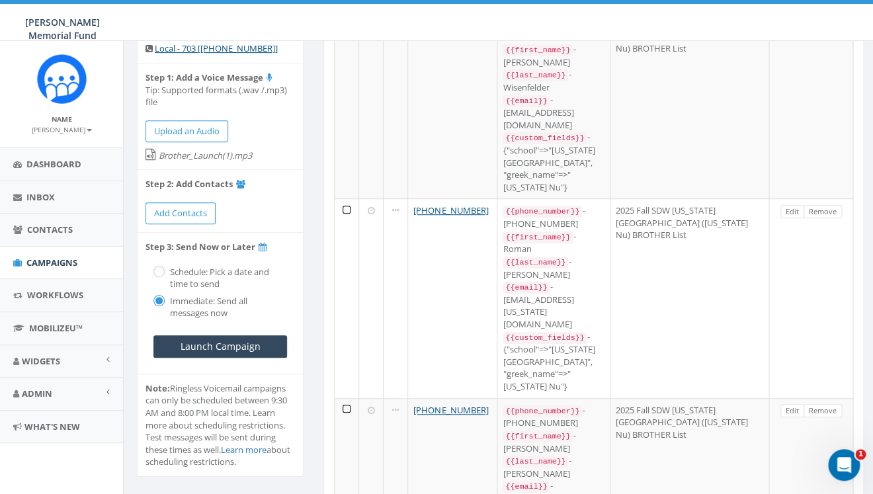
scroll to position [149, 0]
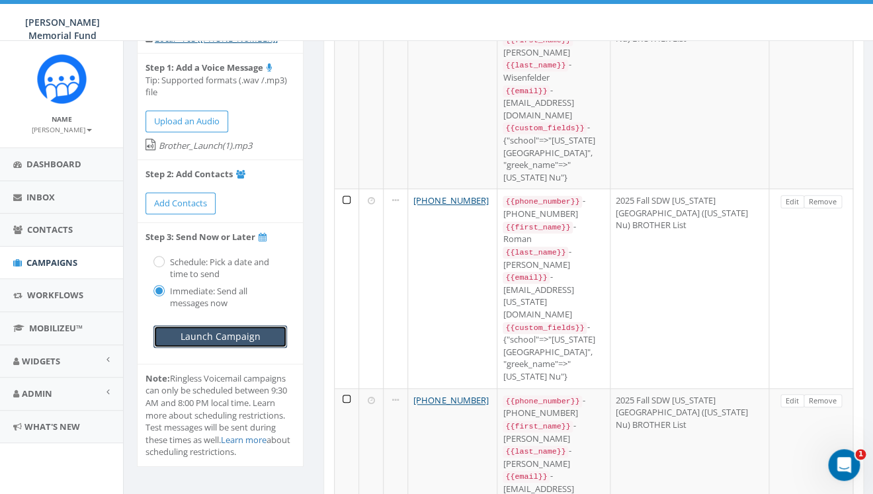
click at [219, 325] on input "Launch Campaign" at bounding box center [220, 336] width 134 height 22
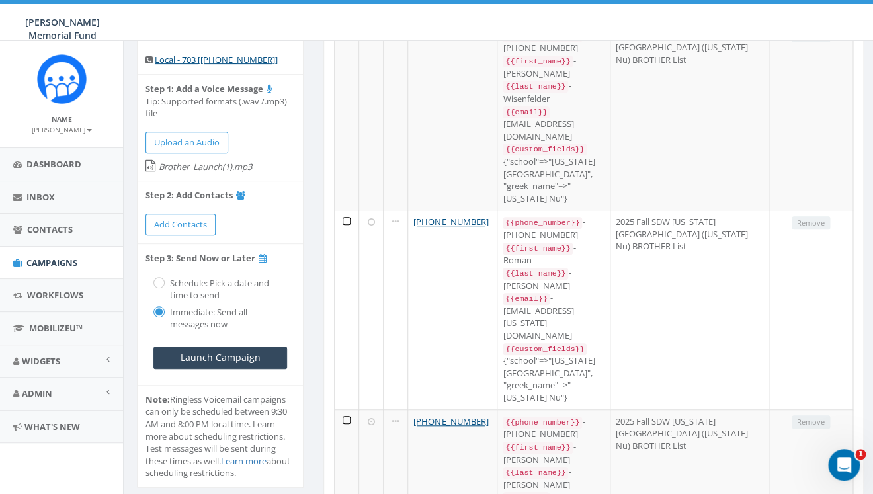
scroll to position [130, 0]
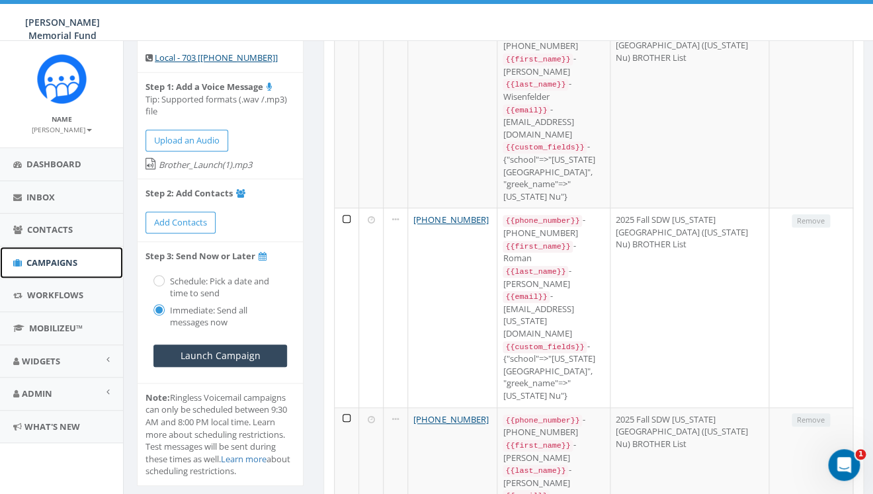
click at [50, 261] on span "Campaigns" at bounding box center [51, 262] width 51 height 12
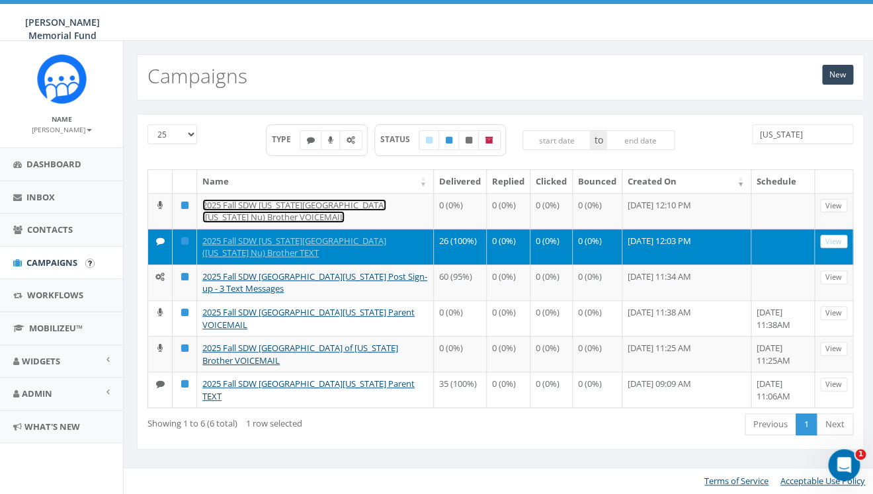
click at [345, 205] on link "2025 Fall SDW [US_STATE][GEOGRAPHIC_DATA] ([US_STATE] Nu) Brother VOICEMAIL" at bounding box center [294, 211] width 184 height 24
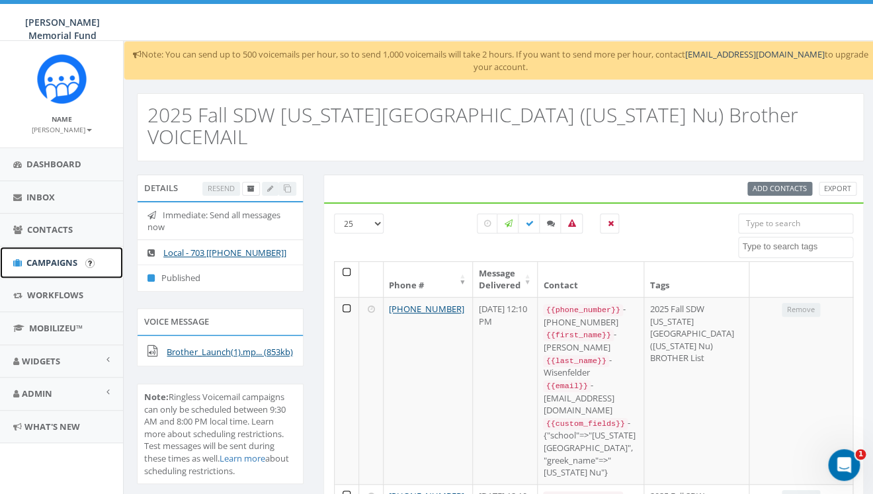
click at [40, 260] on span "Campaigns" at bounding box center [51, 262] width 51 height 12
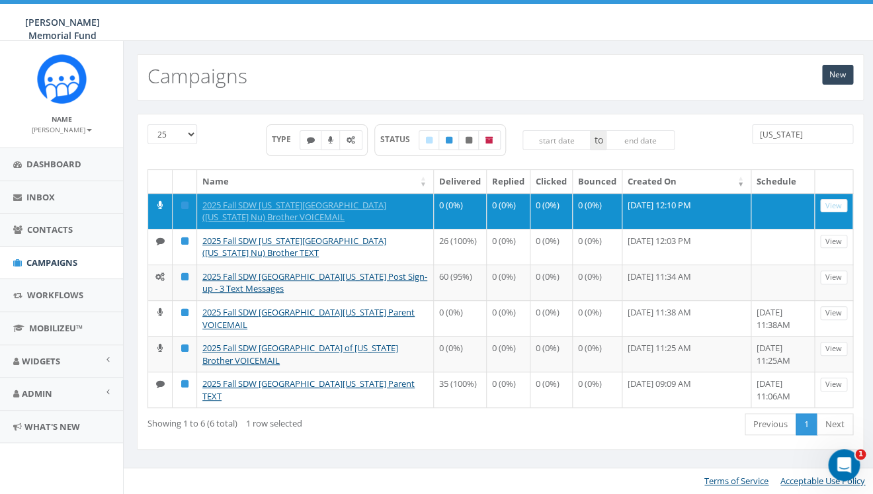
drag, startPoint x: 784, startPoint y: 136, endPoint x: 738, endPoint y: 136, distance: 45.6
click at [752, 136] on input "[US_STATE]" at bounding box center [802, 134] width 101 height 20
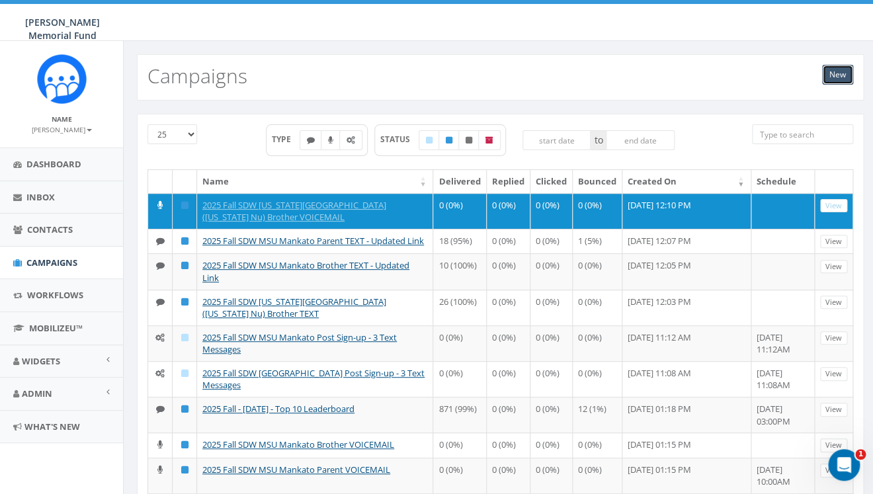
click at [838, 76] on link "New" at bounding box center [837, 75] width 31 height 20
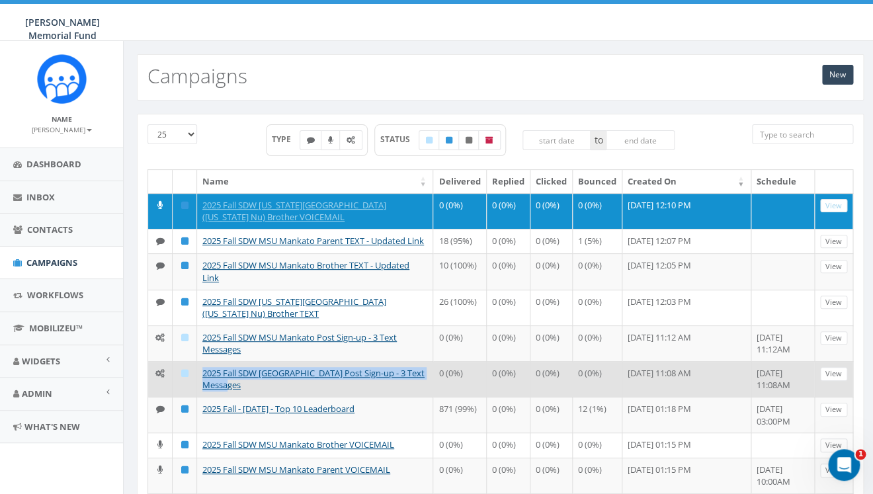
drag, startPoint x: 247, startPoint y: 399, endPoint x: 201, endPoint y: 386, distance: 47.3
click at [201, 386] on td "2025 Fall SDW [GEOGRAPHIC_DATA] Post Sign-up - 3 Text Messages" at bounding box center [315, 379] width 236 height 36
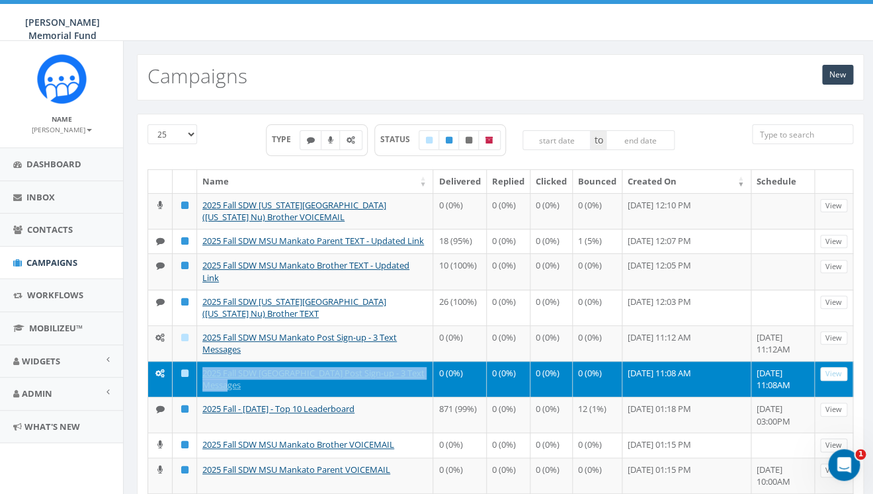
copy link "2025 Fall SDW [GEOGRAPHIC_DATA] Post Sign-up - 3 Text Messages"
click at [836, 74] on link "New" at bounding box center [837, 75] width 31 height 20
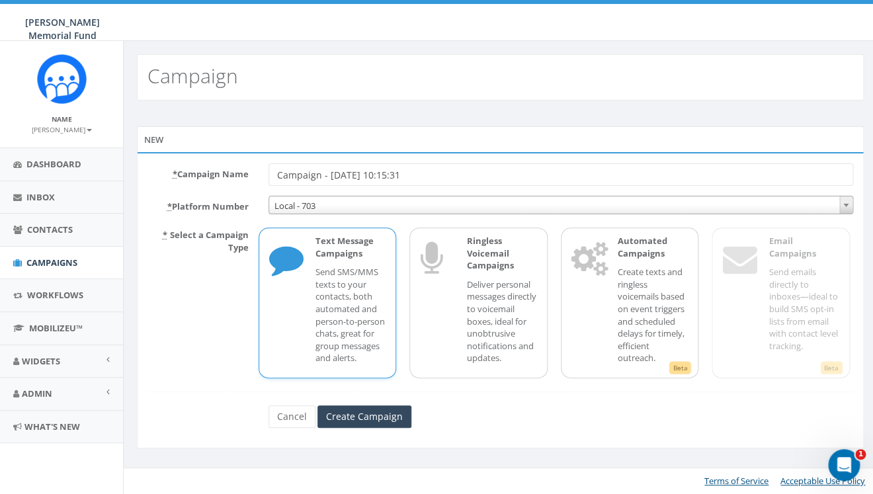
drag, startPoint x: 430, startPoint y: 173, endPoint x: 262, endPoint y: 169, distance: 168.6
click at [268, 171] on input "Campaign - [DATE] 10:15:31" at bounding box center [560, 174] width 584 height 22
drag, startPoint x: 409, startPoint y: 173, endPoint x: 344, endPoint y: 173, distance: 64.8
click at [344, 173] on input "2025 Fall SDW Wabash College Post Sign-up - 3 Text Messages" at bounding box center [560, 174] width 584 height 22
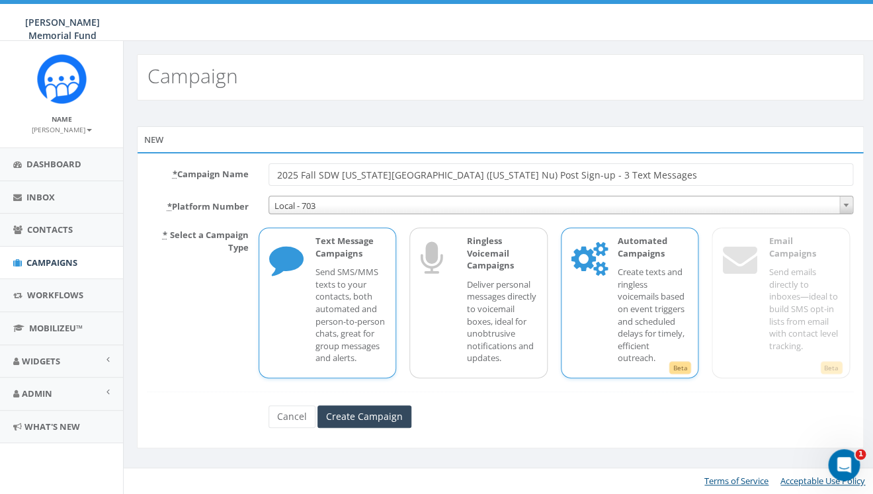
type input "2025 Fall SDW [US_STATE][GEOGRAPHIC_DATA] ([US_STATE] Nu) Post Sign-up - 3 Text…"
click at [616, 280] on div "Automated Campaigns Create texts and ringless voicemails based on event trigger…" at bounding box center [646, 303] width 84 height 136
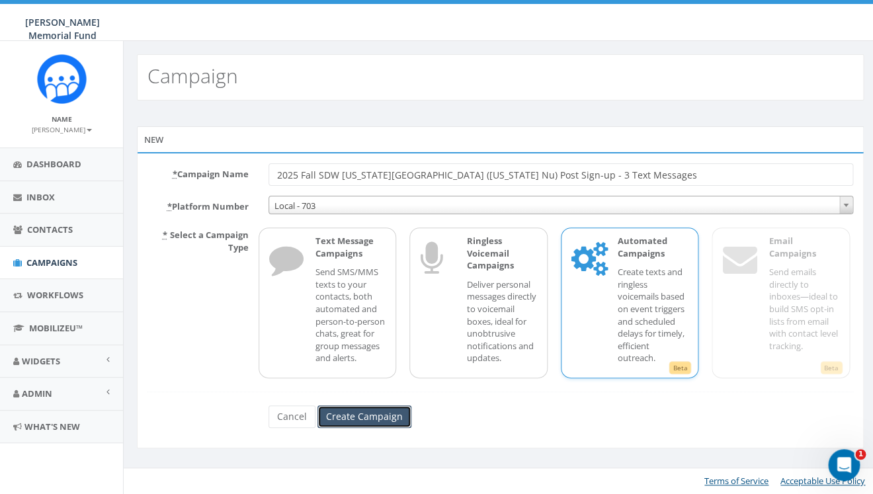
click at [340, 424] on input "Create Campaign" at bounding box center [364, 416] width 94 height 22
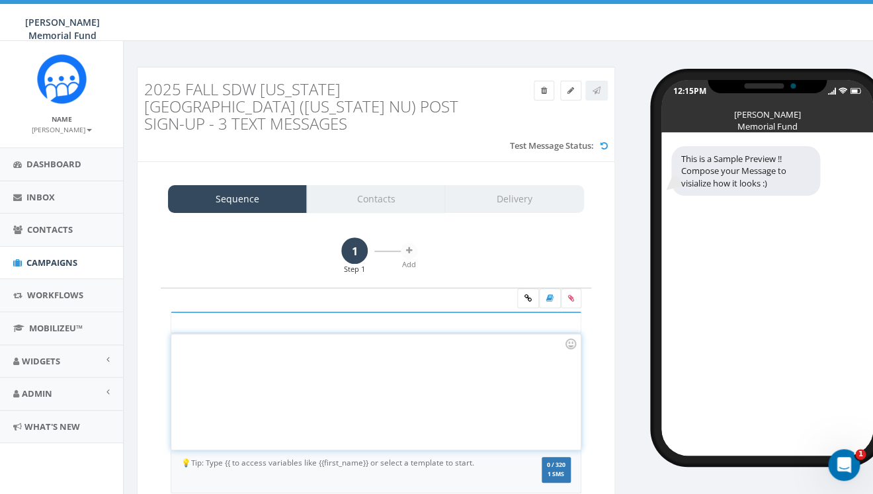
click at [295, 372] on div at bounding box center [375, 392] width 409 height 116
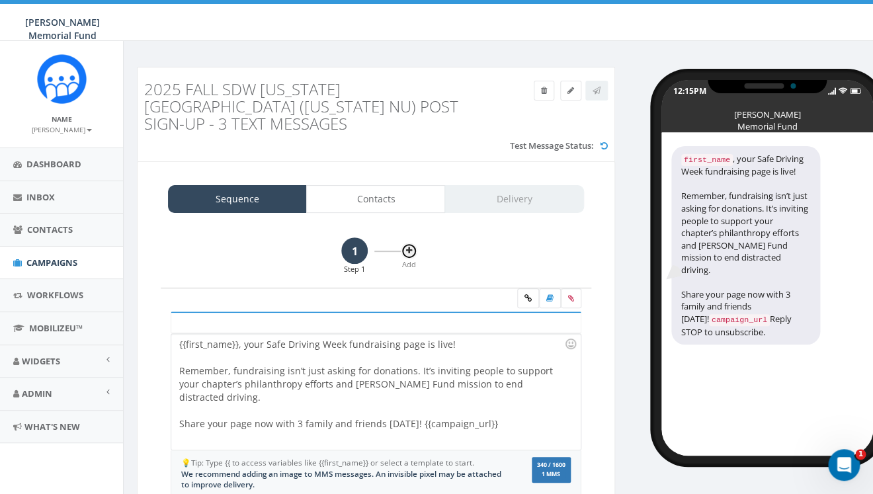
click at [412, 243] on button at bounding box center [409, 251] width 17 height 17
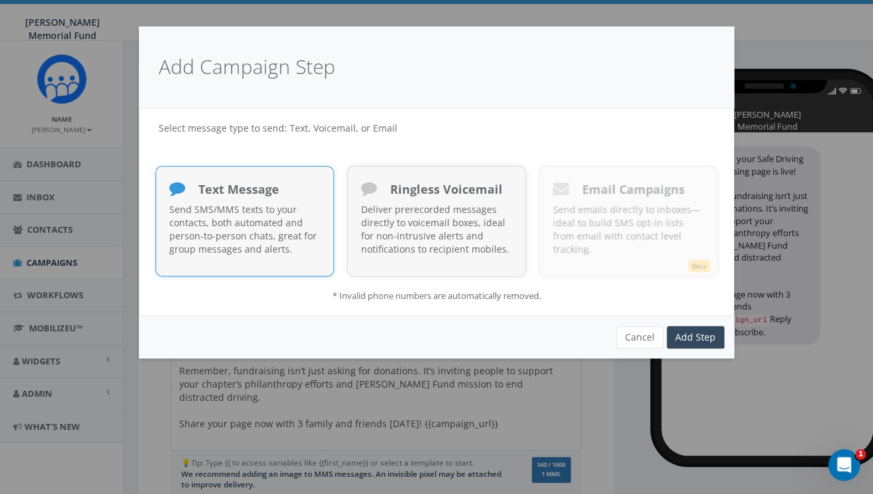
click at [249, 260] on div "Send SMS/MMS texts to your contacts, both automated and person-to-person chats,…" at bounding box center [244, 232] width 151 height 59
click at [699, 336] on link "Add Step" at bounding box center [695, 337] width 58 height 22
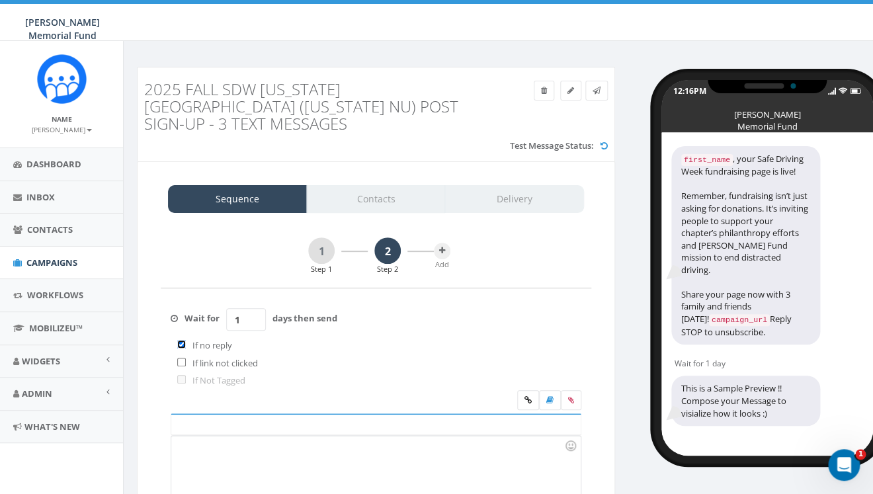
click at [184, 340] on input "checkbox" at bounding box center [181, 344] width 9 height 9
checkbox input "false"
drag, startPoint x: 247, startPoint y: 307, endPoint x: 225, endPoint y: 305, distance: 21.9
click at [226, 308] on input "1" at bounding box center [246, 319] width 40 height 22
type input "2"
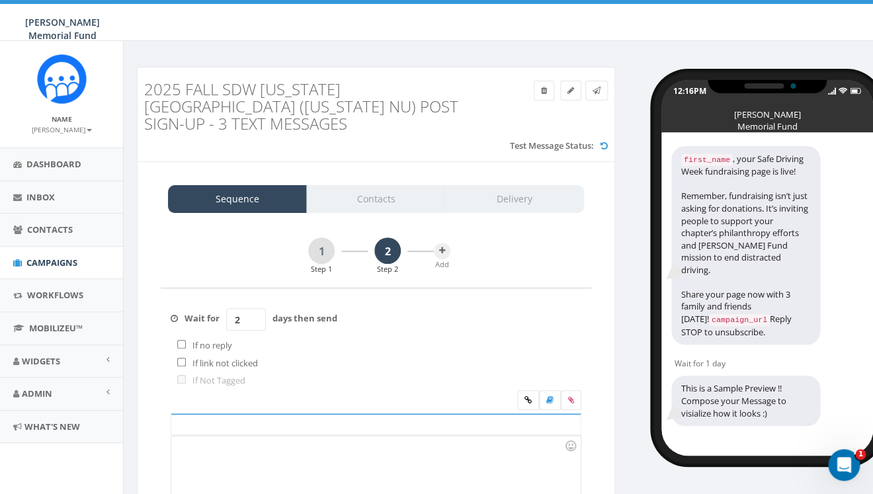
click at [265, 444] on div at bounding box center [375, 494] width 409 height 116
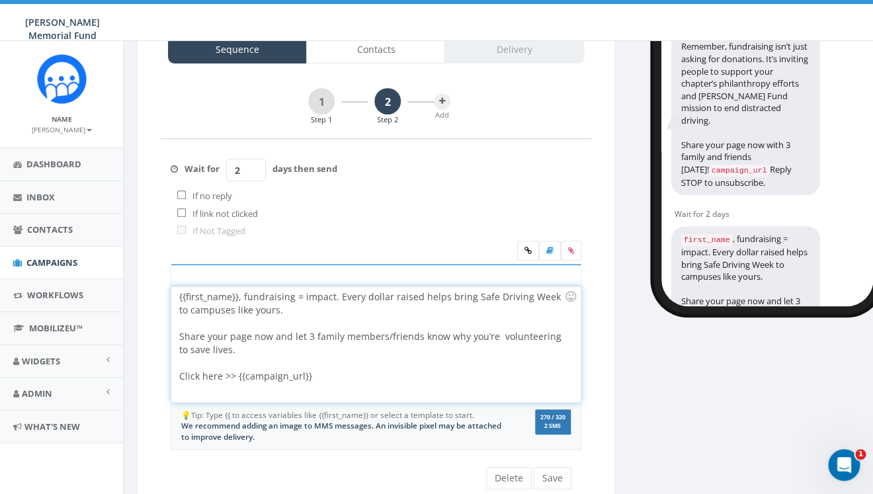
scroll to position [159, 0]
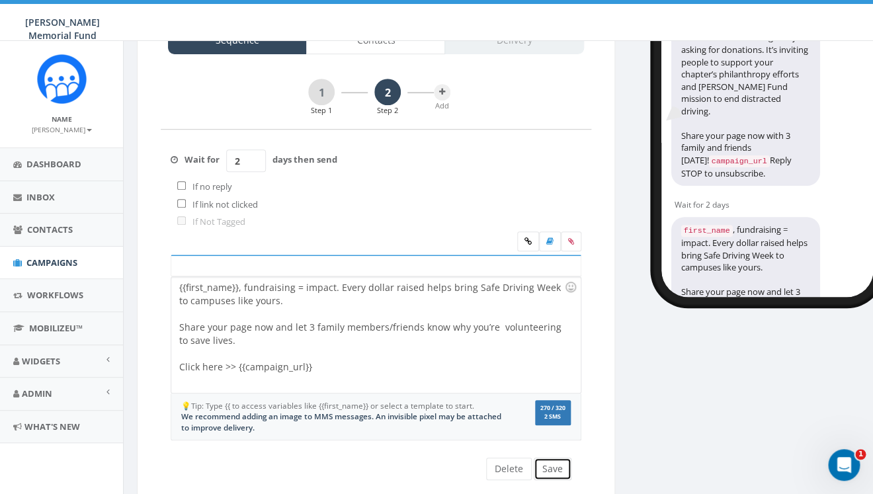
click at [551, 457] on button "Save" at bounding box center [552, 468] width 38 height 22
click at [443, 88] on icon at bounding box center [442, 92] width 6 height 8
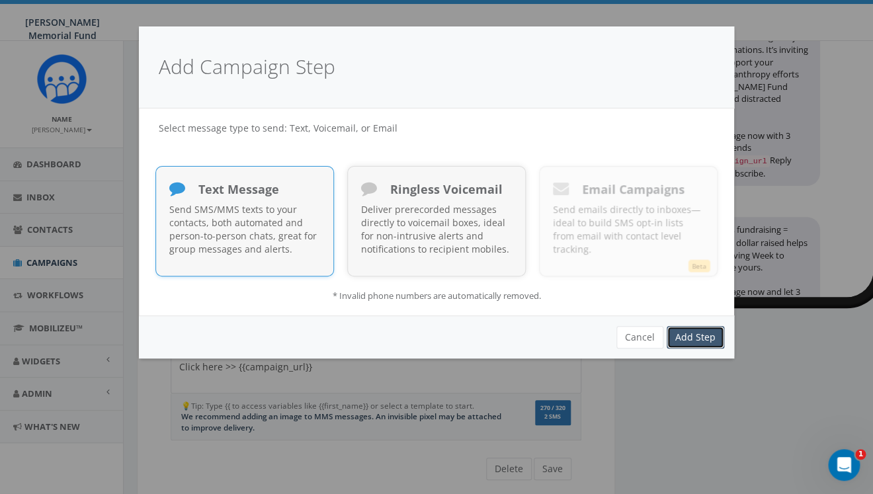
click at [701, 331] on link "Add Step" at bounding box center [695, 337] width 58 height 22
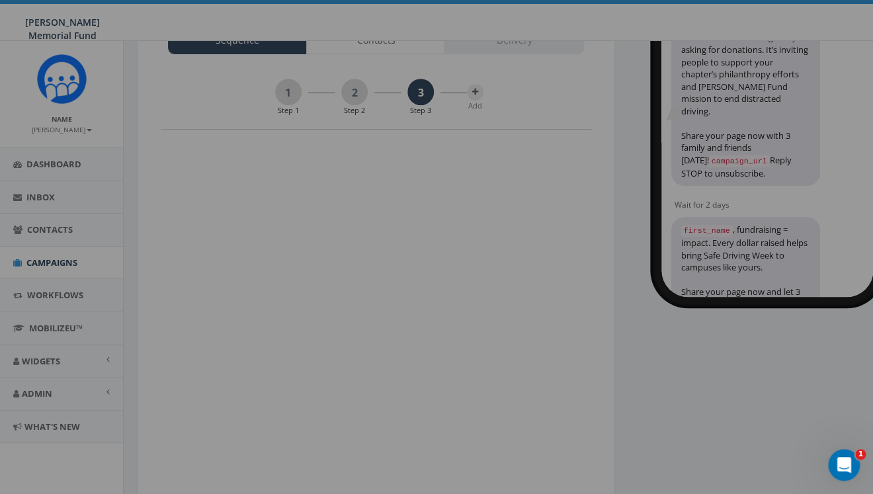
scroll to position [0, 0]
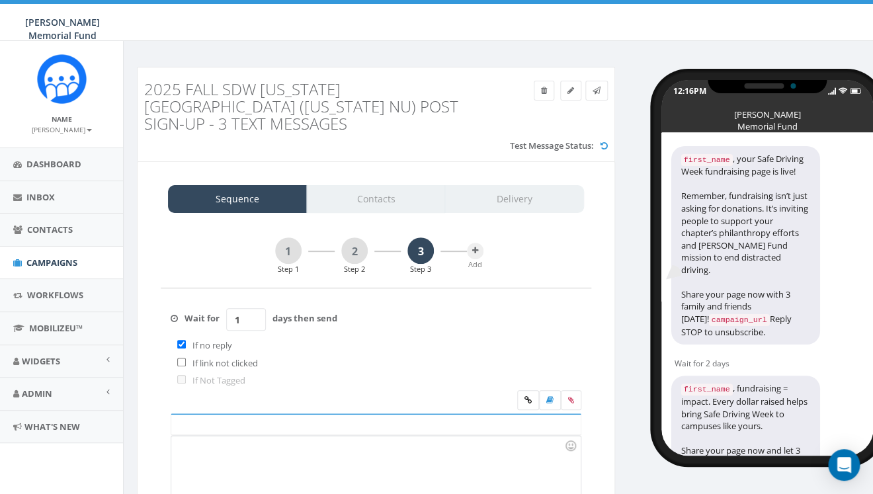
click at [179, 337] on div "If no reply" at bounding box center [254, 346] width 167 height 18
click at [181, 340] on input "checkbox" at bounding box center [181, 344] width 9 height 9
checkbox input "false"
drag, startPoint x: 247, startPoint y: 303, endPoint x: 229, endPoint y: 303, distance: 17.8
click at [230, 308] on input "1" at bounding box center [246, 319] width 40 height 22
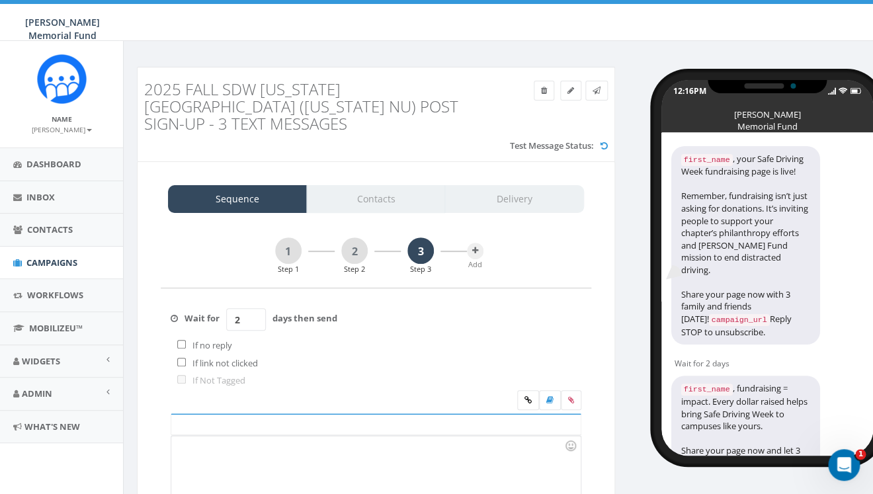
type input "2"
click at [241, 443] on div at bounding box center [375, 494] width 409 height 116
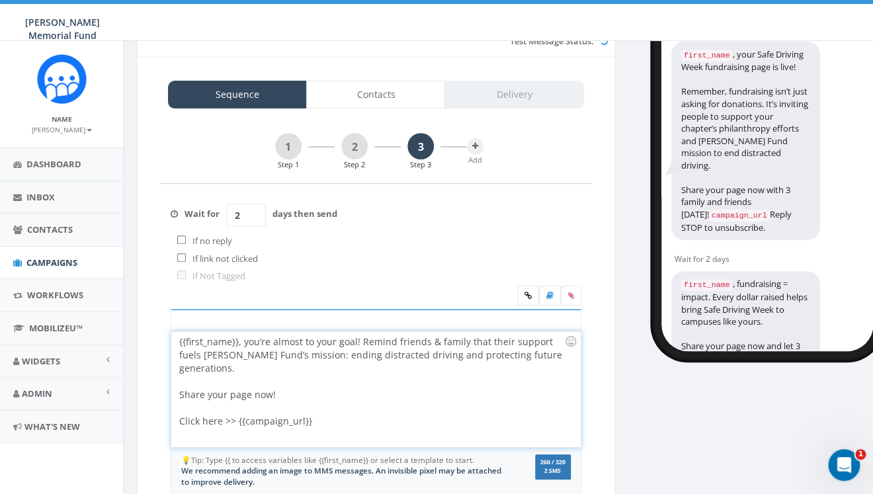
scroll to position [130, 0]
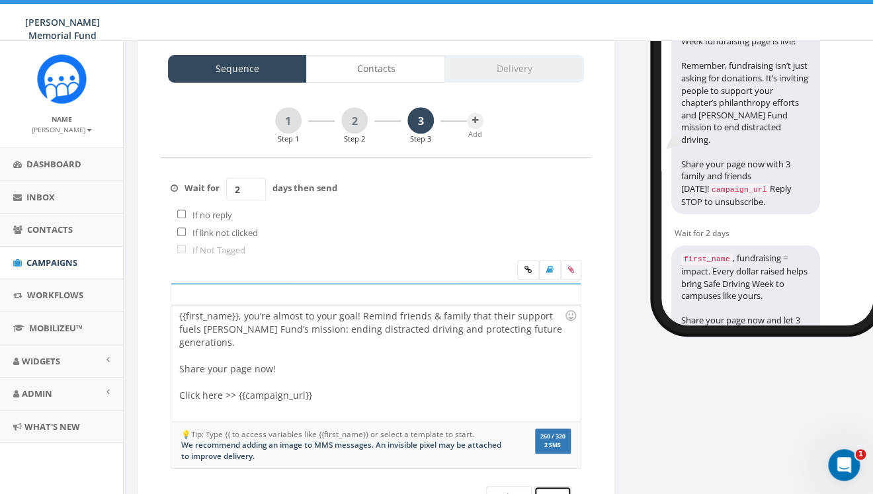
click at [554, 486] on button "Save" at bounding box center [552, 497] width 38 height 22
click at [285, 107] on link "1" at bounding box center [288, 120] width 26 height 26
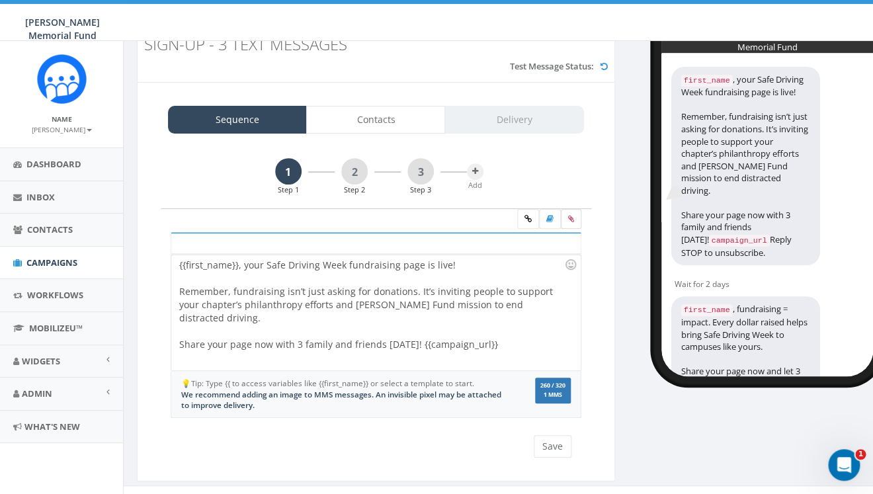
click at [578, 209] on label at bounding box center [571, 219] width 20 height 20
click at [0, 0] on input "file" at bounding box center [0, 0] width 0 height 0
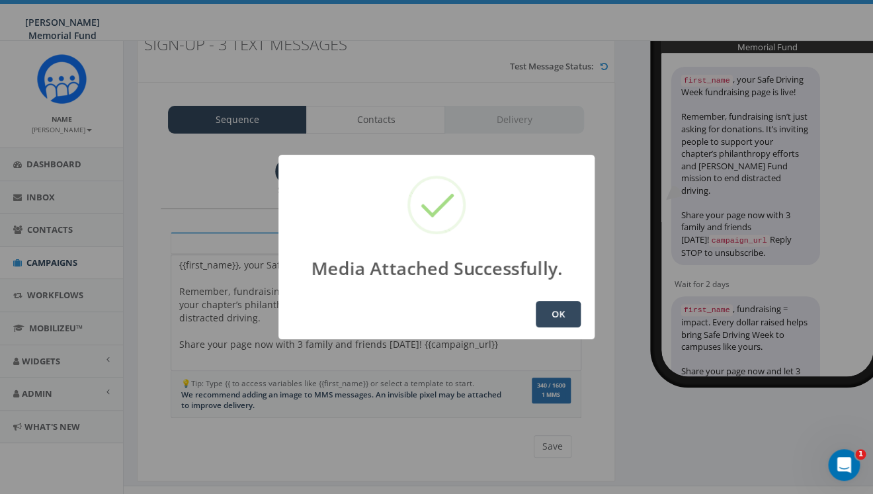
click at [562, 314] on button "OK" at bounding box center [557, 314] width 45 height 26
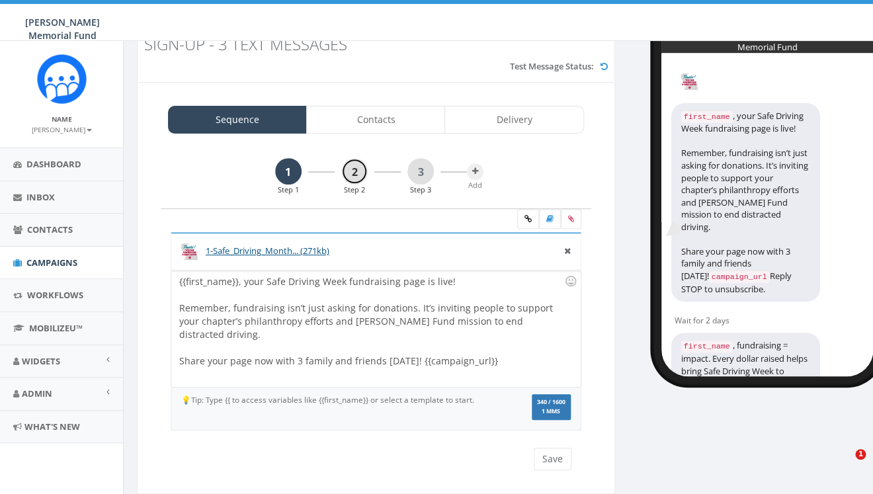
scroll to position [65, 0]
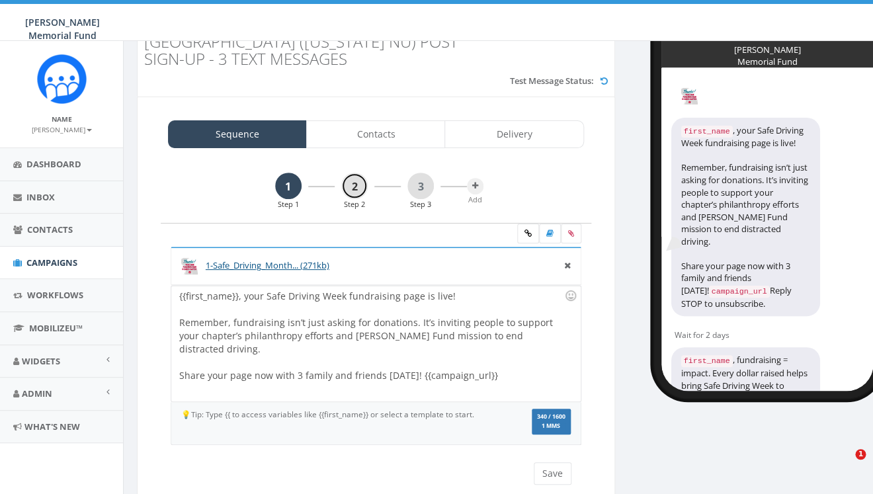
click at [350, 173] on link "2" at bounding box center [354, 186] width 26 height 26
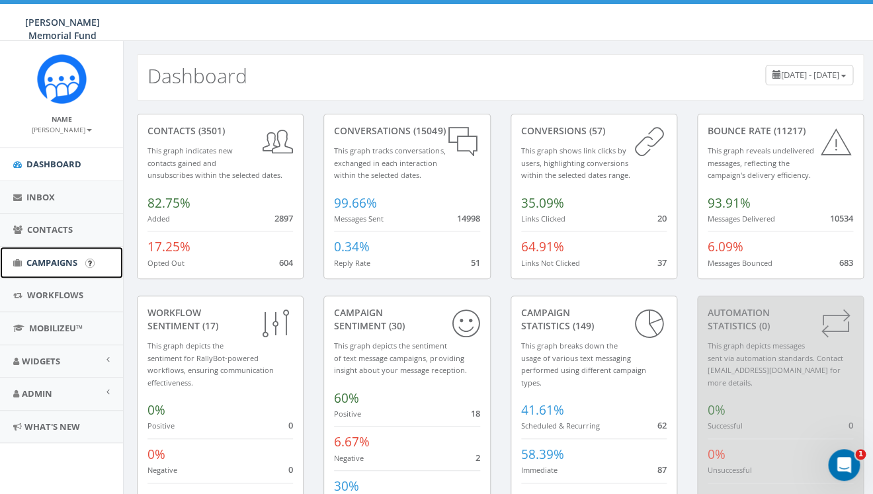
click at [41, 263] on span "Campaigns" at bounding box center [51, 262] width 51 height 12
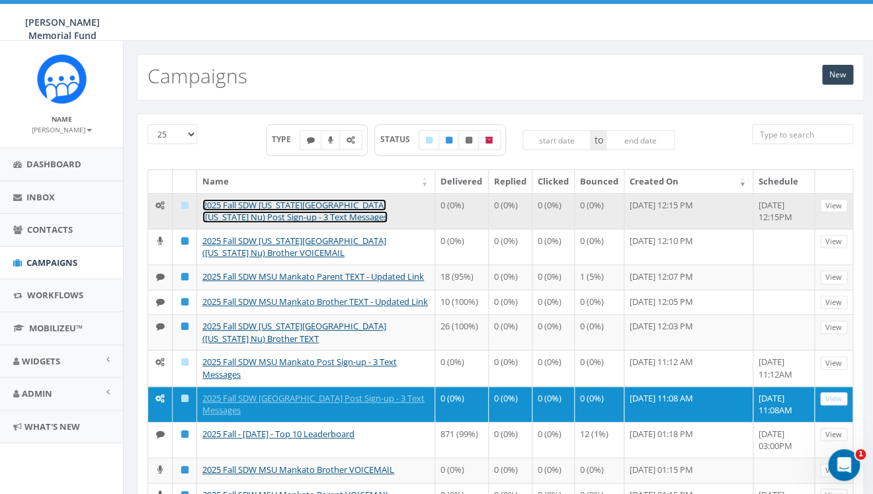
click at [270, 206] on link "2025 Fall SDW [US_STATE][GEOGRAPHIC_DATA] ([US_STATE] Nu) Post Sign-up - 3 Text…" at bounding box center [294, 211] width 185 height 24
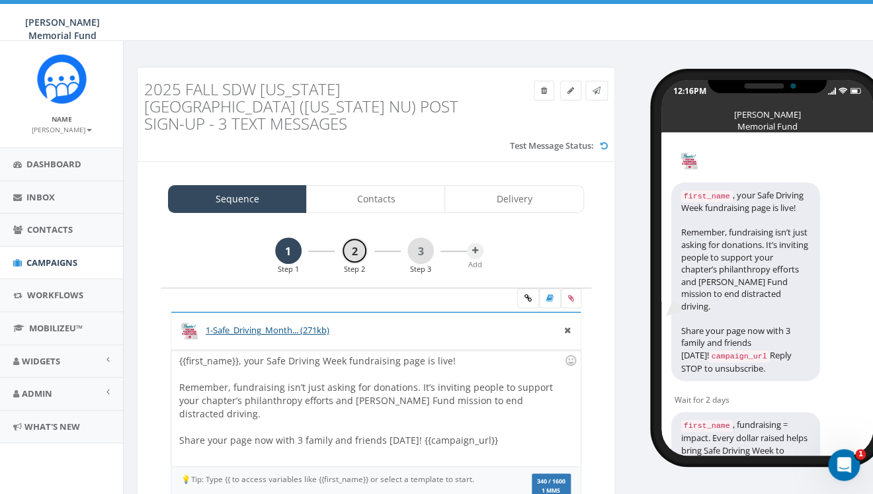
click at [351, 237] on link "2" at bounding box center [354, 250] width 26 height 26
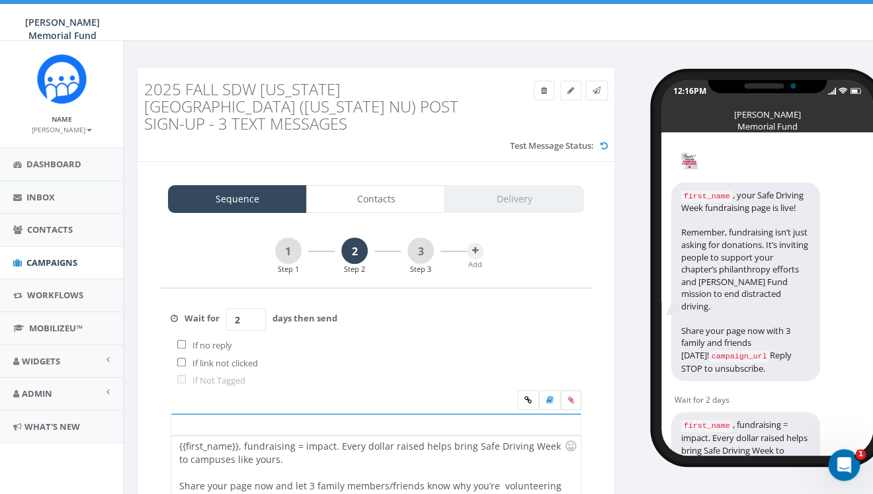
click at [569, 396] on icon at bounding box center [571, 400] width 6 height 8
click at [0, 0] on input "file" at bounding box center [0, 0] width 0 height 0
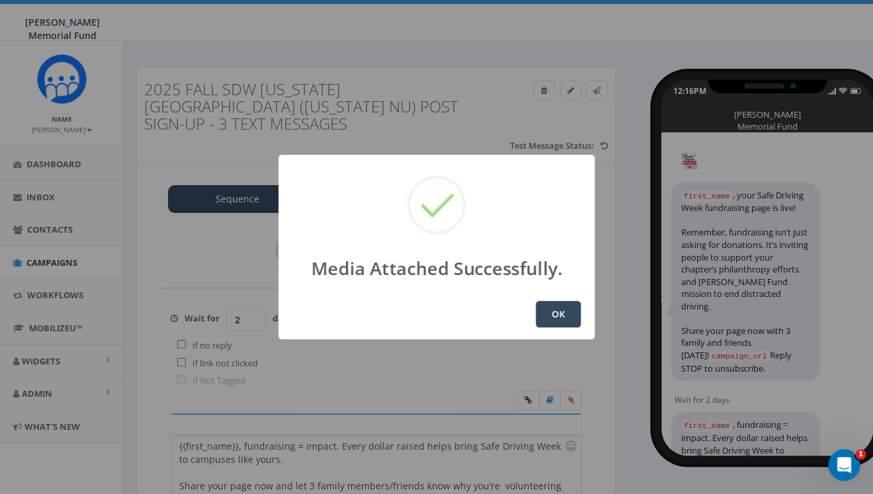
click at [560, 309] on button "OK" at bounding box center [557, 314] width 45 height 26
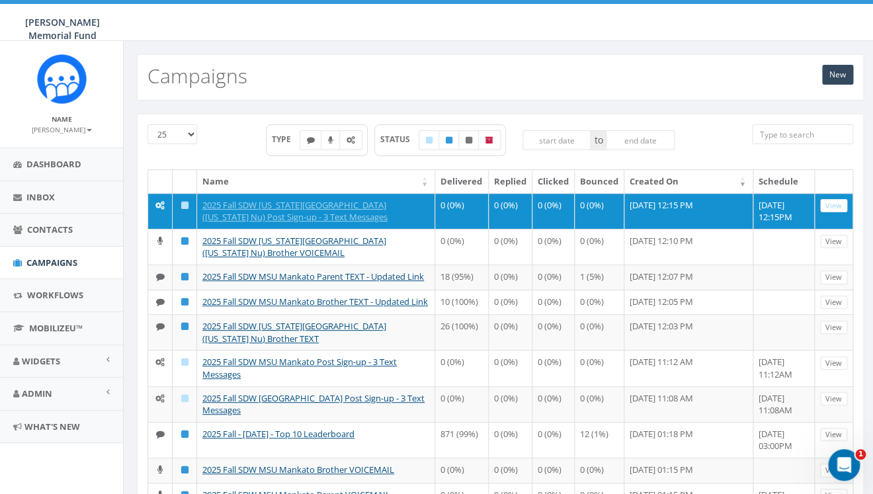
click at [310, 201] on link "2025 Fall SDW [US_STATE][GEOGRAPHIC_DATA] ([US_STATE] Nu) Post Sign-up - 3 Text…" at bounding box center [294, 211] width 185 height 24
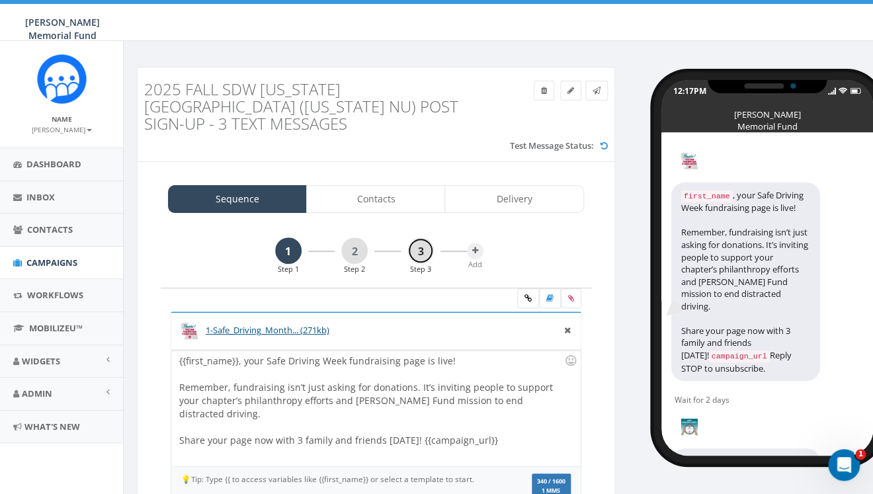
click at [420, 240] on link "3" at bounding box center [420, 250] width 26 height 26
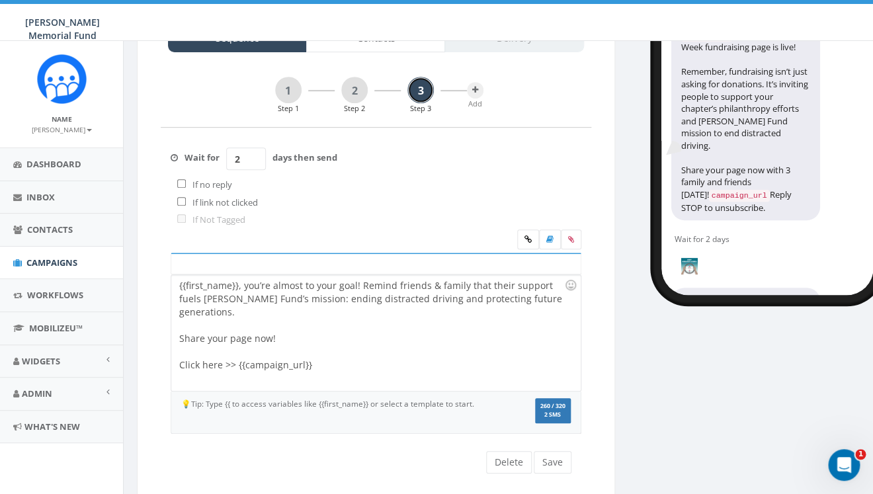
scroll to position [175, 0]
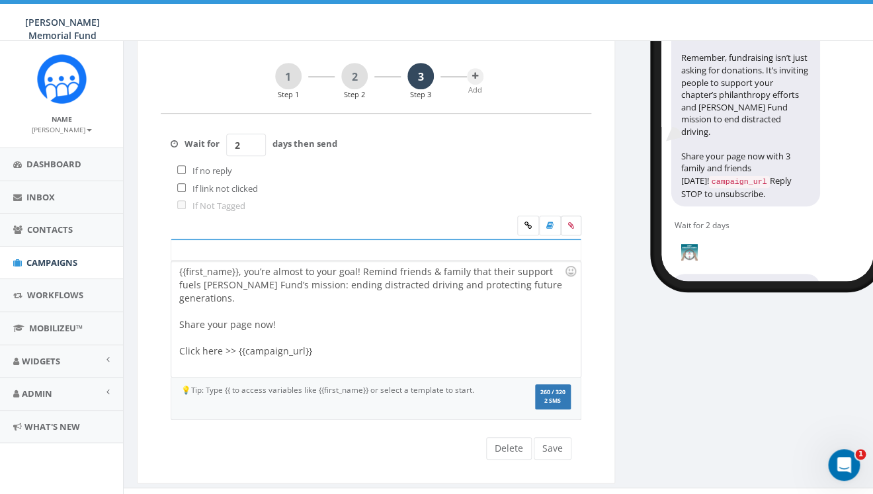
click at [573, 221] on icon at bounding box center [571, 225] width 6 height 8
click at [0, 0] on input "file" at bounding box center [0, 0] width 0 height 0
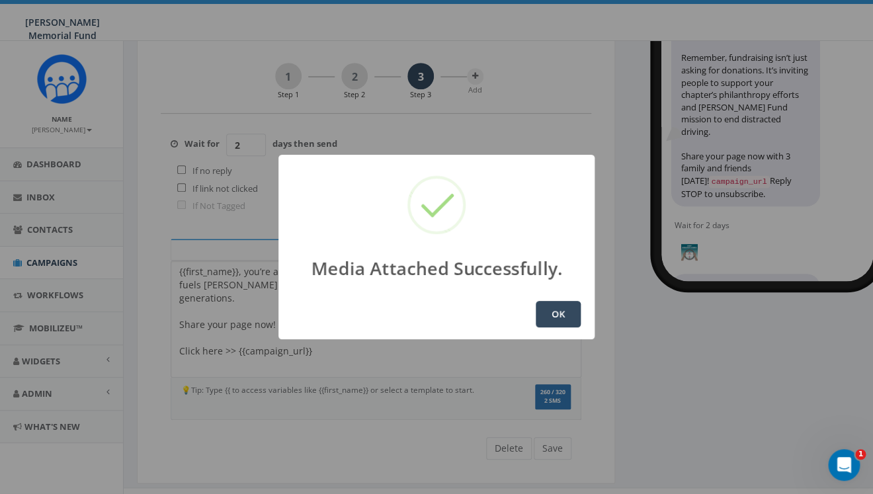
click at [573, 318] on button "OK" at bounding box center [557, 314] width 45 height 26
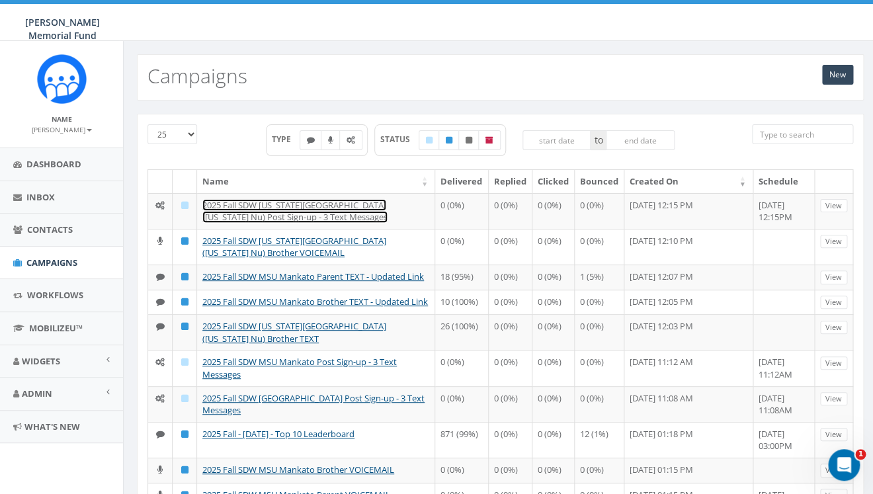
click at [269, 204] on link "2025 Fall SDW [US_STATE][GEOGRAPHIC_DATA] ([US_STATE] Nu) Post Sign-up - 3 Text…" at bounding box center [294, 211] width 185 height 24
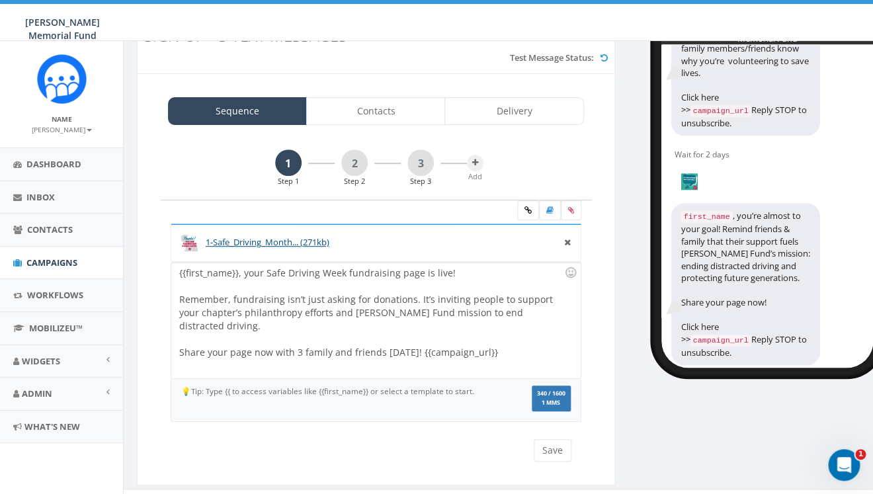
scroll to position [91, 0]
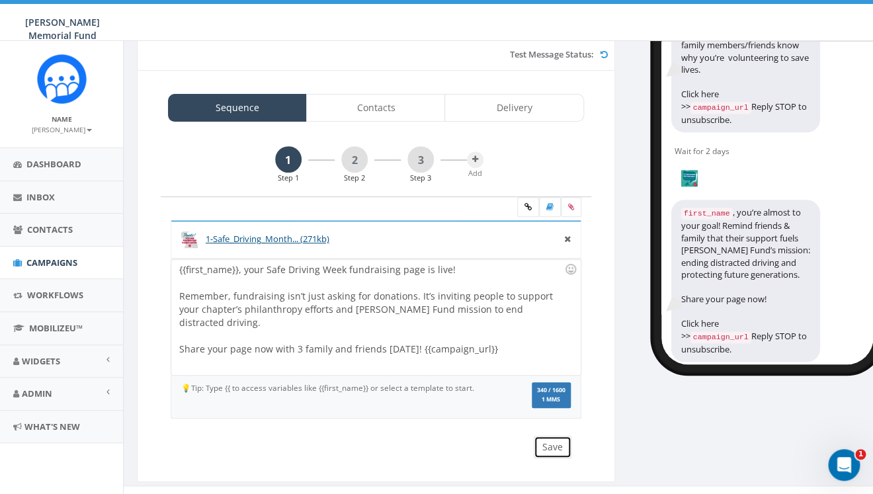
click at [549, 436] on button "Save" at bounding box center [552, 447] width 38 height 22
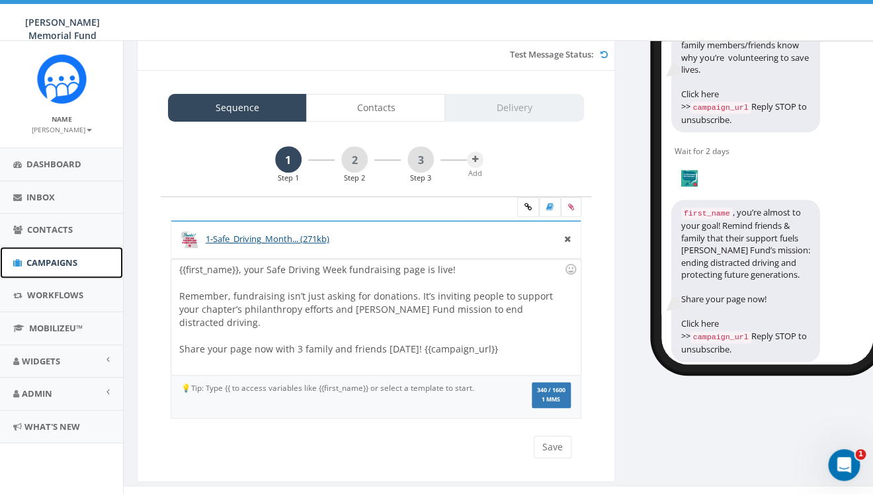
click at [63, 262] on span "Campaigns" at bounding box center [51, 262] width 51 height 12
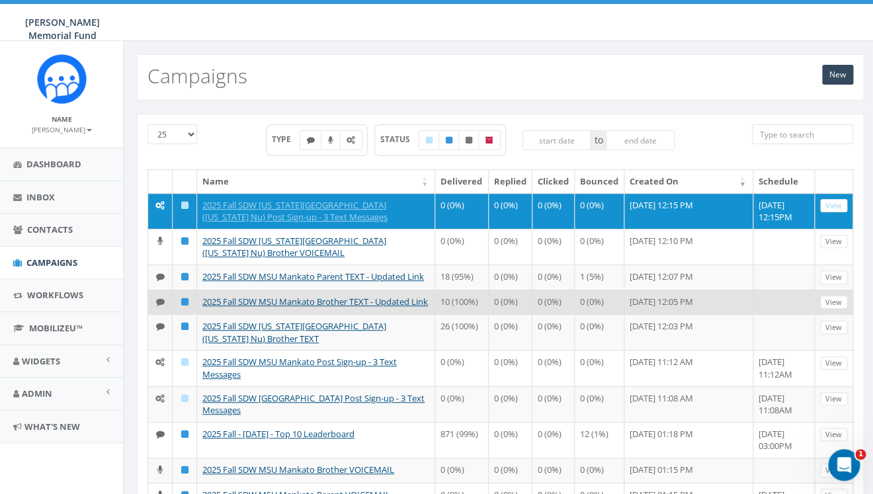
click at [186, 315] on td at bounding box center [185, 302] width 24 height 25
